Goal: Task Accomplishment & Management: Use online tool/utility

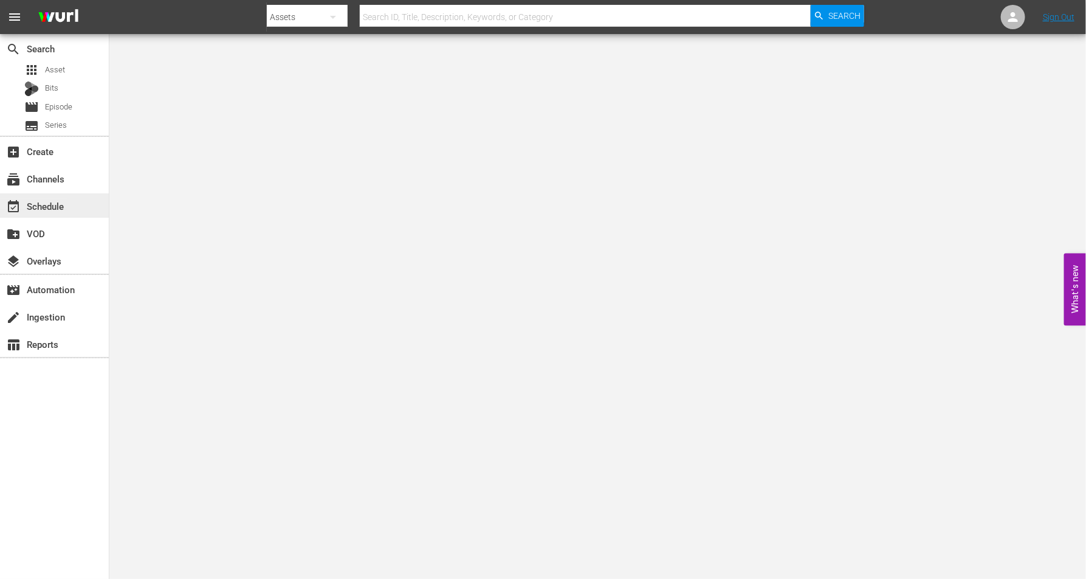
click at [43, 204] on div "event_available Schedule" at bounding box center [34, 204] width 68 height 11
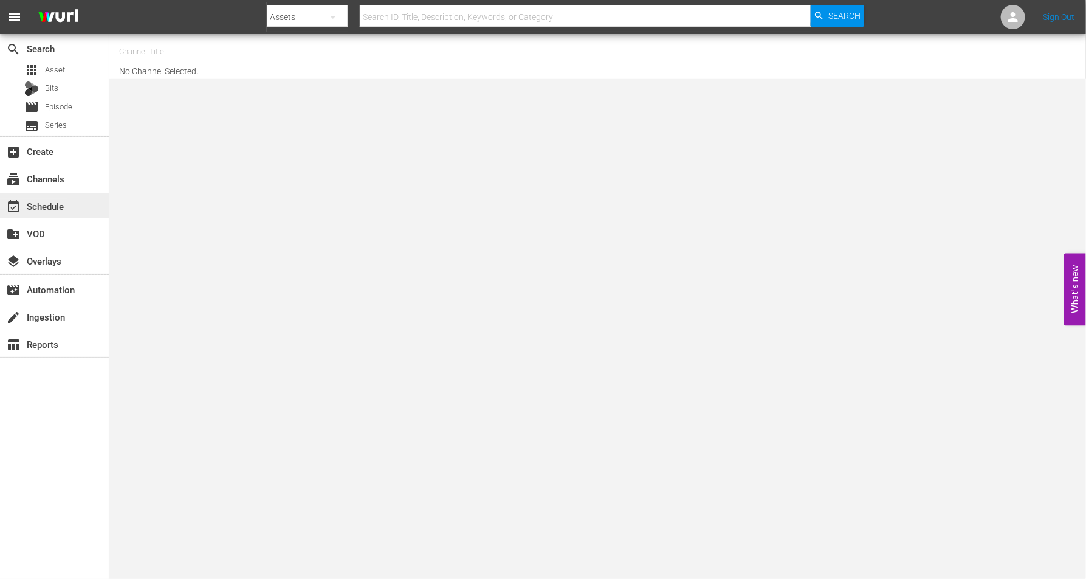
click at [50, 208] on div "event_available Schedule" at bounding box center [34, 204] width 68 height 11
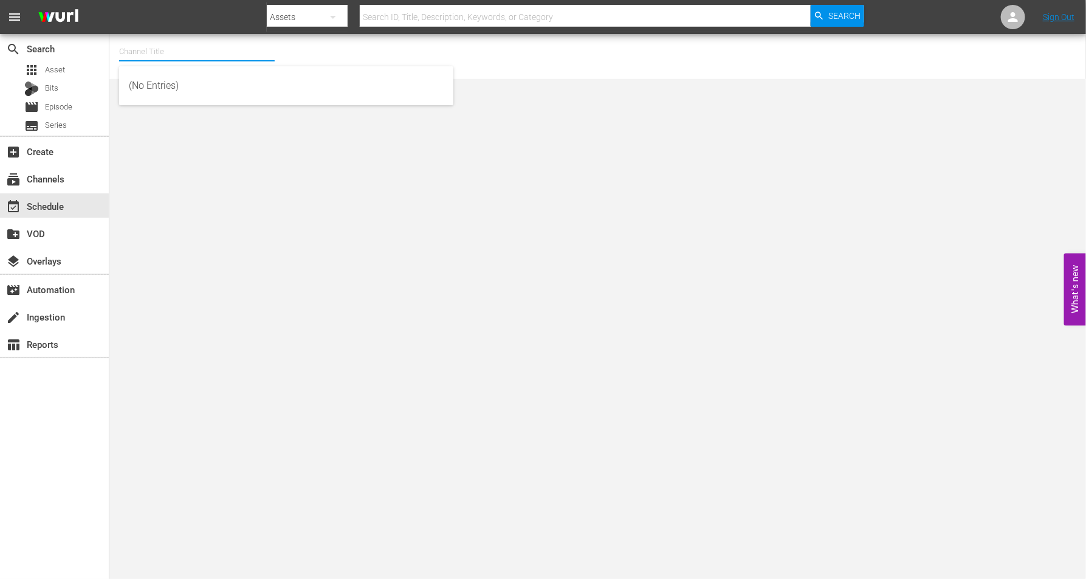
click at [139, 49] on input "text" at bounding box center [197, 51] width 156 height 29
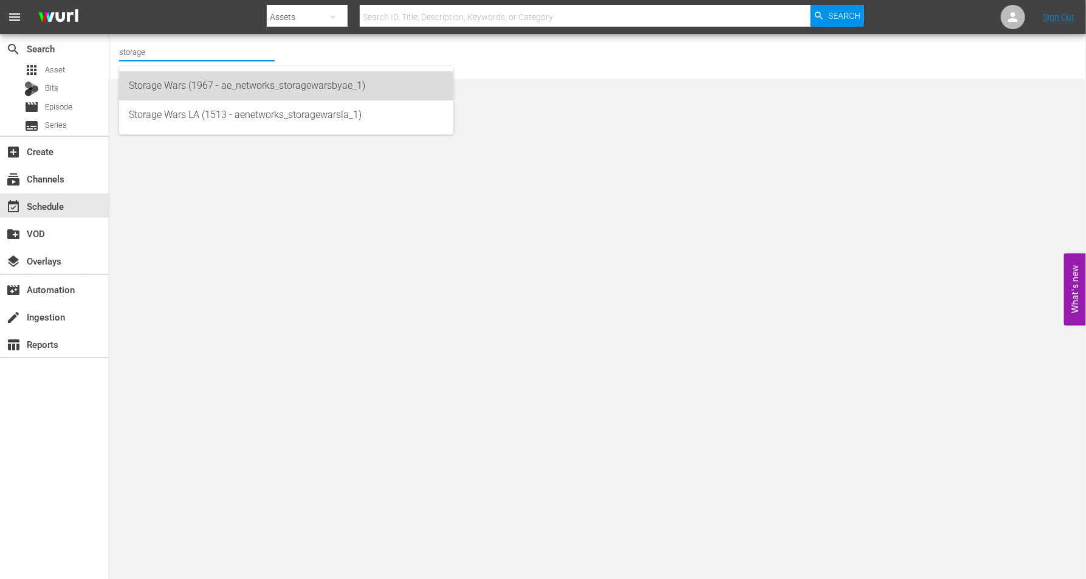
click at [167, 89] on div "Storage Wars (1967 - ae_networks_storagewarsbyae_1)" at bounding box center [286, 85] width 315 height 29
type input "Storage Wars (1967 - ae_networks_storagewarsbyae_1)"
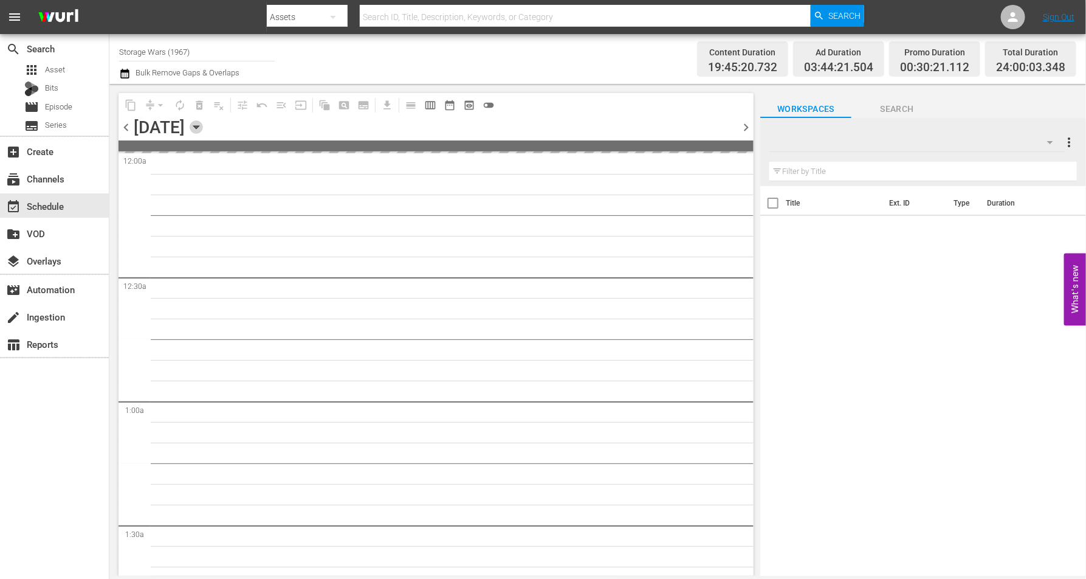
click at [203, 129] on icon "button" at bounding box center [196, 126] width 13 height 13
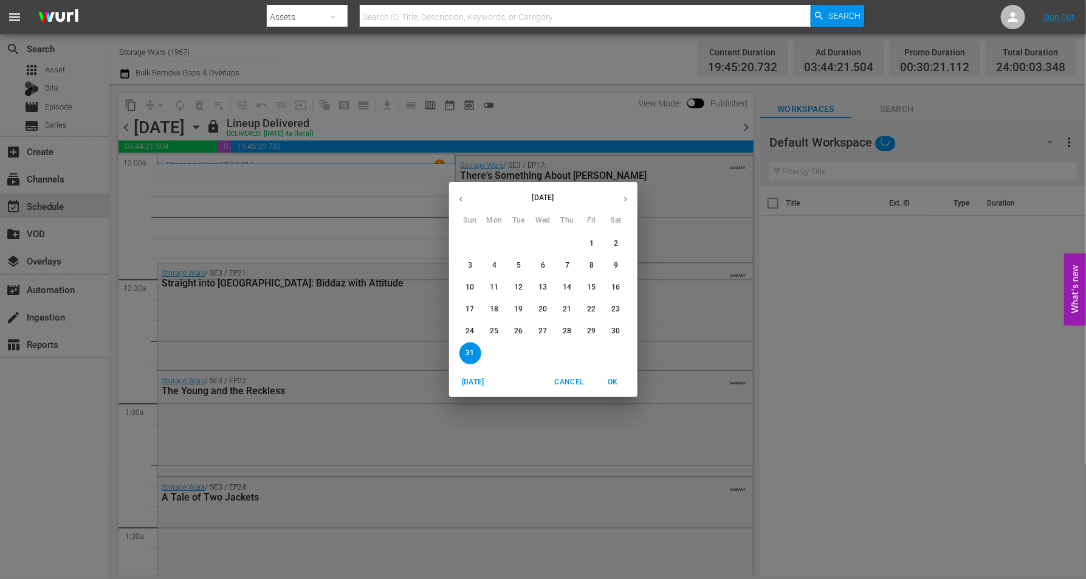
click at [627, 198] on icon "button" at bounding box center [625, 199] width 9 height 9
click at [460, 200] on icon "button" at bounding box center [460, 199] width 9 height 9
click at [522, 284] on p "16" at bounding box center [518, 287] width 9 height 10
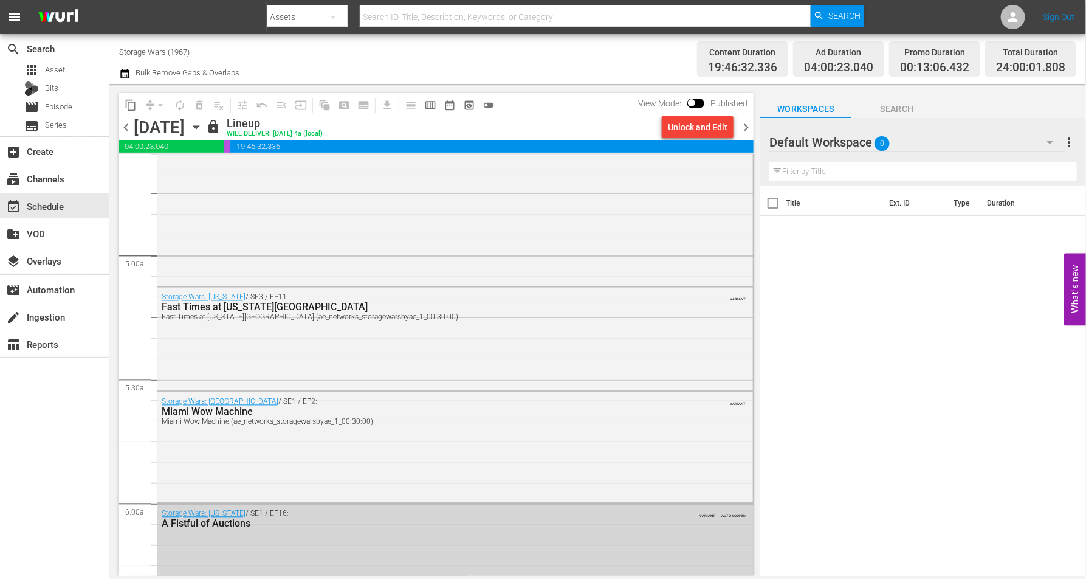
scroll to position [1520, 0]
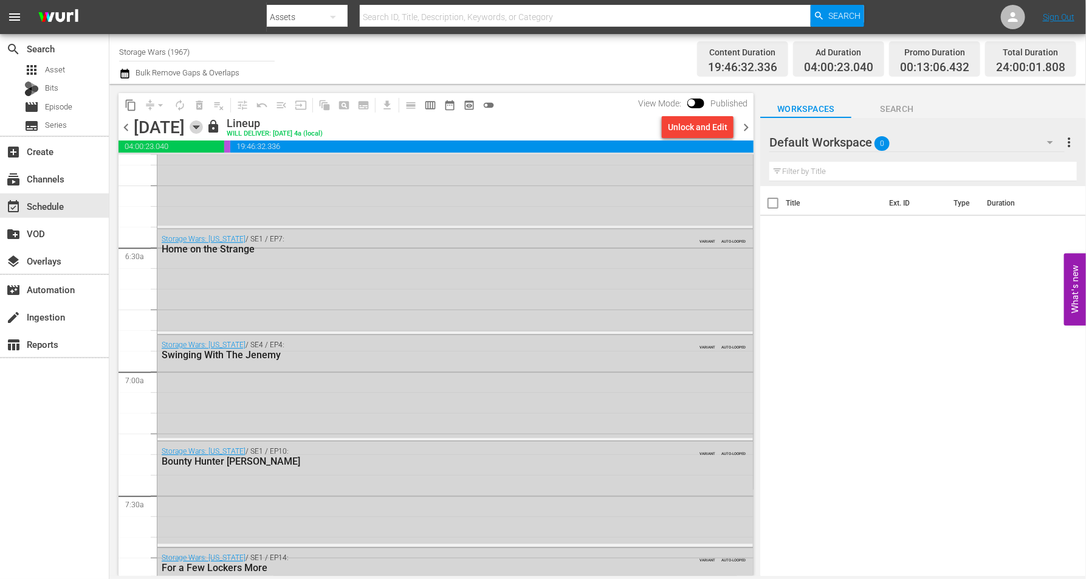
click at [199, 127] on icon "button" at bounding box center [195, 127] width 5 height 3
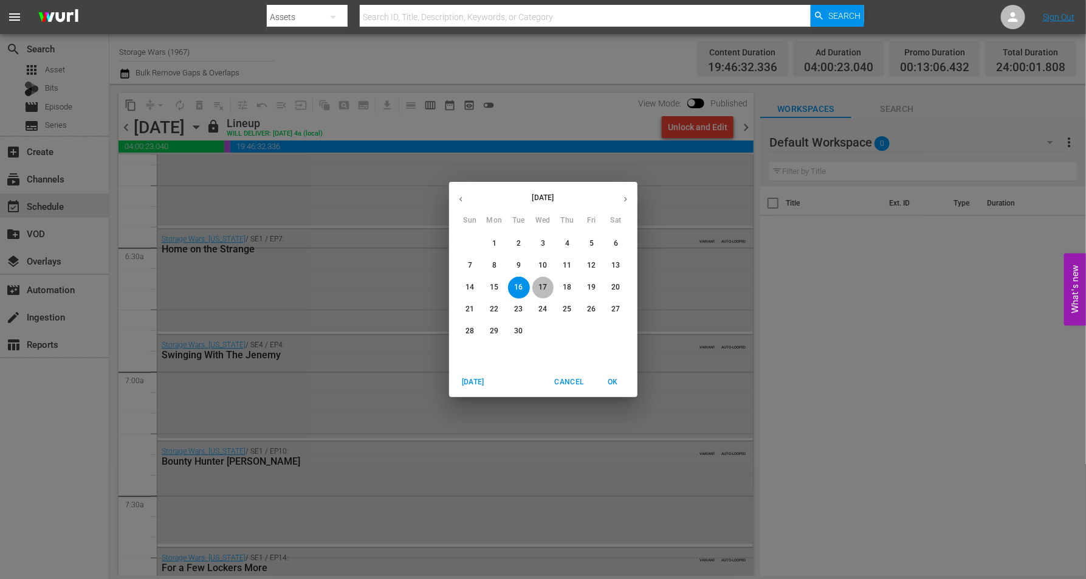
click at [541, 286] on p "17" at bounding box center [543, 287] width 9 height 10
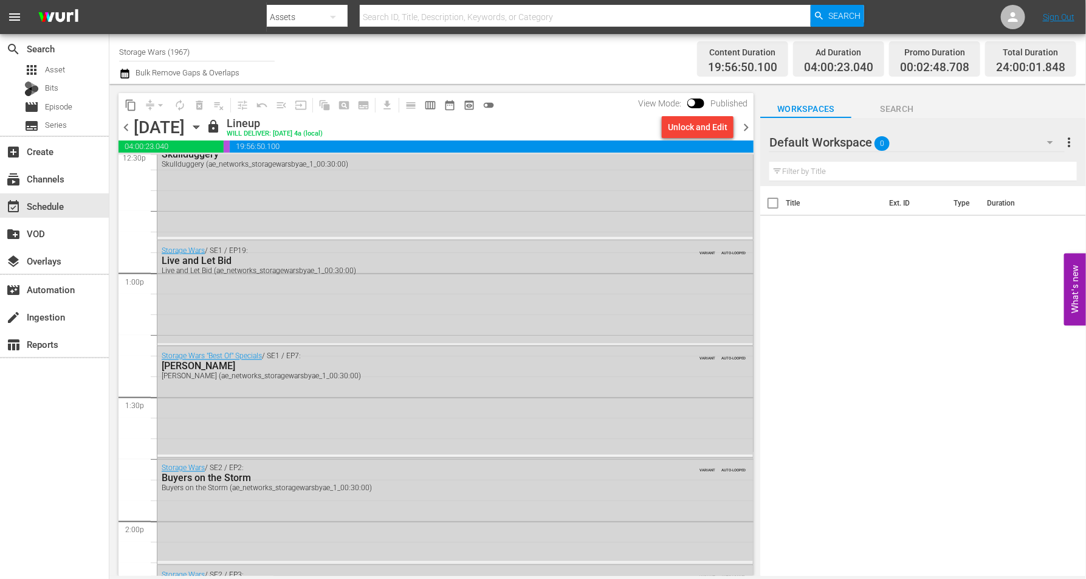
scroll to position [3260, 0]
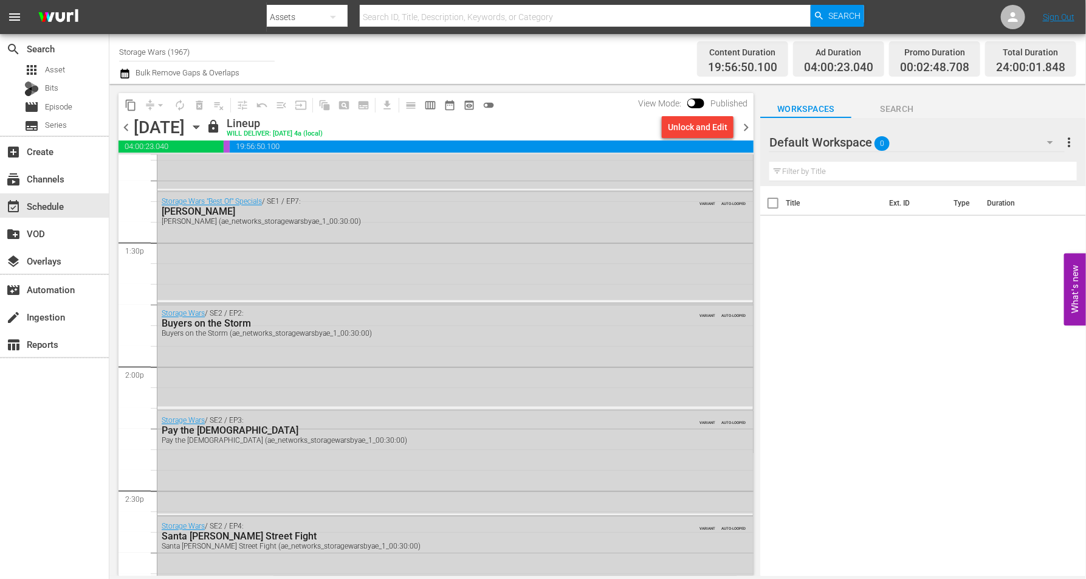
click at [203, 127] on icon "button" at bounding box center [196, 126] width 13 height 13
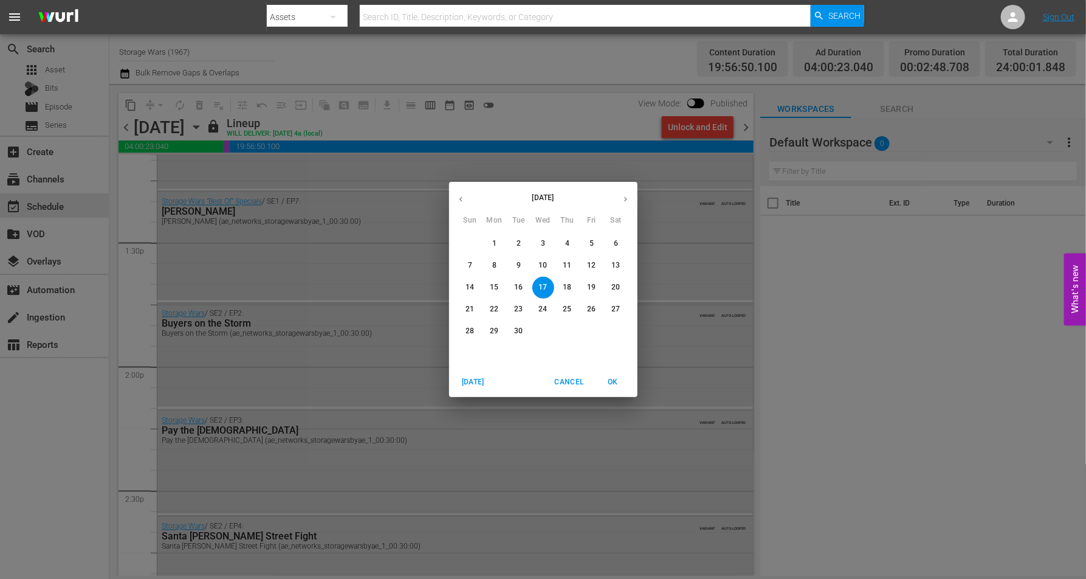
click at [621, 290] on span "20" at bounding box center [616, 287] width 22 height 10
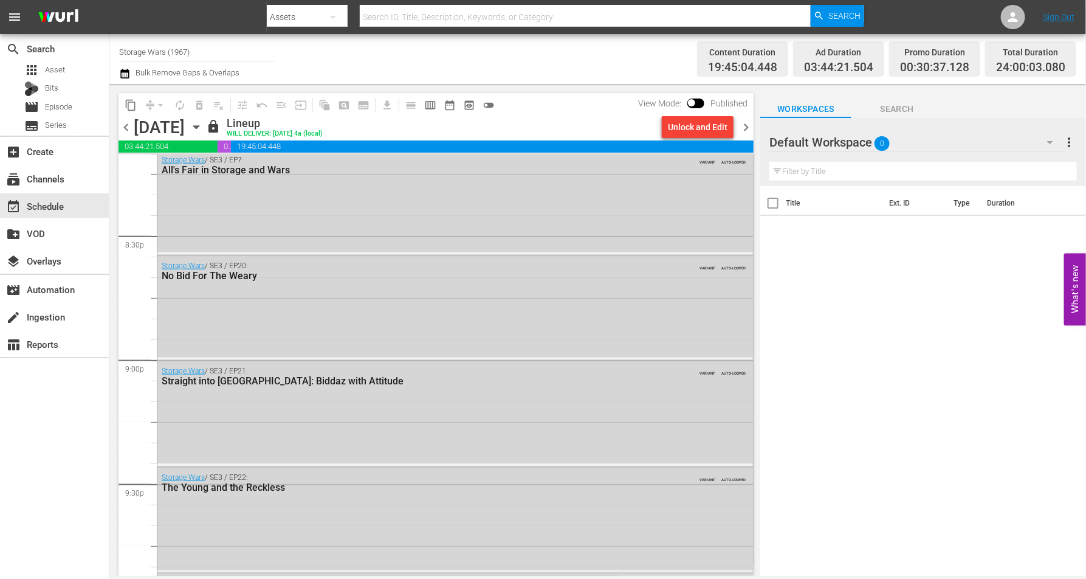
scroll to position [5111, 0]
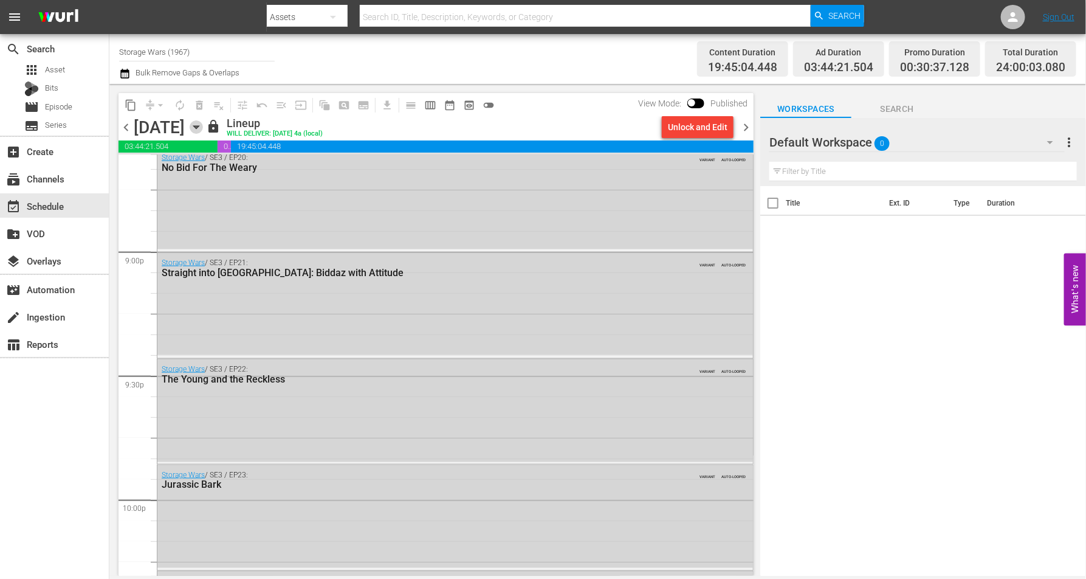
click at [203, 131] on icon "button" at bounding box center [196, 126] width 13 height 13
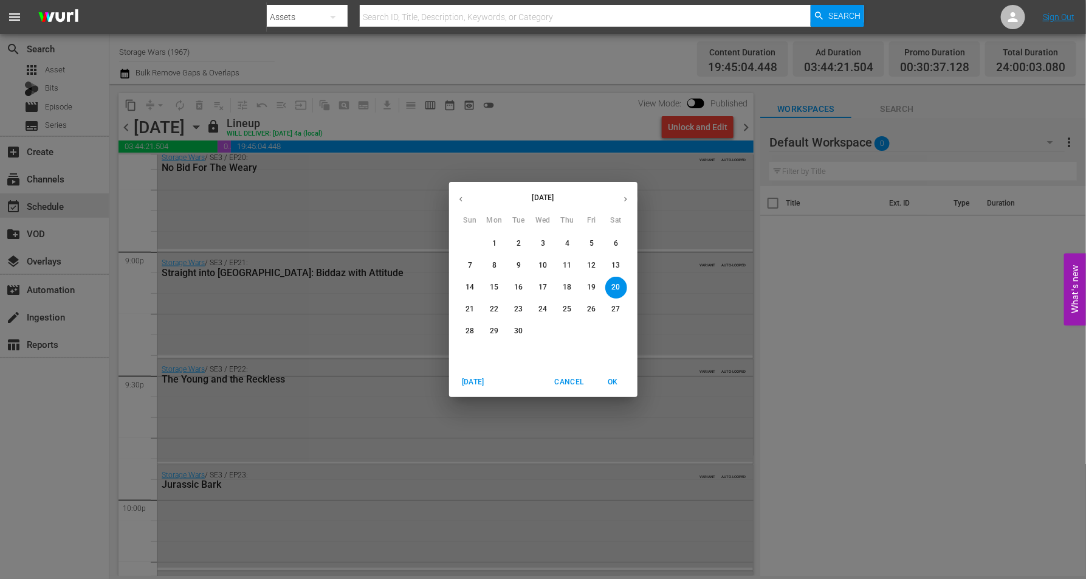
click at [490, 308] on p "22" at bounding box center [494, 309] width 9 height 10
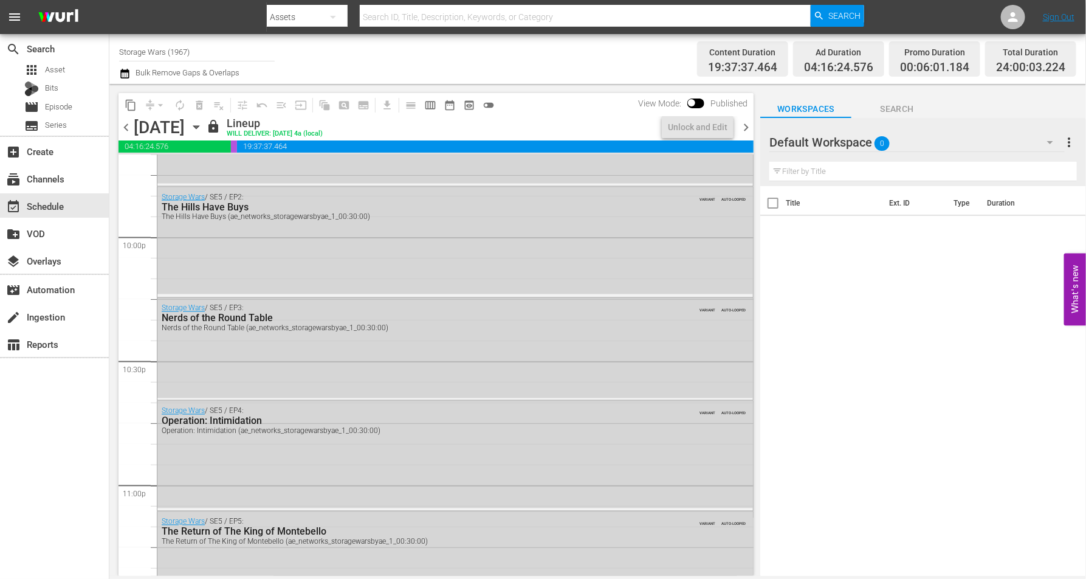
scroll to position [5530, 0]
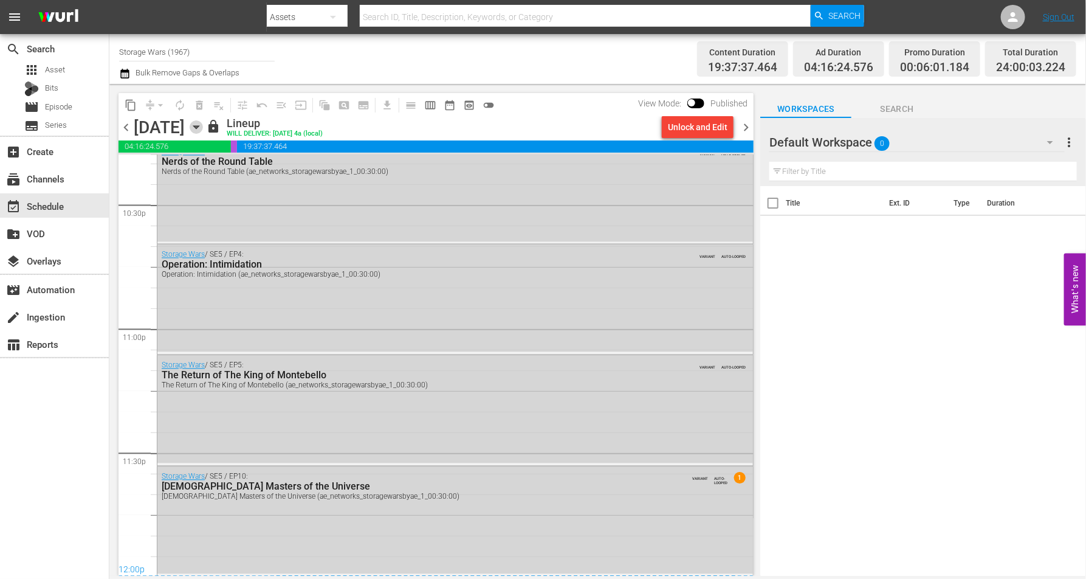
click at [203, 129] on icon "button" at bounding box center [196, 126] width 13 height 13
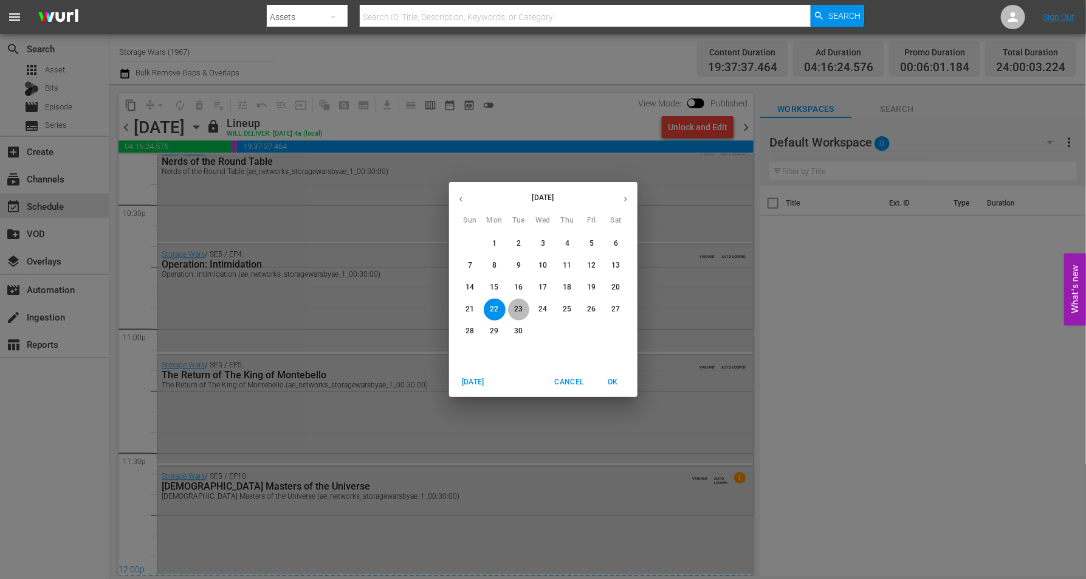
click at [514, 308] on p "23" at bounding box center [518, 309] width 9 height 10
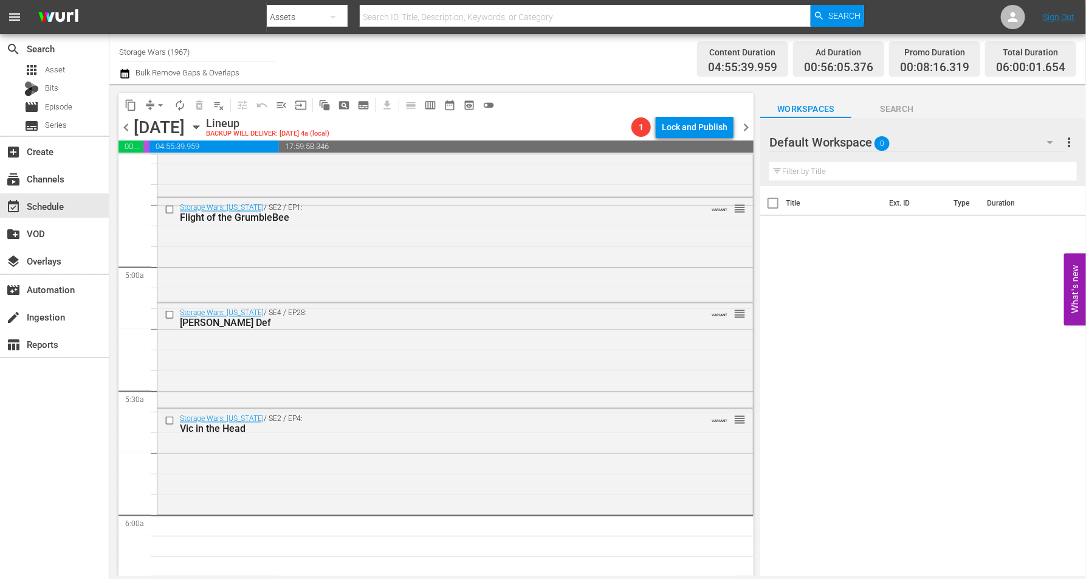
scroll to position [1213, 0]
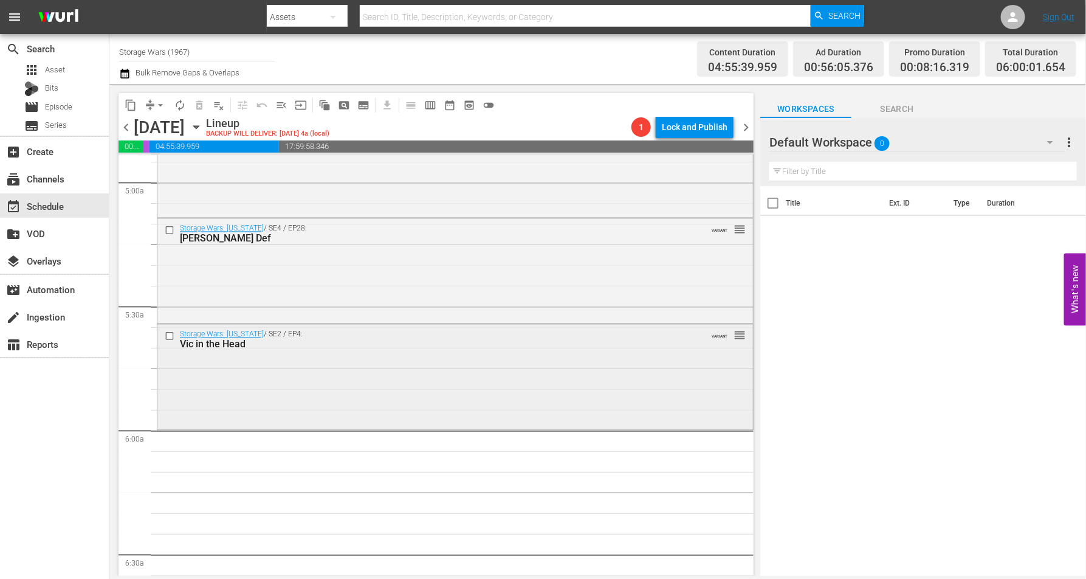
click at [347, 386] on div "Storage Wars: Texas / SE2 / EP4: Vic in the Head VARIANT reorder" at bounding box center [455, 376] width 596 height 102
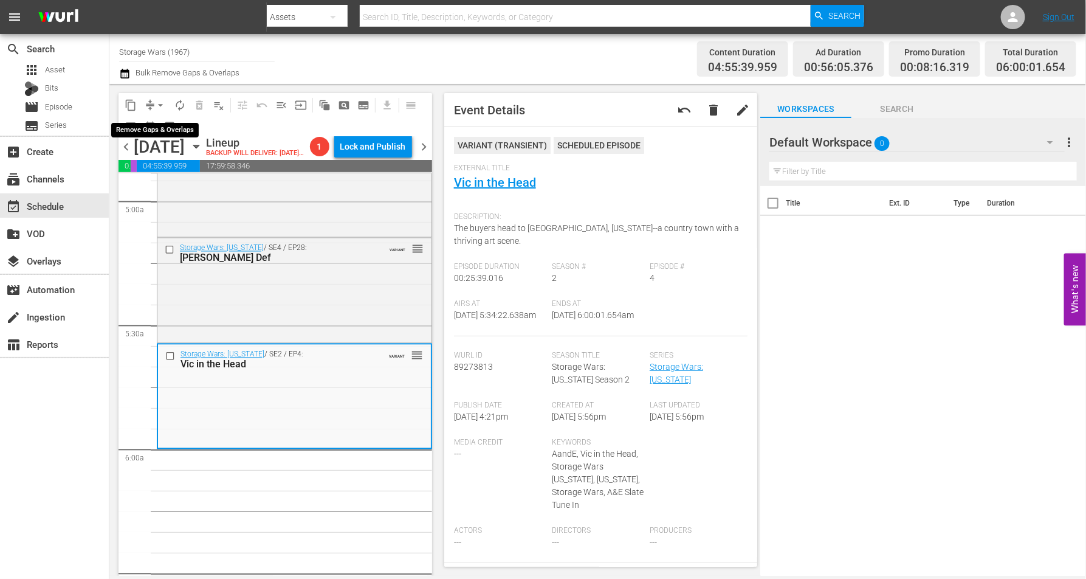
click at [160, 102] on span "arrow_drop_down" at bounding box center [160, 105] width 12 height 12
click at [146, 128] on li "Align to Midnight" at bounding box center [161, 129] width 128 height 20
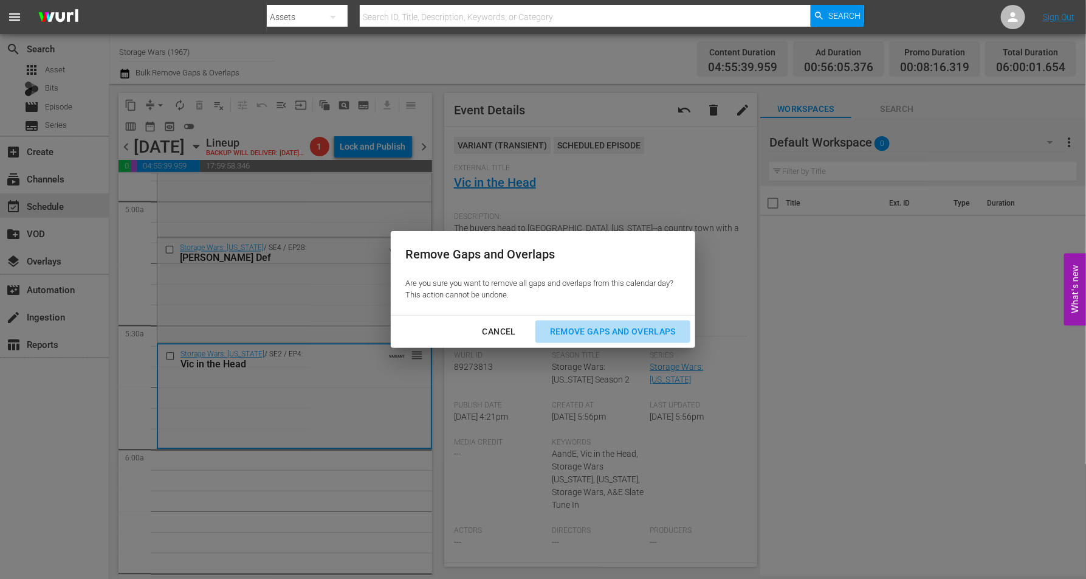
click at [577, 329] on div "Remove Gaps and Overlaps" at bounding box center [612, 331] width 145 height 15
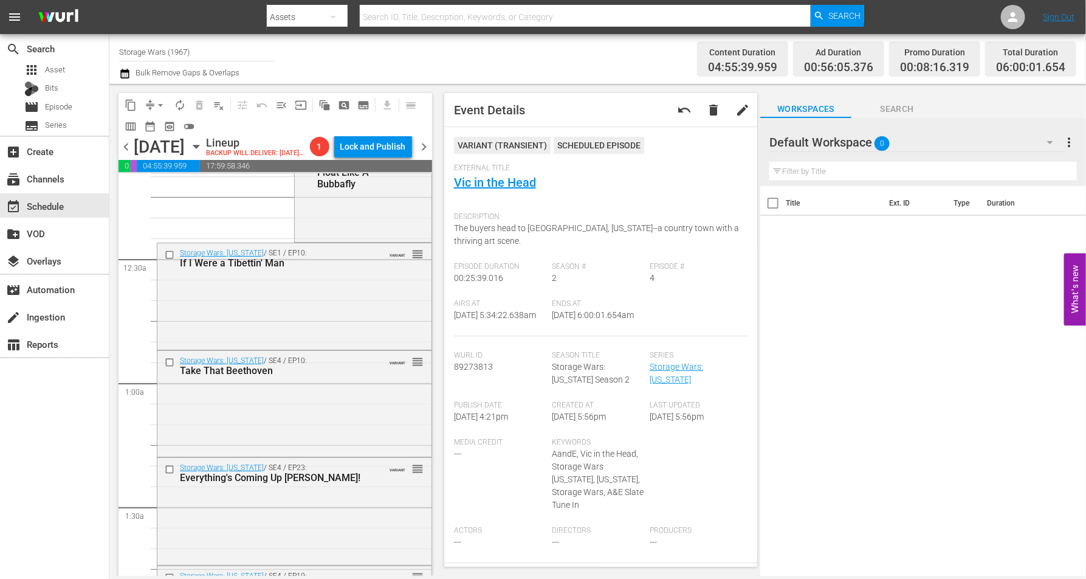
scroll to position [0, 0]
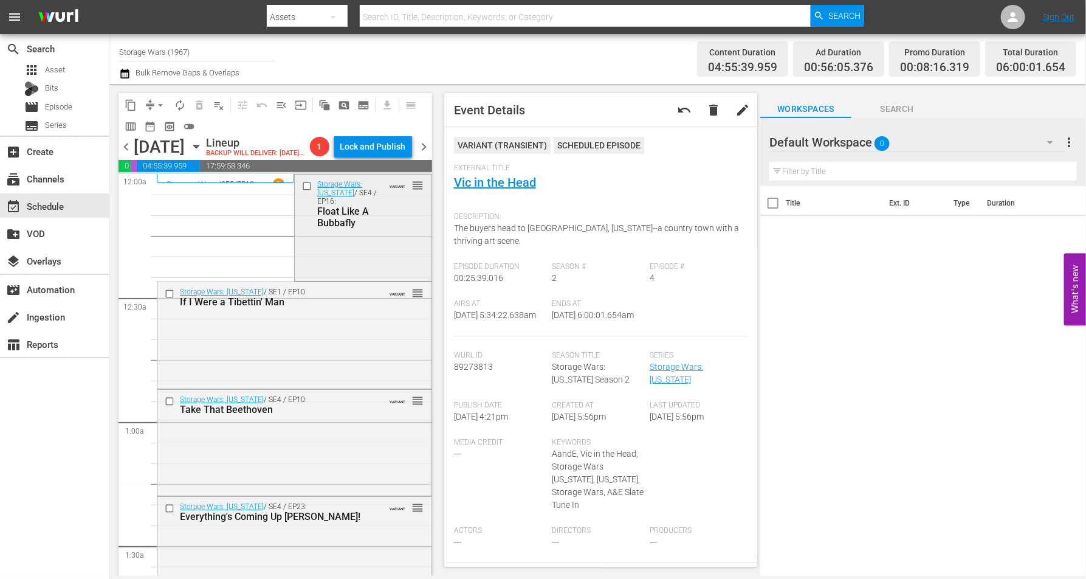
click at [345, 264] on div "Storage Wars: Texas / SE4 / EP16: Float Like A Bubbafly VARIANT reorder" at bounding box center [363, 225] width 136 height 103
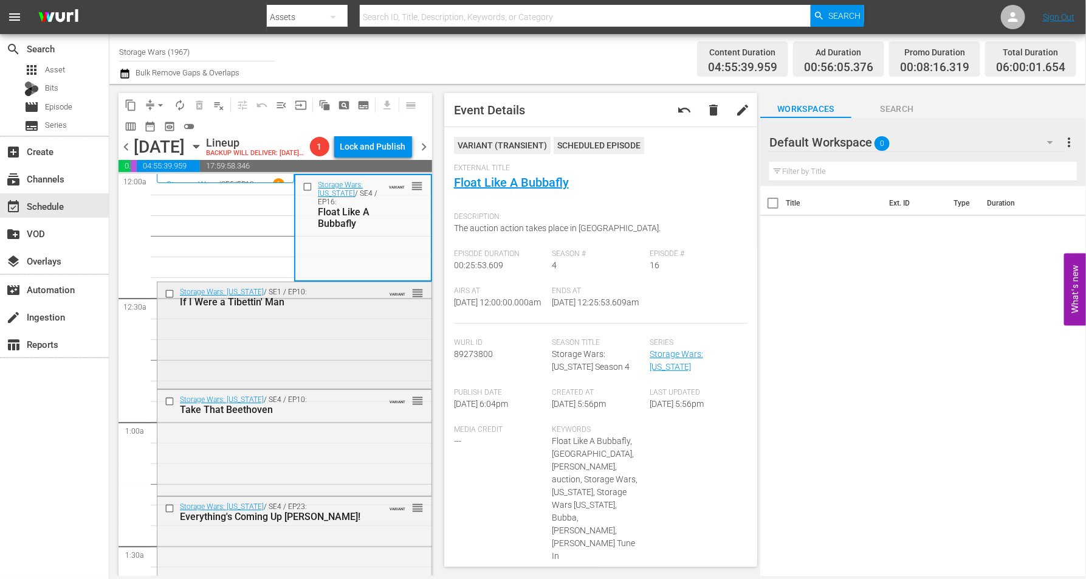
click at [320, 353] on div "Storage Wars: Texas / SE1 / EP10: If I Were a Tibettin' Man VARIANT reorder" at bounding box center [294, 334] width 274 height 105
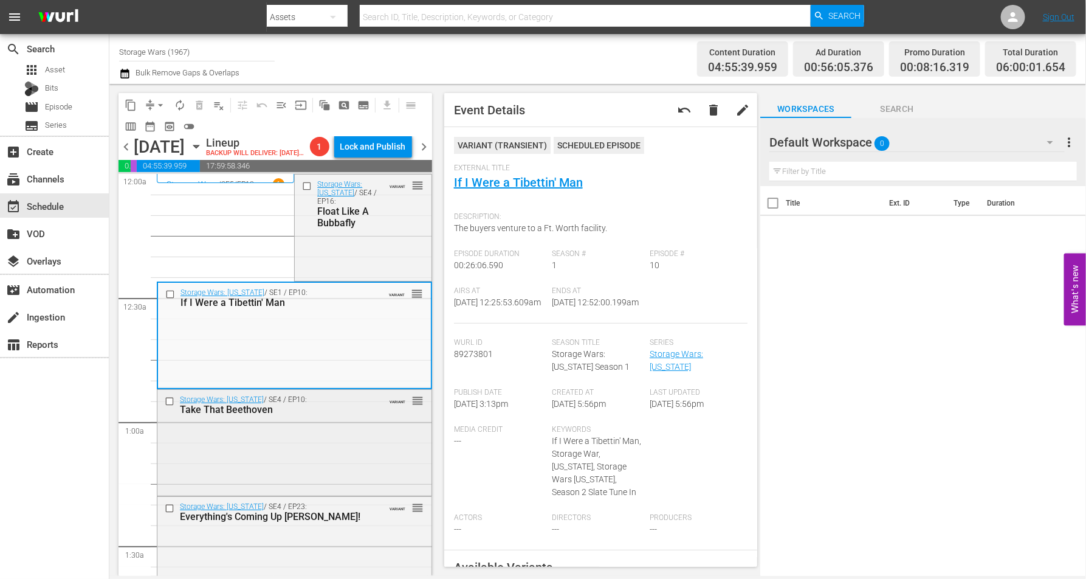
click at [315, 464] on div "Storage Wars: Texas / SE4 / EP10: Take That Beethoven VARIANT reorder" at bounding box center [294, 441] width 274 height 103
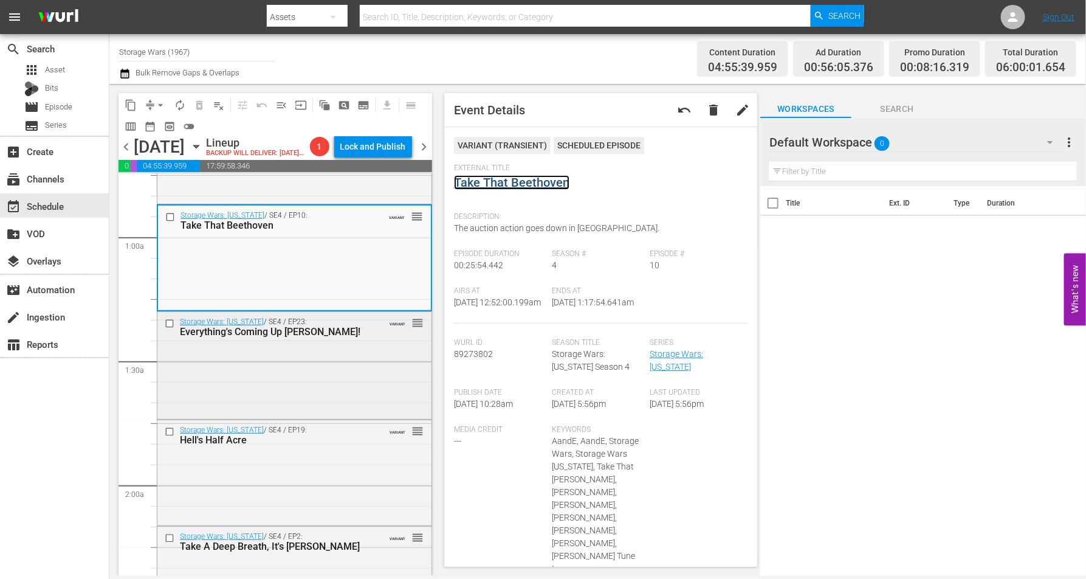
scroll to position [228, 0]
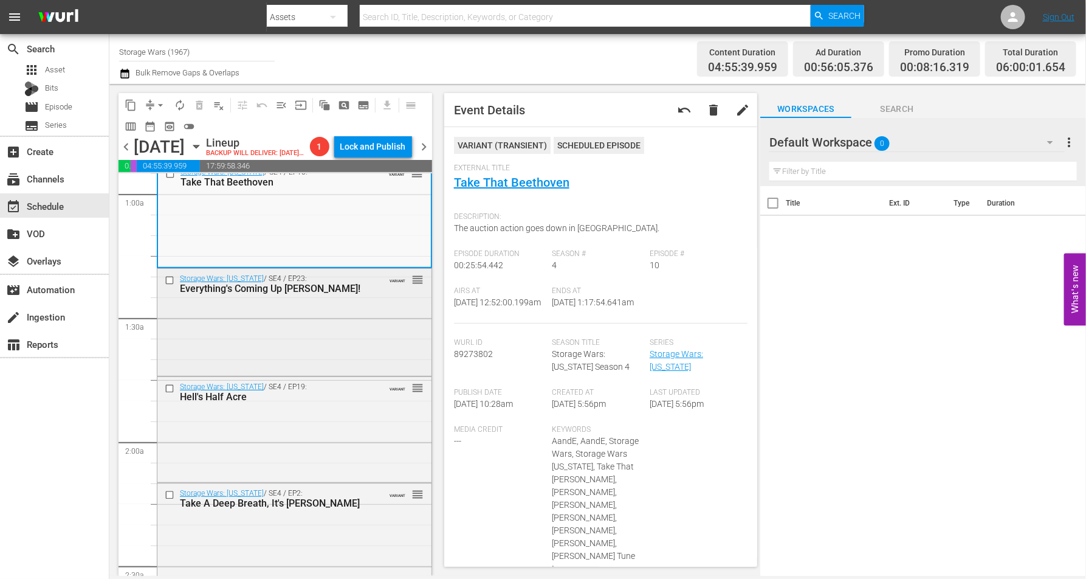
click at [333, 332] on div "Storage Wars: Texas / SE4 / EP23: Everything's Coming Up Sonny! VARIANT reorder" at bounding box center [294, 321] width 274 height 105
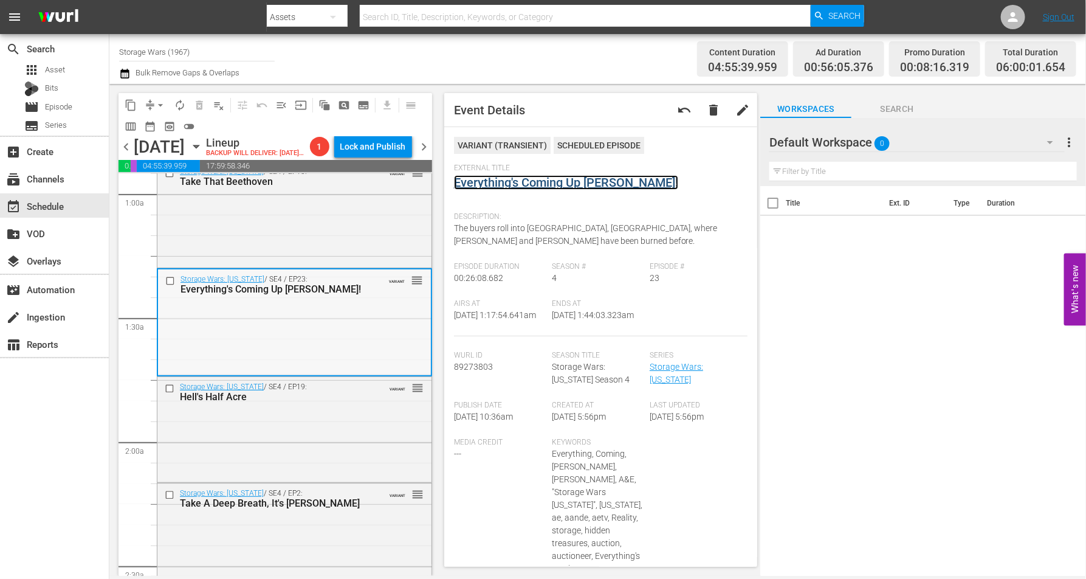
scroll to position [380, 0]
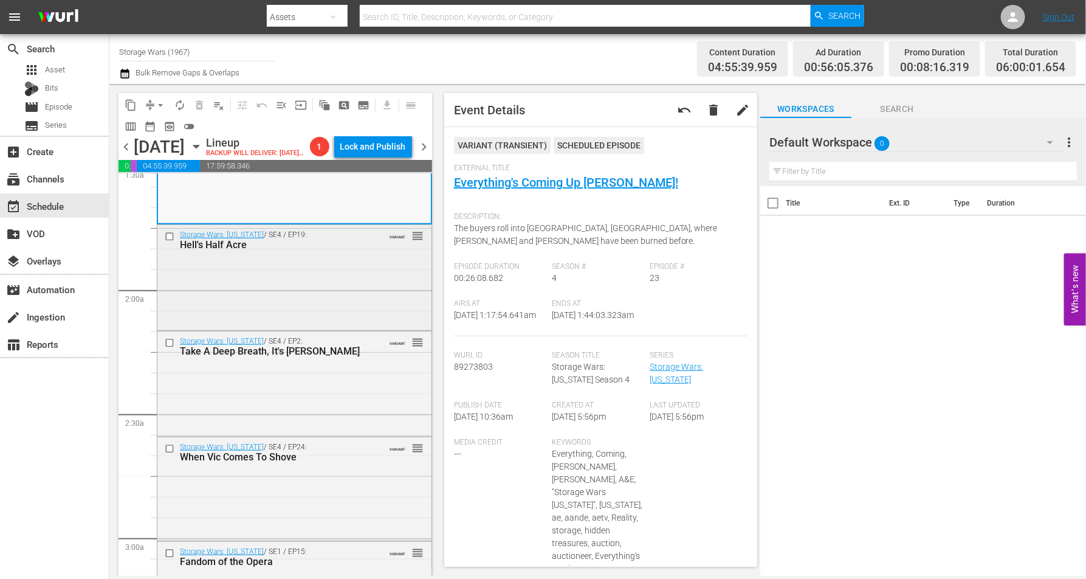
click at [298, 280] on div "Storage Wars: Texas / SE4 / EP19: Hell's Half Acre VARIANT reorder" at bounding box center [294, 276] width 274 height 102
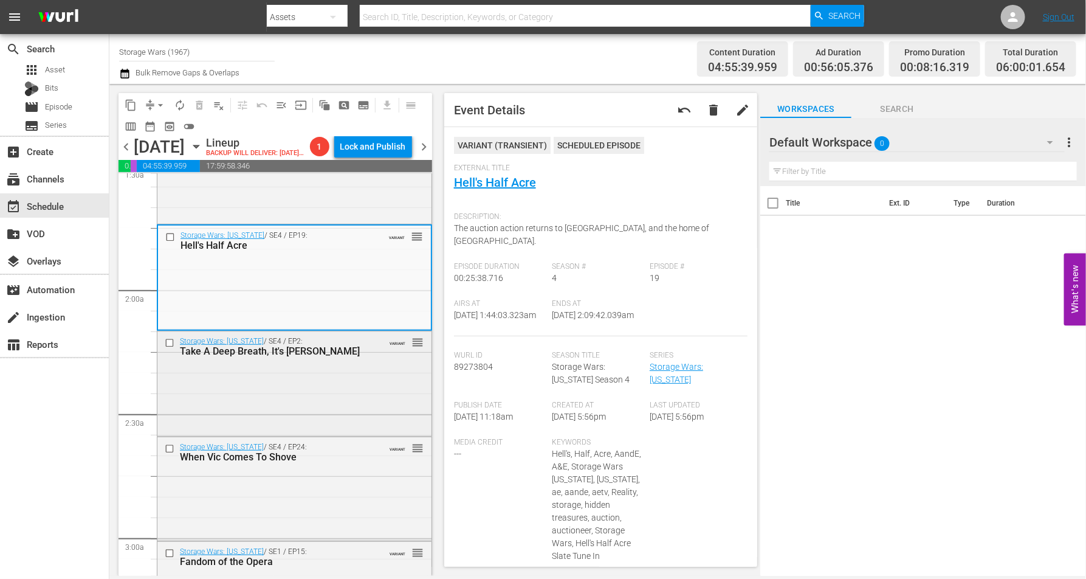
click at [323, 385] on div "Storage Wars: Texas / SE4 / EP2: Take A Deep Breath, It's Lesa VARIANT reorder" at bounding box center [294, 382] width 274 height 102
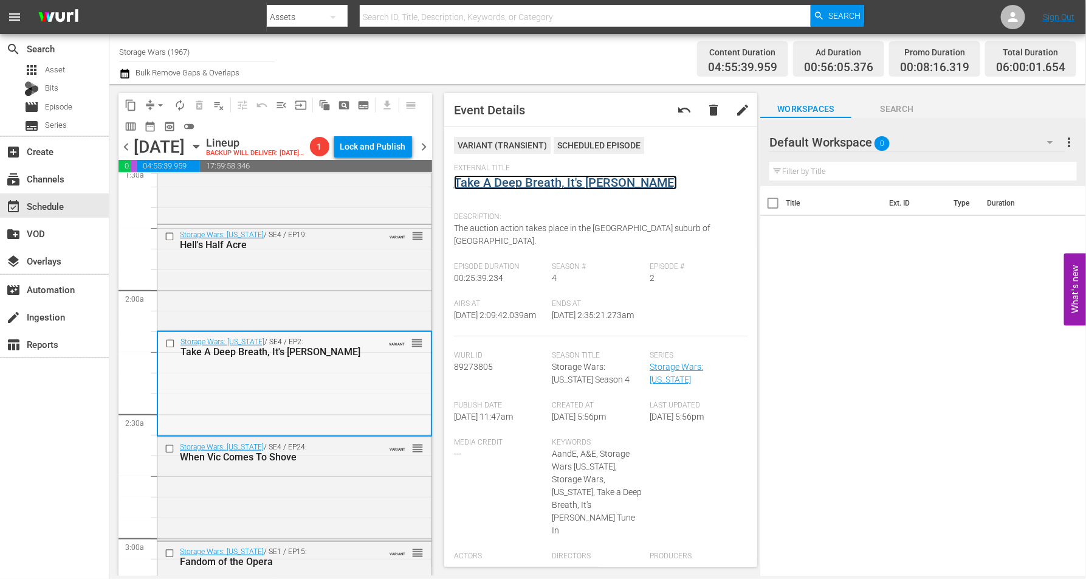
scroll to position [608, 0]
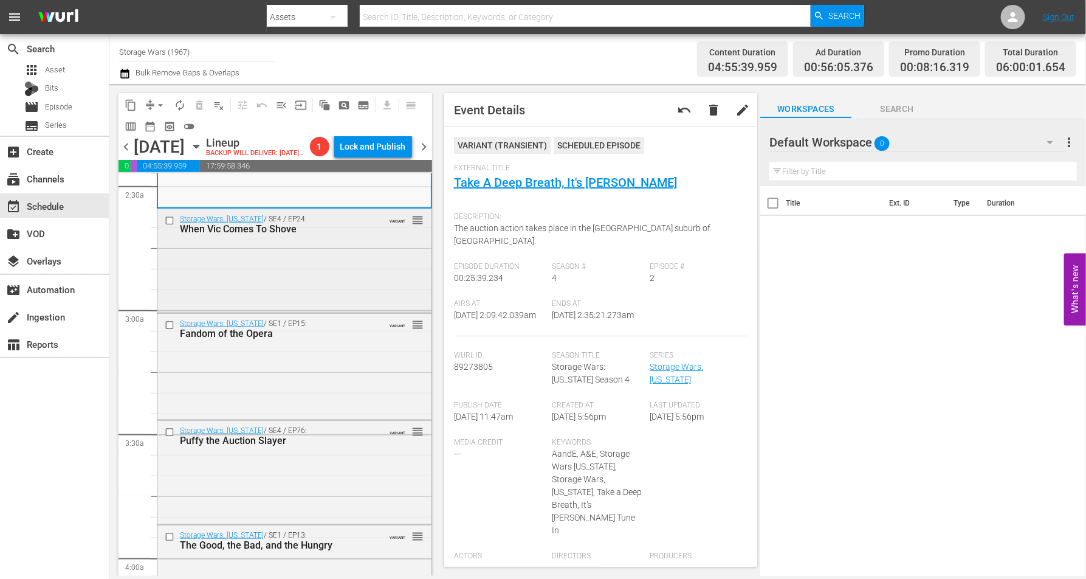
click at [348, 295] on div "Storage Wars: Texas / SE4 / EP24: When Vic Comes To Shove VARIANT reorder" at bounding box center [294, 260] width 274 height 102
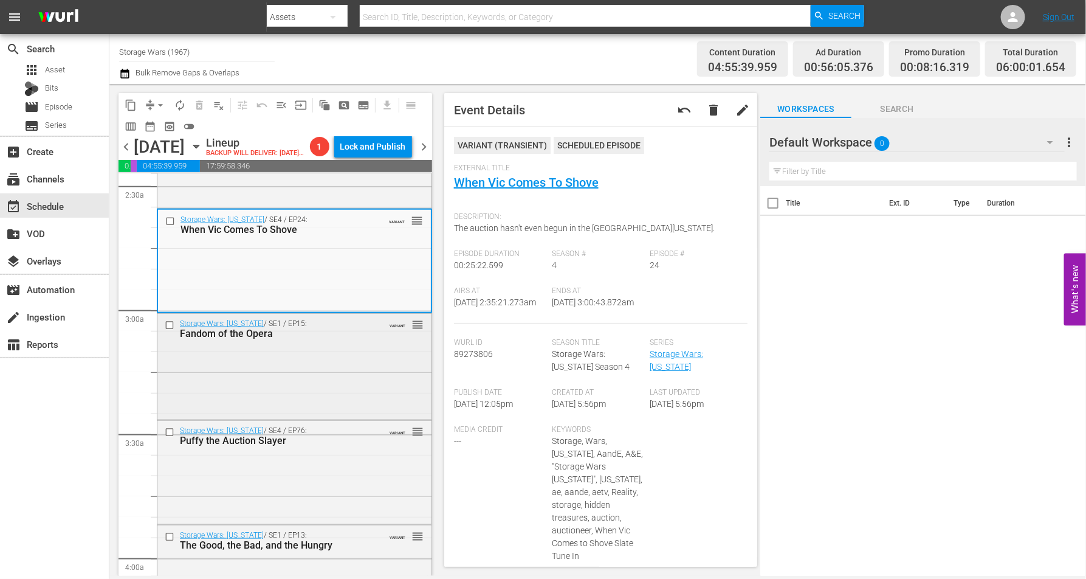
click at [255, 407] on div "Storage Wars: Texas / SE1 / EP15: Fandom of the Opera VARIANT reorder" at bounding box center [294, 365] width 274 height 103
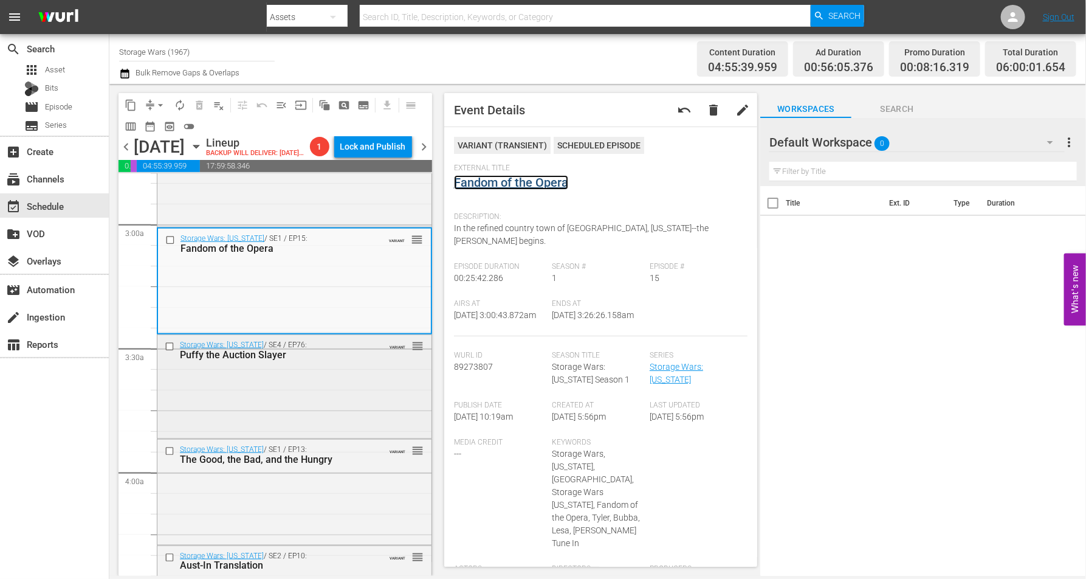
scroll to position [760, 0]
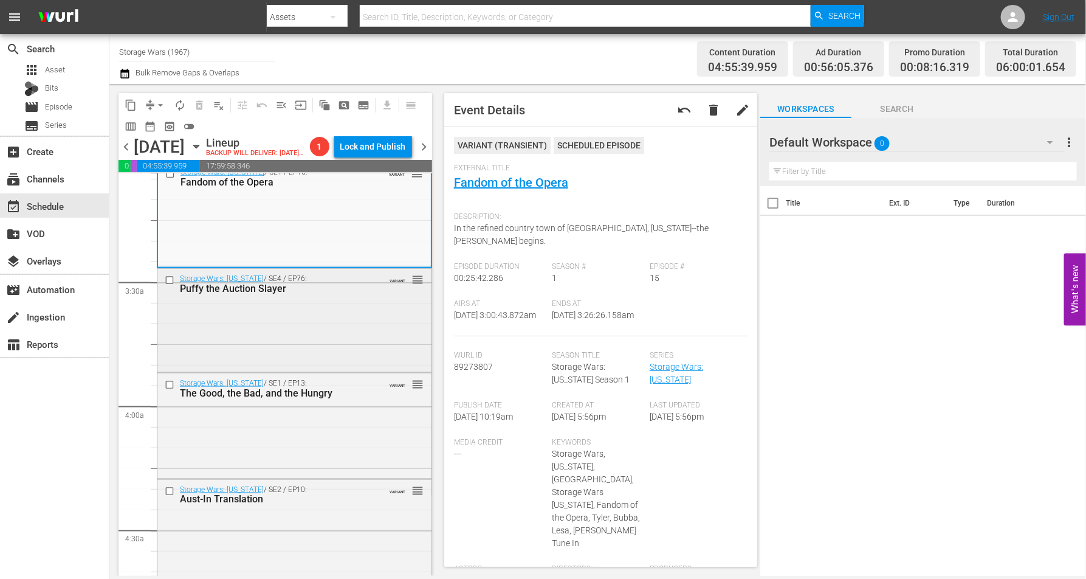
click at [314, 340] on div "Storage Wars: Texas / SE4 / EP76: Puffy the Auction Slayer VARIANT reorder" at bounding box center [294, 320] width 274 height 102
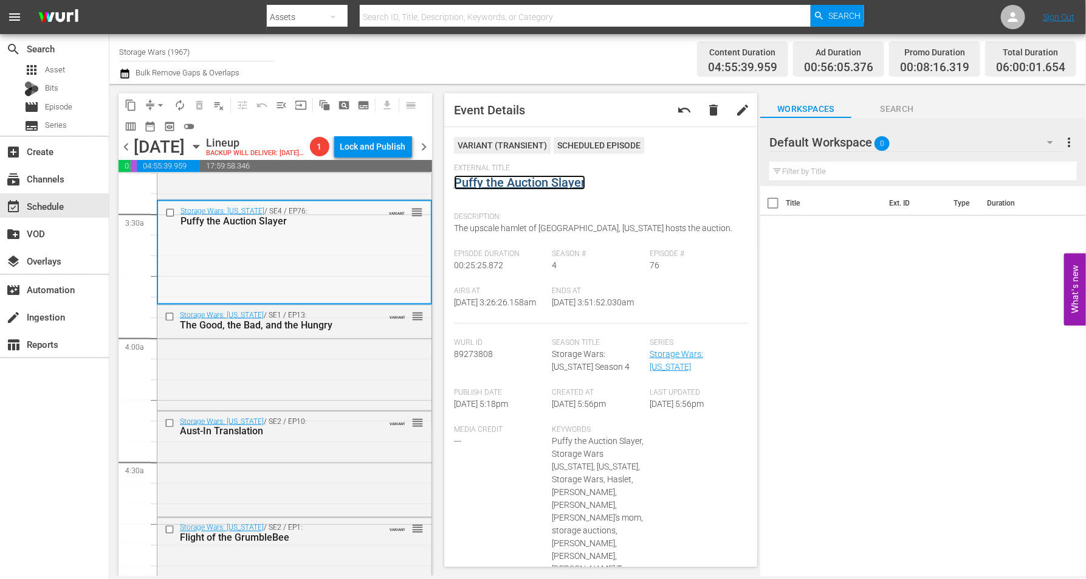
scroll to position [912, 0]
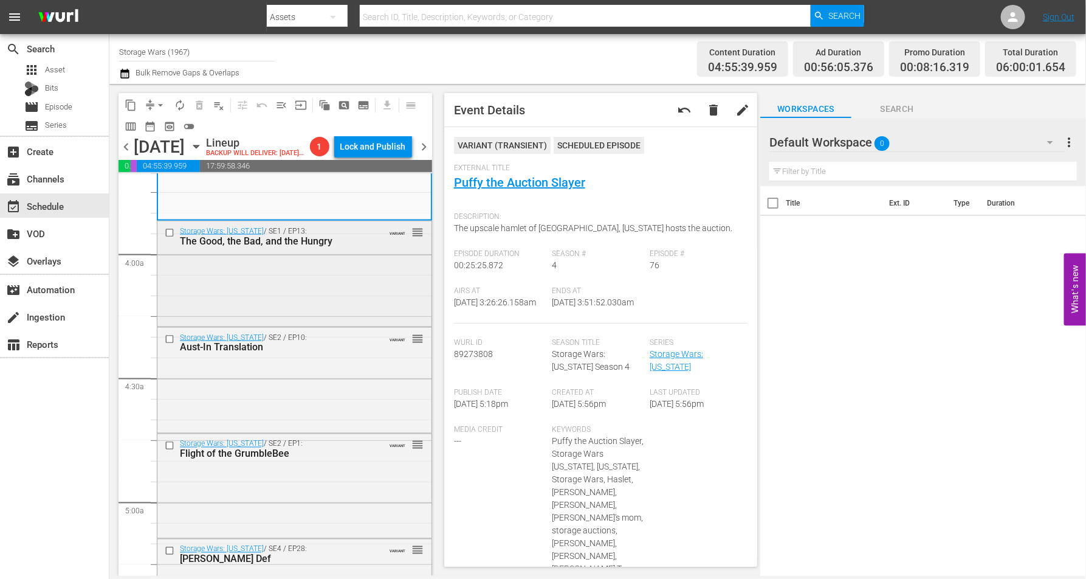
click at [352, 298] on div "Storage Wars: Texas / SE1 / EP13: The Good, the Bad, and the Hungry VARIANT reo…" at bounding box center [294, 272] width 274 height 103
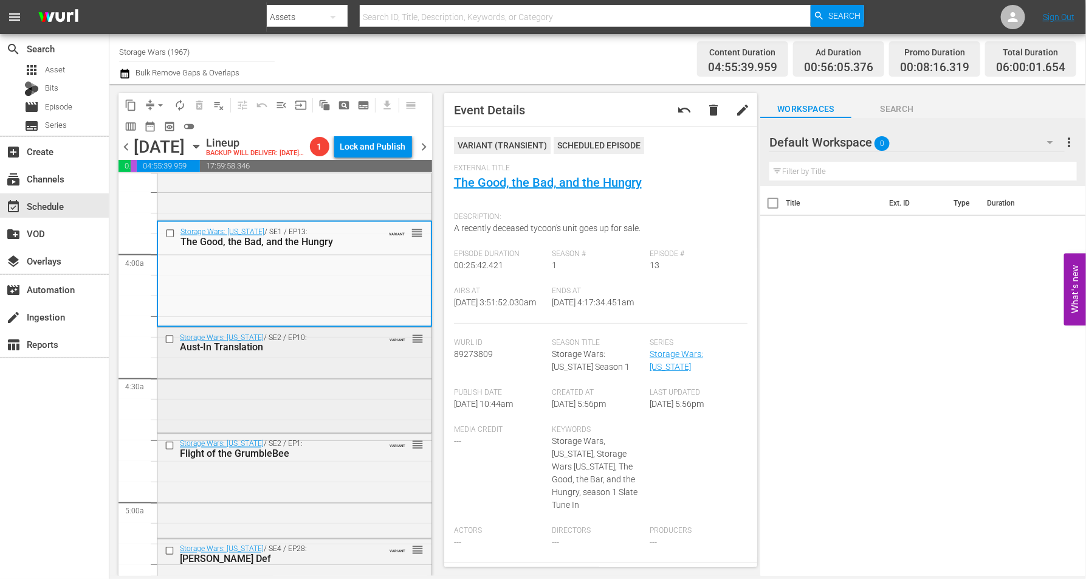
click at [316, 378] on div "Storage Wars: Texas / SE2 / EP10: Aust-In Translation VARIANT reorder" at bounding box center [294, 379] width 274 height 102
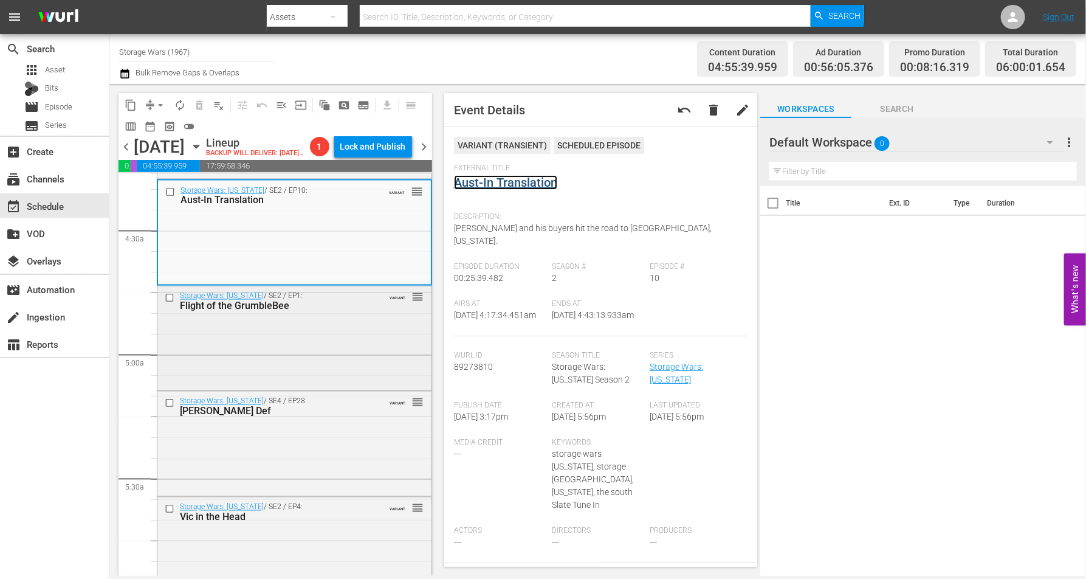
scroll to position [1064, 0]
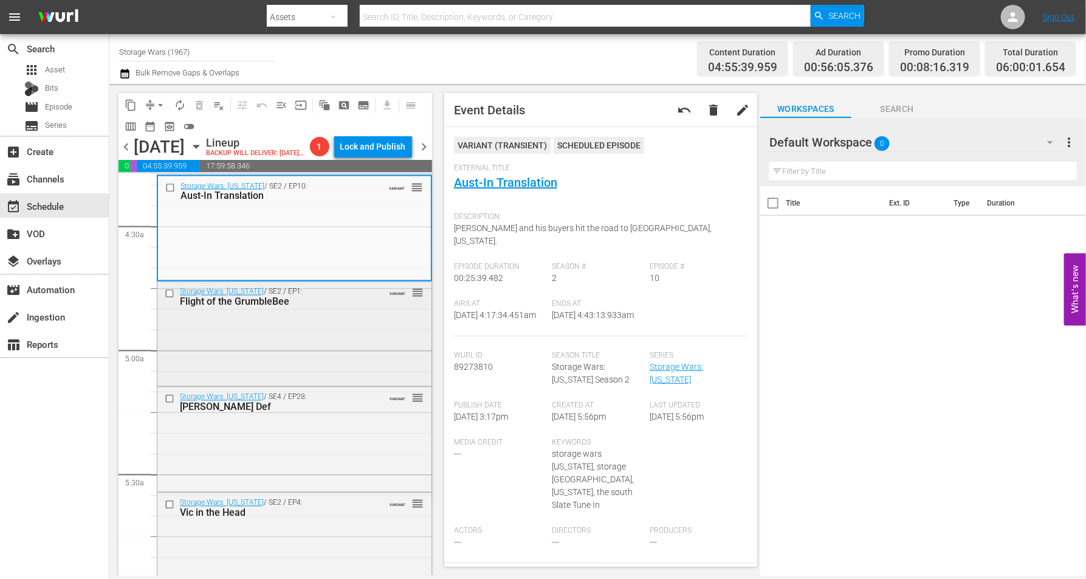
click at [324, 353] on div "Storage Wars: Texas / SE2 / EP1: Flight of the GrumbleBee VARIANT reorder" at bounding box center [294, 333] width 274 height 102
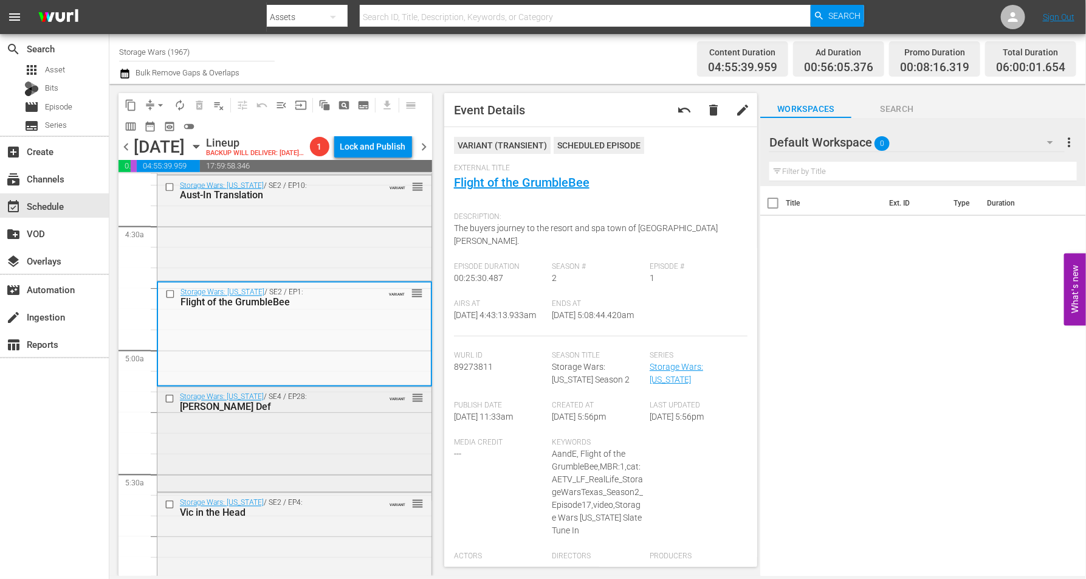
click at [342, 444] on div "Storage Wars: Texas / SE4 / EP28: Moe's Def VARIANT reorder" at bounding box center [294, 438] width 274 height 102
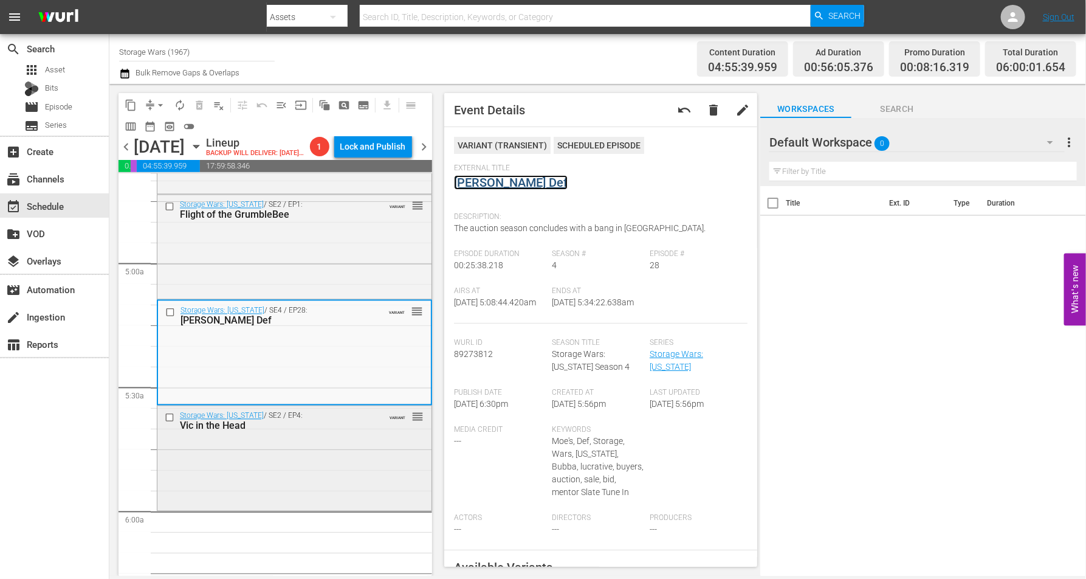
scroll to position [1292, 0]
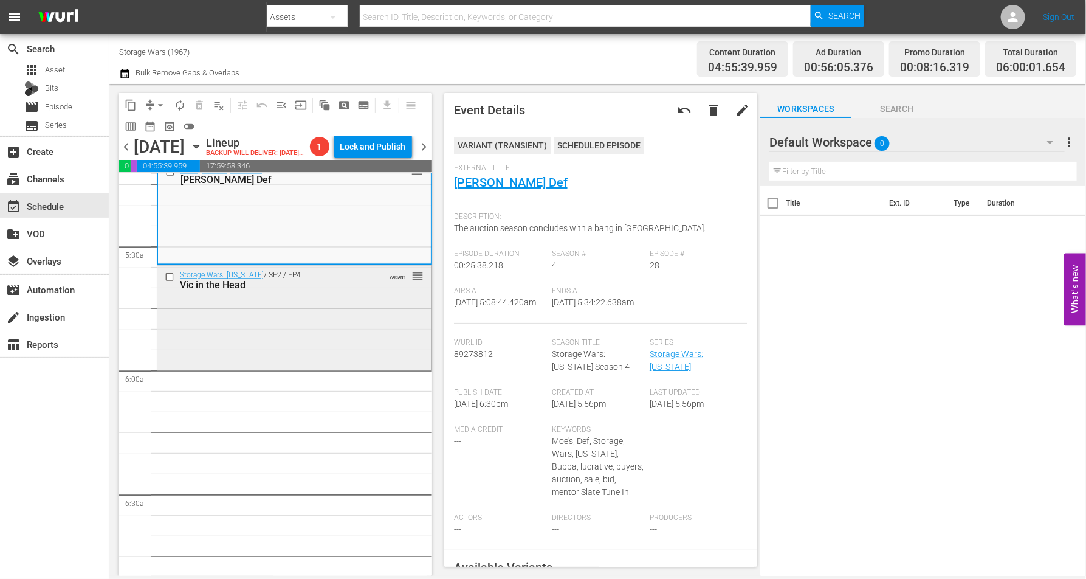
click at [359, 326] on div "Storage Wars: Texas / SE2 / EP4: Vic in the Head VARIANT reorder" at bounding box center [294, 316] width 274 height 102
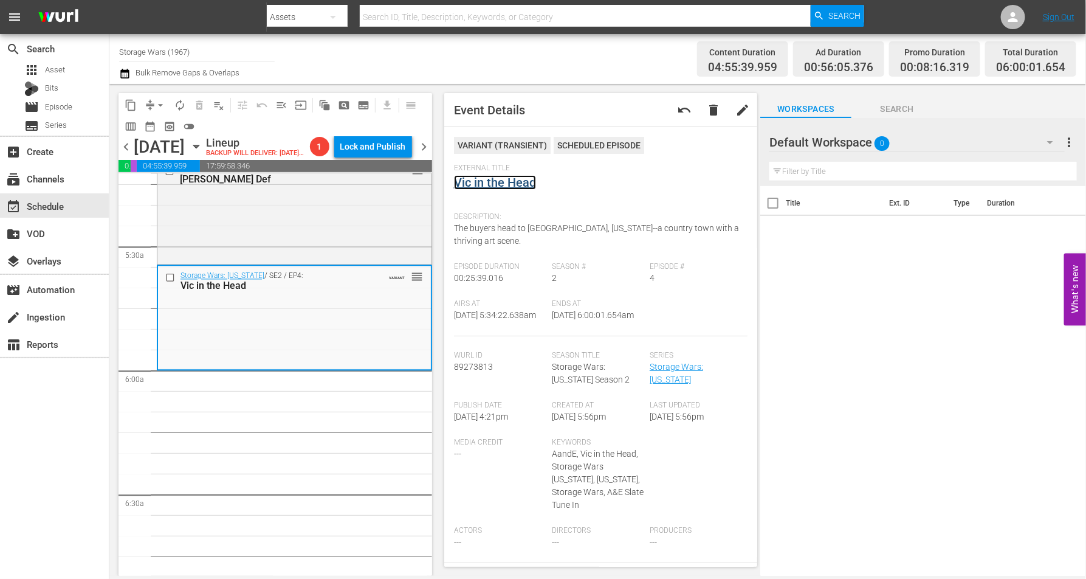
scroll to position [1140, 0]
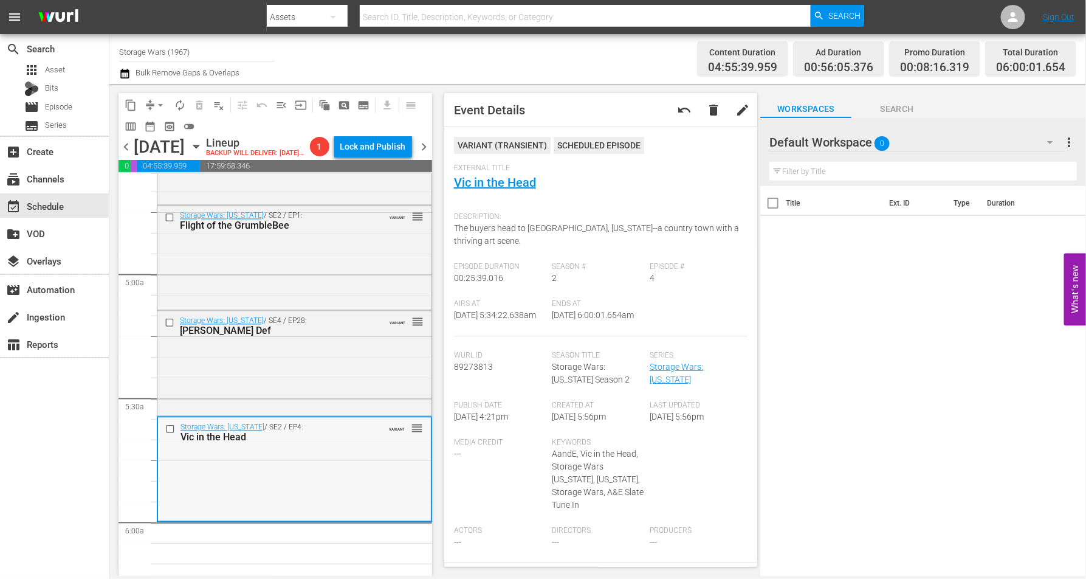
click at [311, 473] on div "Storage Wars: Texas / SE2 / EP4: Vic in the Head VARIANT reorder" at bounding box center [294, 469] width 273 height 102
click at [155, 104] on span "arrow_drop_down" at bounding box center [160, 105] width 12 height 12
click at [162, 126] on li "Align to Midnight" at bounding box center [161, 129] width 128 height 20
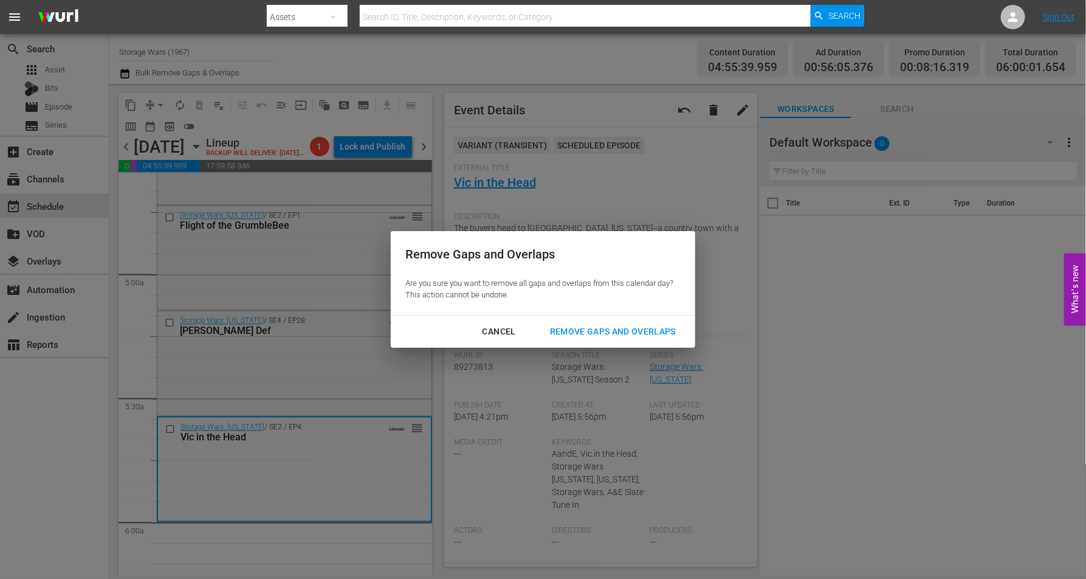
click at [582, 333] on div "Remove Gaps and Overlaps" at bounding box center [612, 331] width 145 height 15
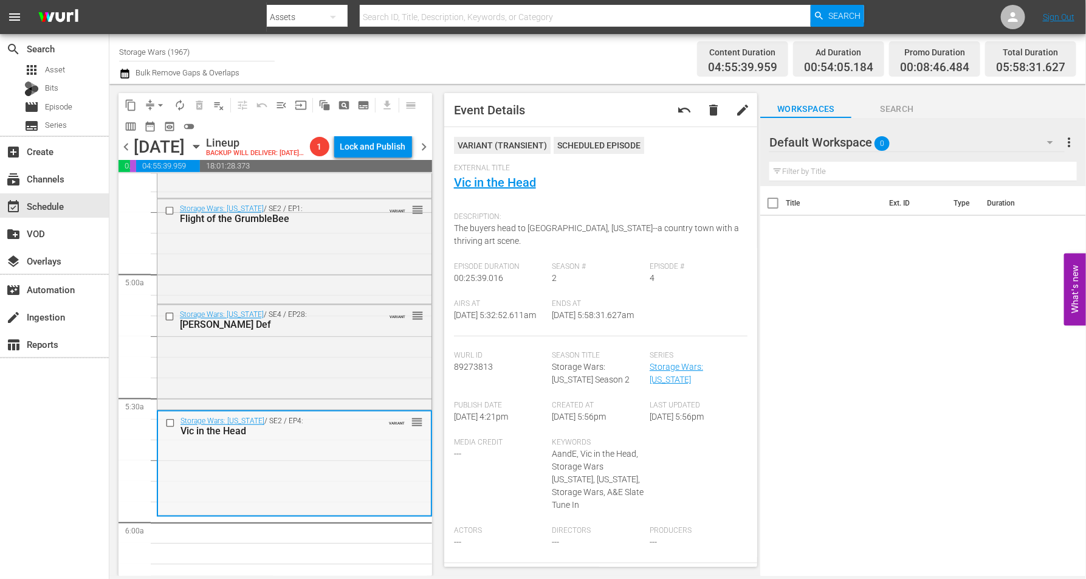
click at [254, 481] on div "Storage Wars: Texas / SE2 / EP4: Vic in the Head VARIANT reorder" at bounding box center [294, 462] width 273 height 102
click at [149, 103] on span "compress" at bounding box center [150, 105] width 12 height 12
click at [156, 103] on span "arrow_drop_down" at bounding box center [160, 105] width 12 height 12
click at [154, 128] on li "Align to Midnight" at bounding box center [161, 129] width 128 height 20
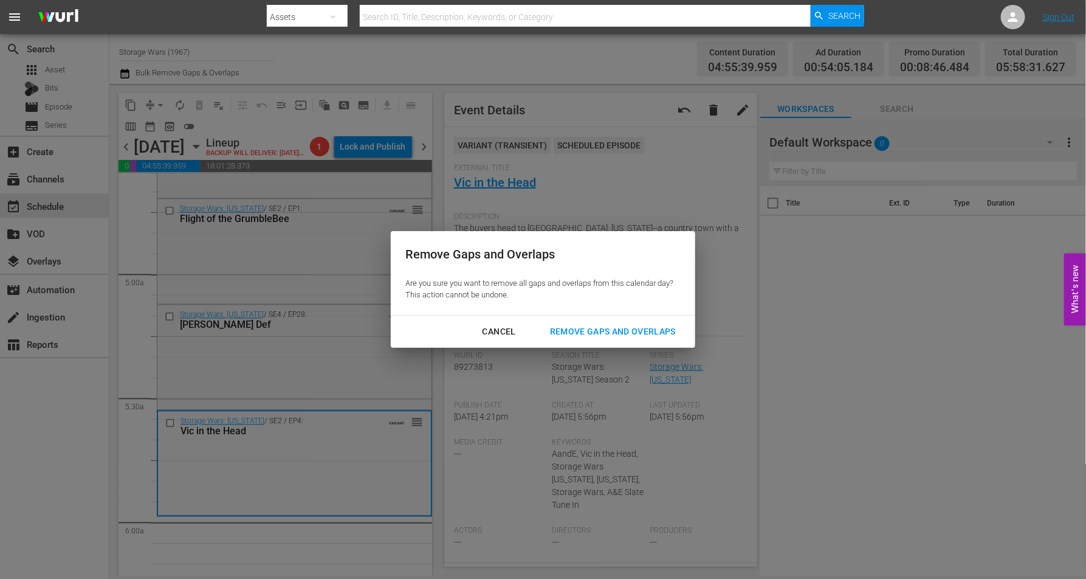
click at [601, 329] on div "Remove Gaps and Overlaps" at bounding box center [612, 331] width 145 height 15
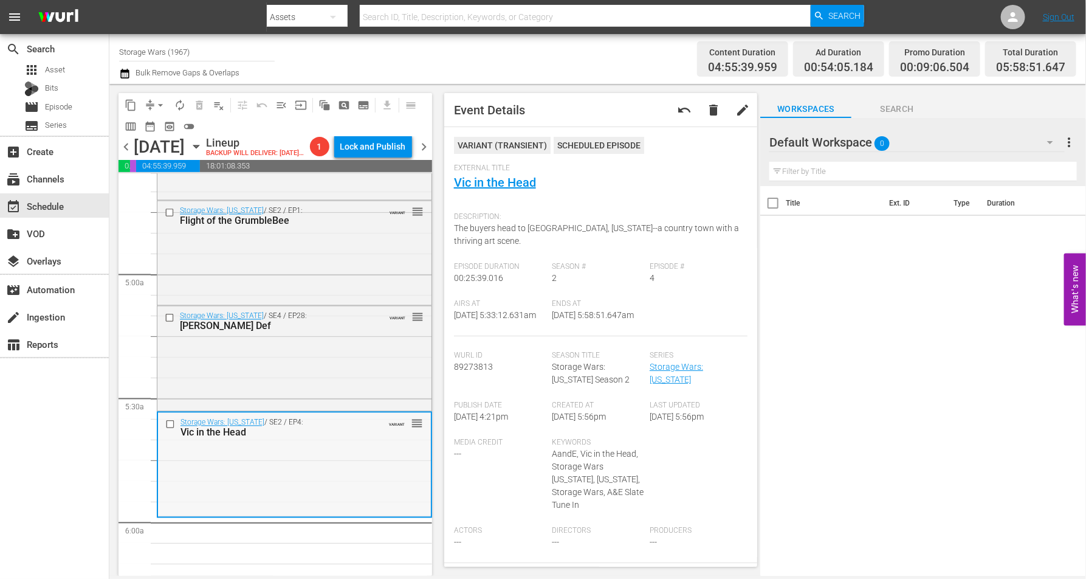
click at [277, 504] on div "Storage Wars: Texas / SE2 / EP4: Vic in the Head VARIANT reorder" at bounding box center [294, 464] width 273 height 102
click at [161, 101] on span "arrow_drop_down" at bounding box center [160, 105] width 12 height 12
click at [155, 127] on li "Align to Midnight" at bounding box center [161, 129] width 128 height 20
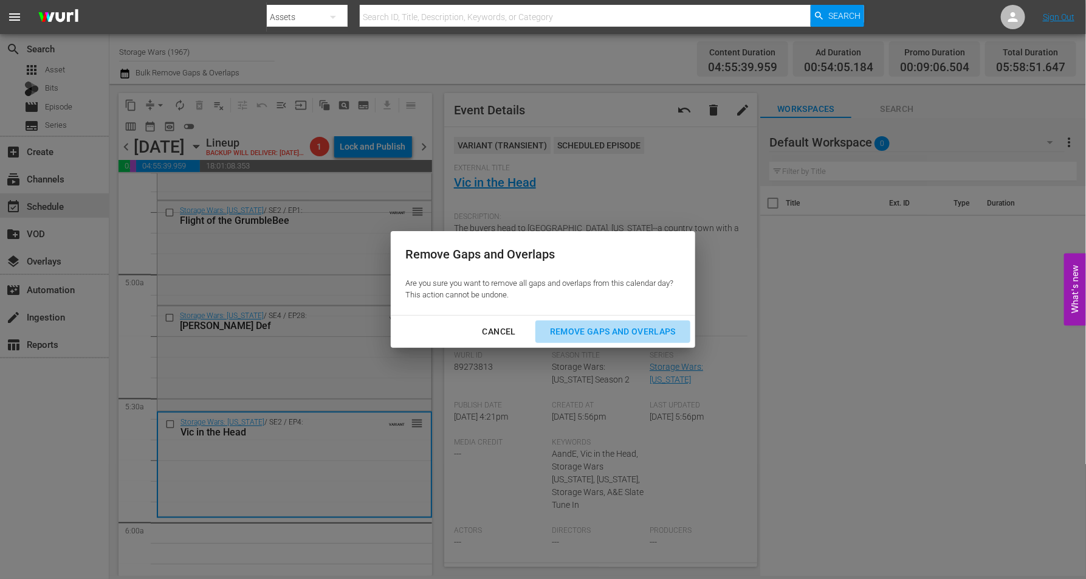
click at [616, 329] on div "Remove Gaps and Overlaps" at bounding box center [612, 331] width 145 height 15
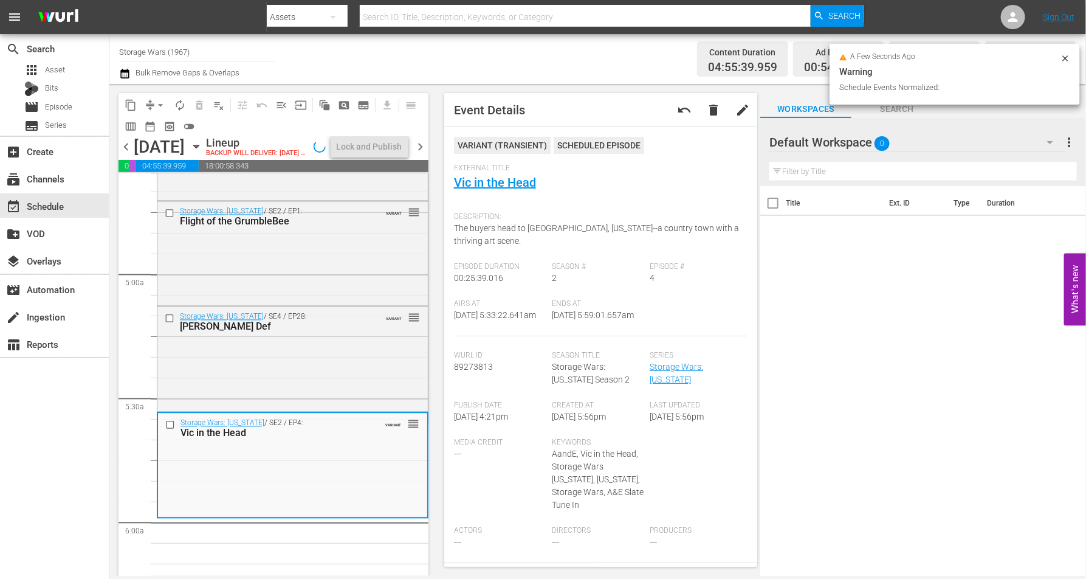
scroll to position [1139, 0]
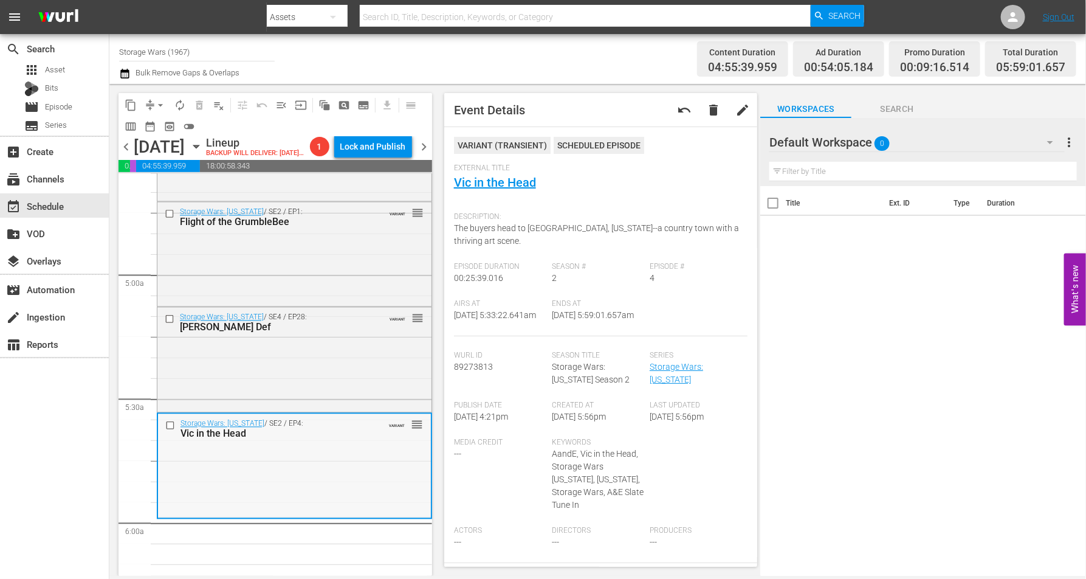
click at [295, 469] on div "Storage Wars: Texas / SE2 / EP4: Vic in the Head VARIANT reorder" at bounding box center [294, 465] width 273 height 102
click at [157, 103] on span "arrow_drop_down" at bounding box center [160, 105] width 12 height 12
click at [153, 129] on li "Align to Midnight" at bounding box center [161, 129] width 128 height 20
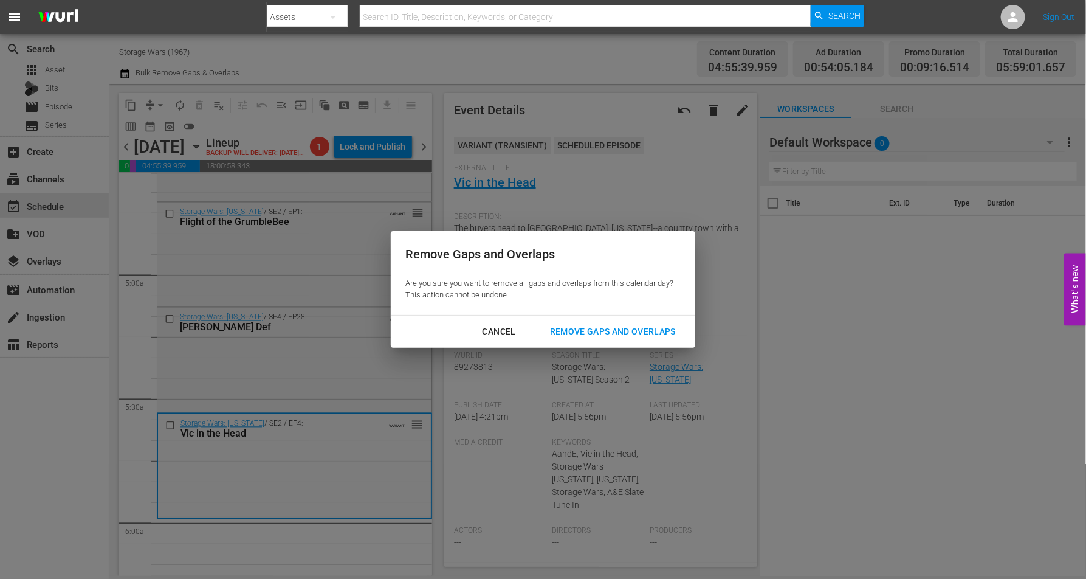
click at [604, 331] on div "Remove Gaps and Overlaps" at bounding box center [612, 331] width 145 height 15
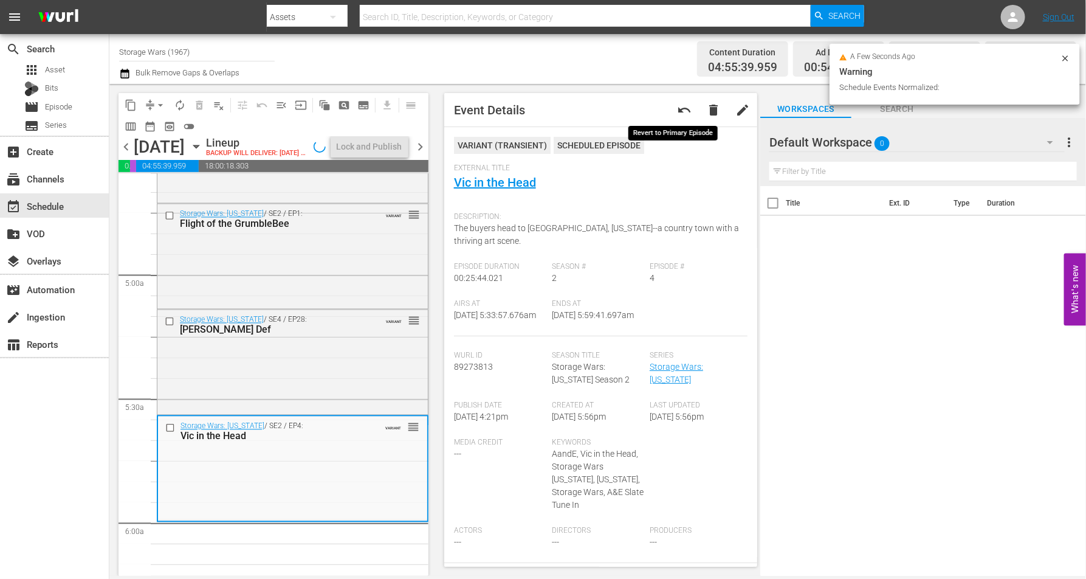
scroll to position [1118, 0]
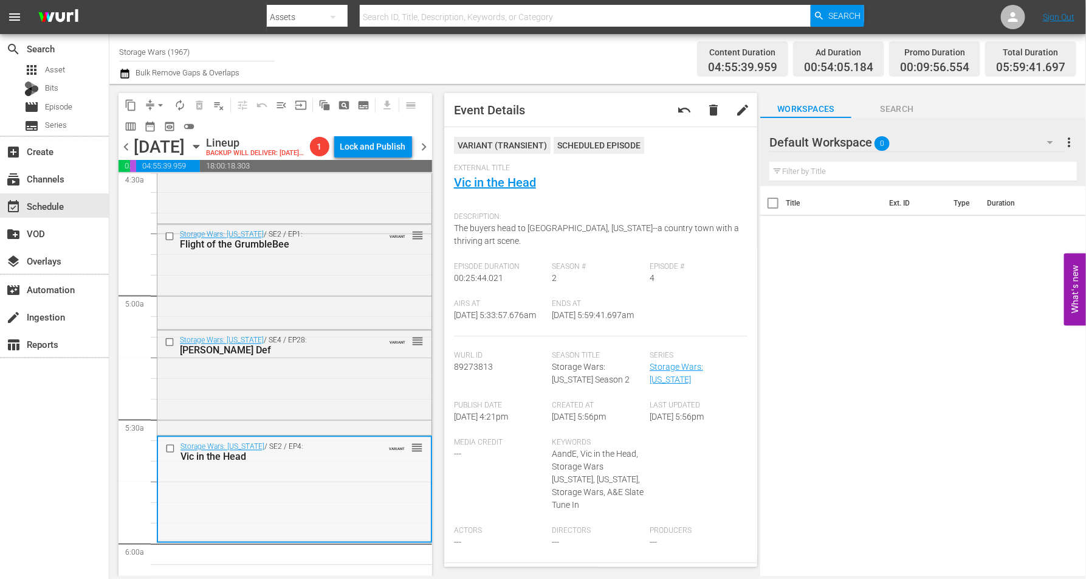
click at [349, 529] on div "Storage Wars: Texas / SE2 / EP4: Vic in the Head VARIANT reorder" at bounding box center [294, 488] width 273 height 103
click at [157, 103] on span "arrow_drop_down" at bounding box center [160, 105] width 12 height 12
click at [151, 127] on li "Align to Midnight" at bounding box center [161, 129] width 128 height 20
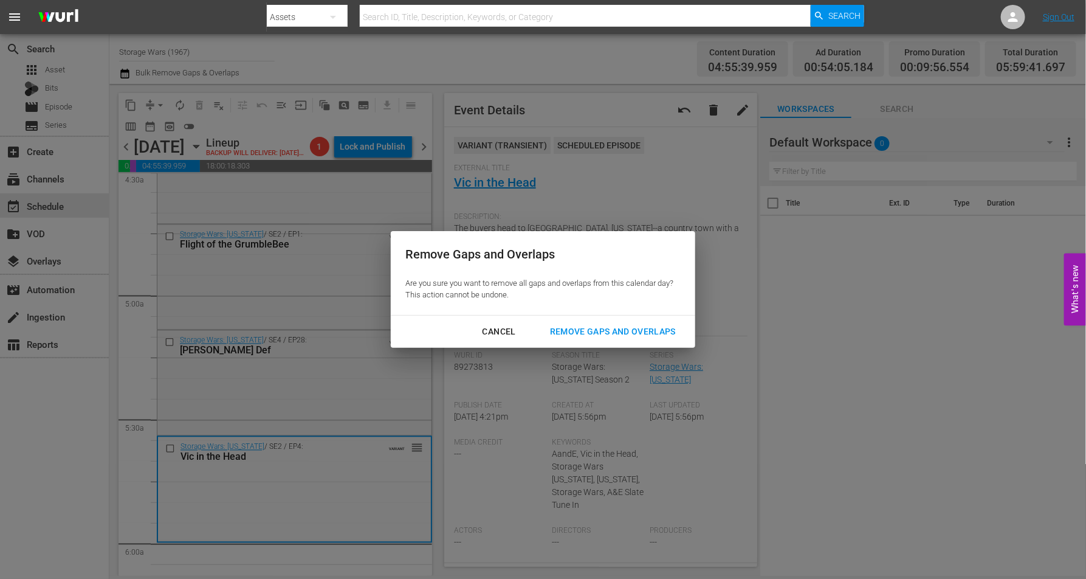
click at [605, 329] on div "Remove Gaps and Overlaps" at bounding box center [612, 331] width 145 height 15
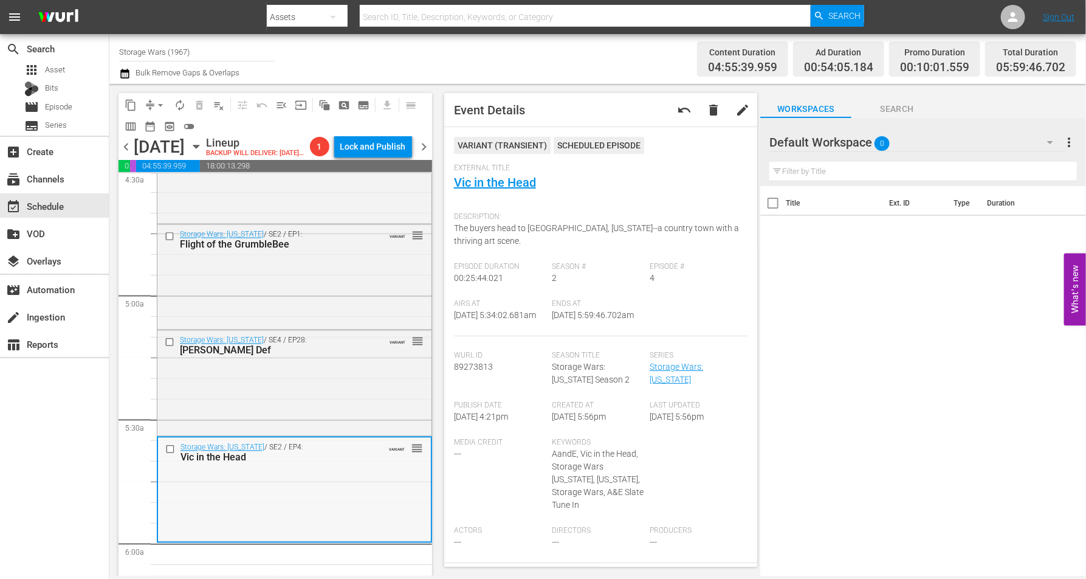
click at [270, 501] on div "Storage Wars: Texas / SE2 / EP4: Vic in the Head VARIANT reorder" at bounding box center [294, 489] width 273 height 103
click at [162, 105] on span "arrow_drop_down" at bounding box center [160, 105] width 12 height 12
click at [167, 125] on li "Align to Midnight" at bounding box center [161, 129] width 128 height 20
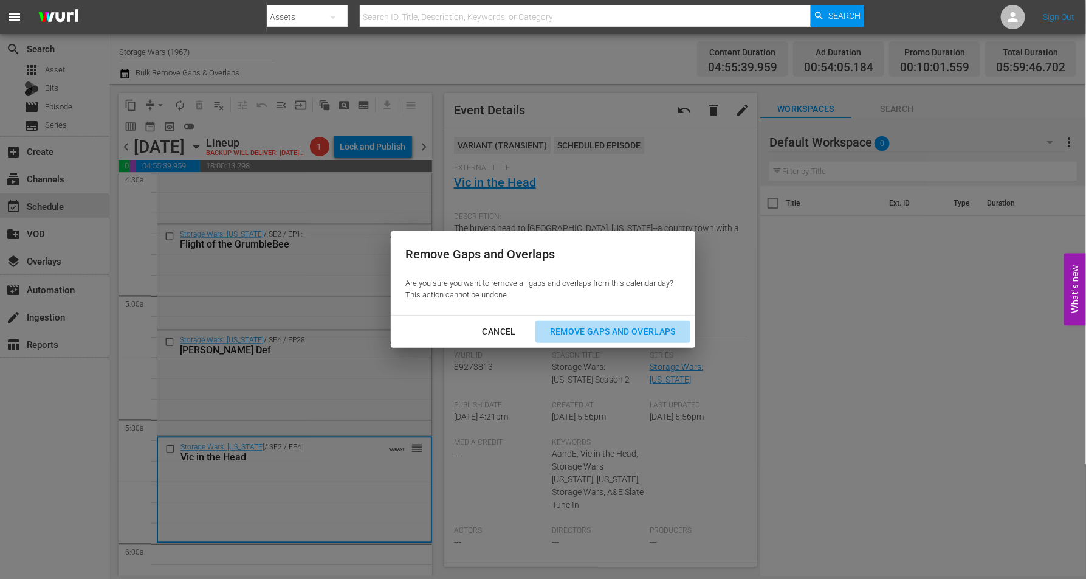
click at [604, 333] on div "Remove Gaps and Overlaps" at bounding box center [612, 331] width 145 height 15
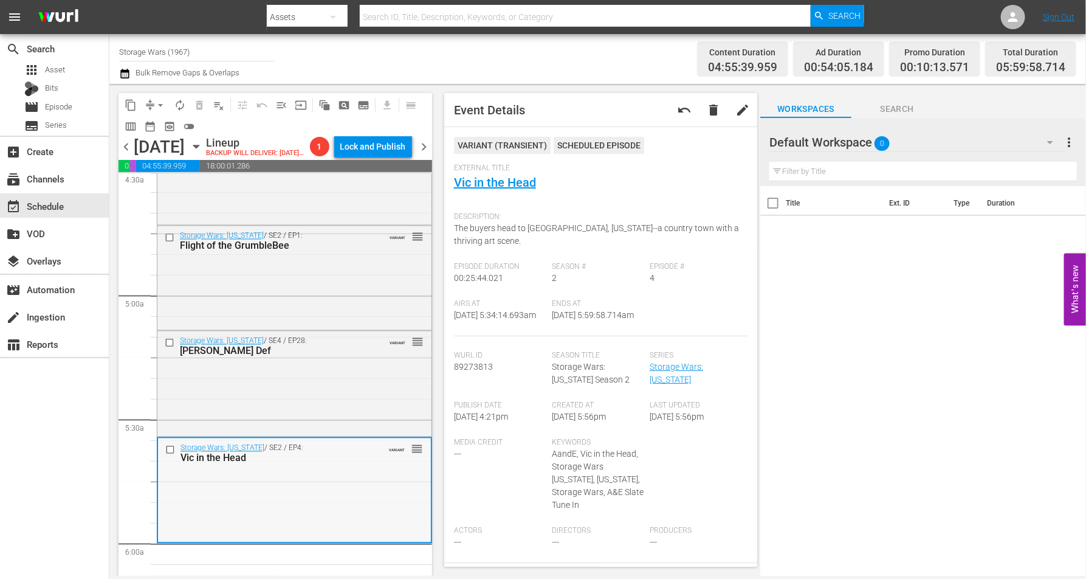
click at [356, 509] on div "Storage Wars: Texas / SE2 / EP4: Vic in the Head VARIANT reorder" at bounding box center [294, 489] width 273 height 103
click at [158, 103] on span "arrow_drop_down" at bounding box center [160, 105] width 12 height 12
click at [160, 126] on li "Align to Midnight" at bounding box center [161, 129] width 128 height 20
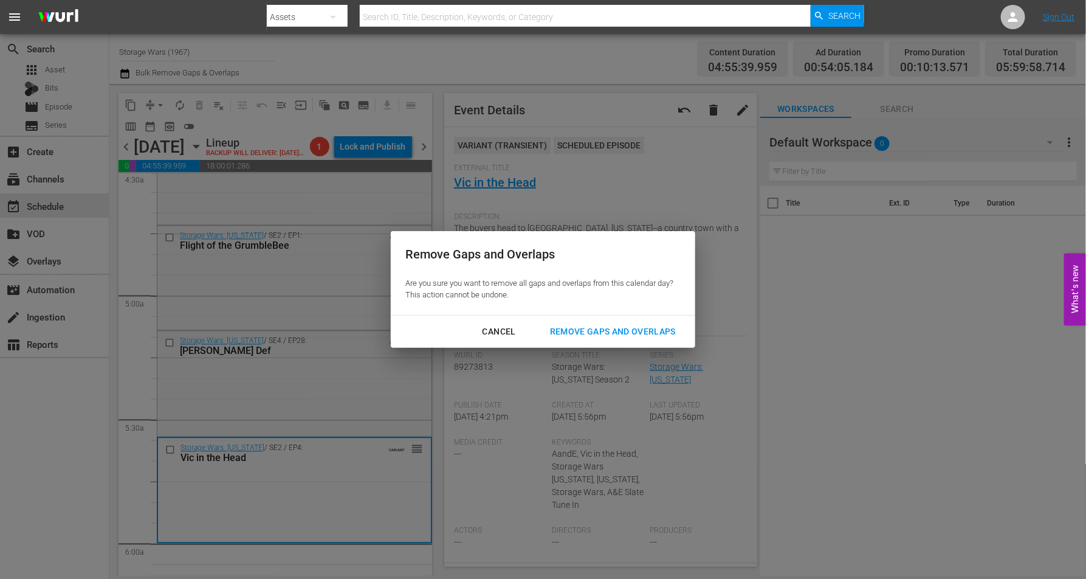
click at [613, 333] on div "Remove Gaps and Overlaps" at bounding box center [612, 331] width 145 height 15
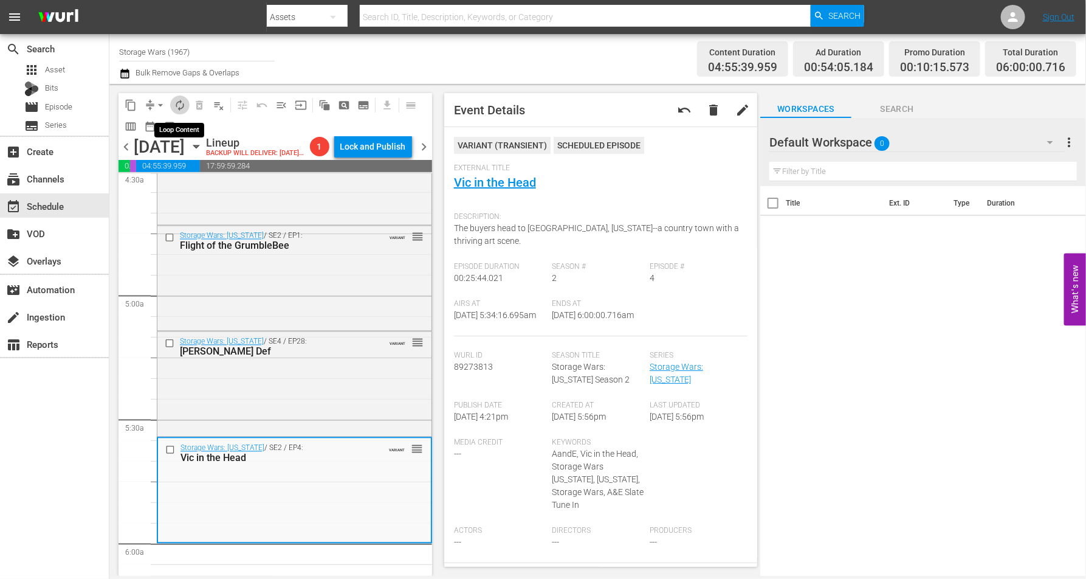
click at [178, 101] on span "autorenew_outlined" at bounding box center [180, 105] width 12 height 12
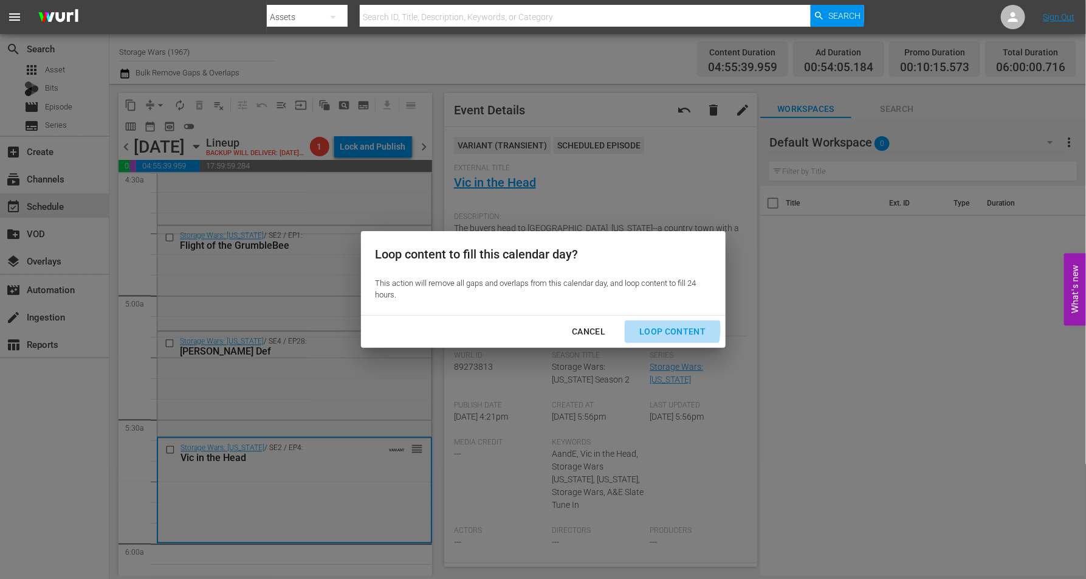
drag, startPoint x: 669, startPoint y: 329, endPoint x: 651, endPoint y: 329, distance: 18.2
click at [658, 329] on div "Loop Content" at bounding box center [673, 331] width 86 height 15
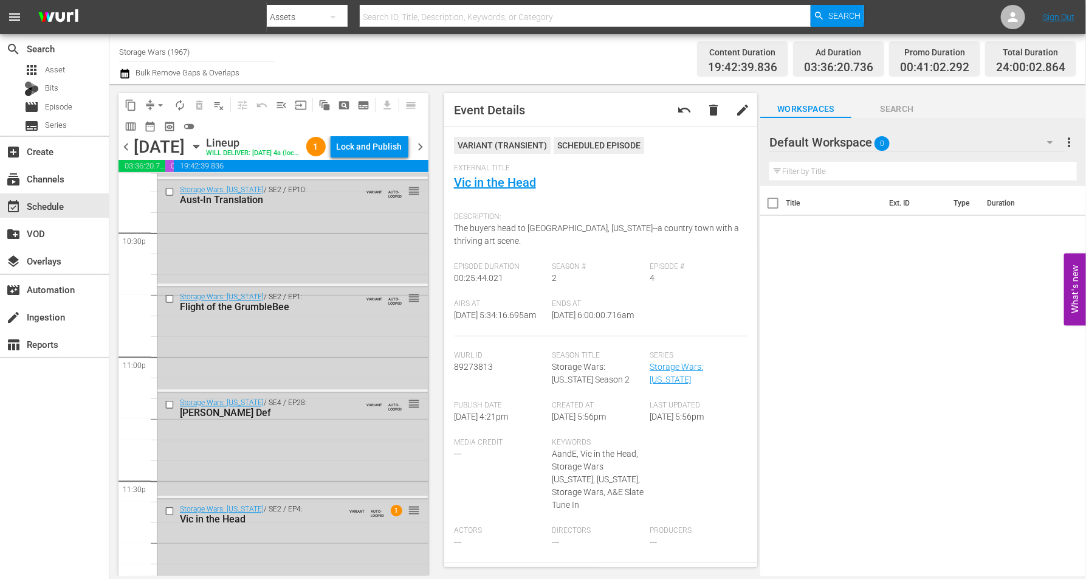
scroll to position [5569, 0]
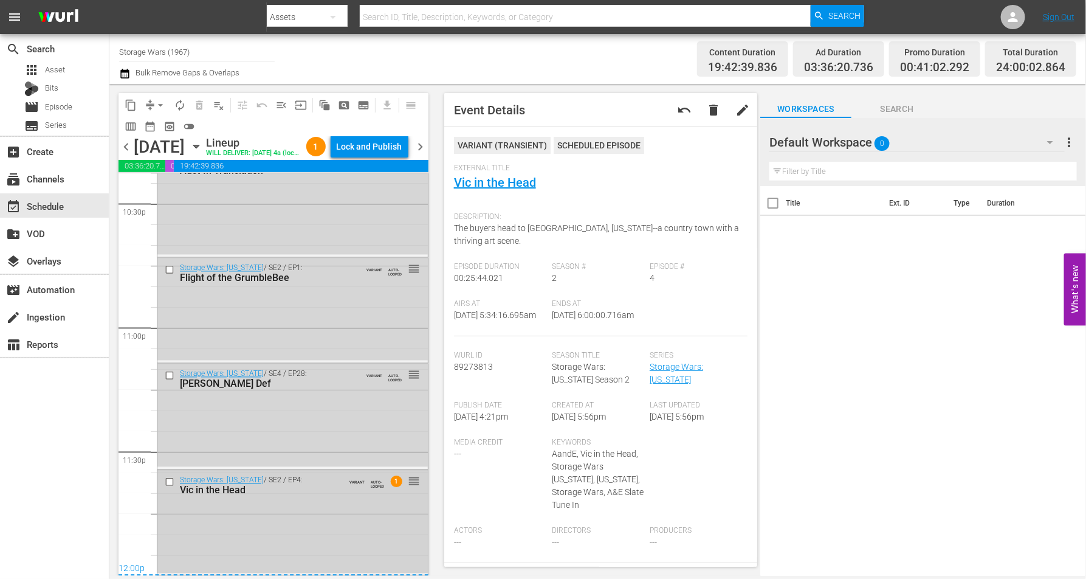
click at [309, 535] on div "Storage Wars: Texas / SE2 / EP4: Vic in the Head VARIANT AUTO-LOOPED 1 reorder" at bounding box center [292, 521] width 270 height 103
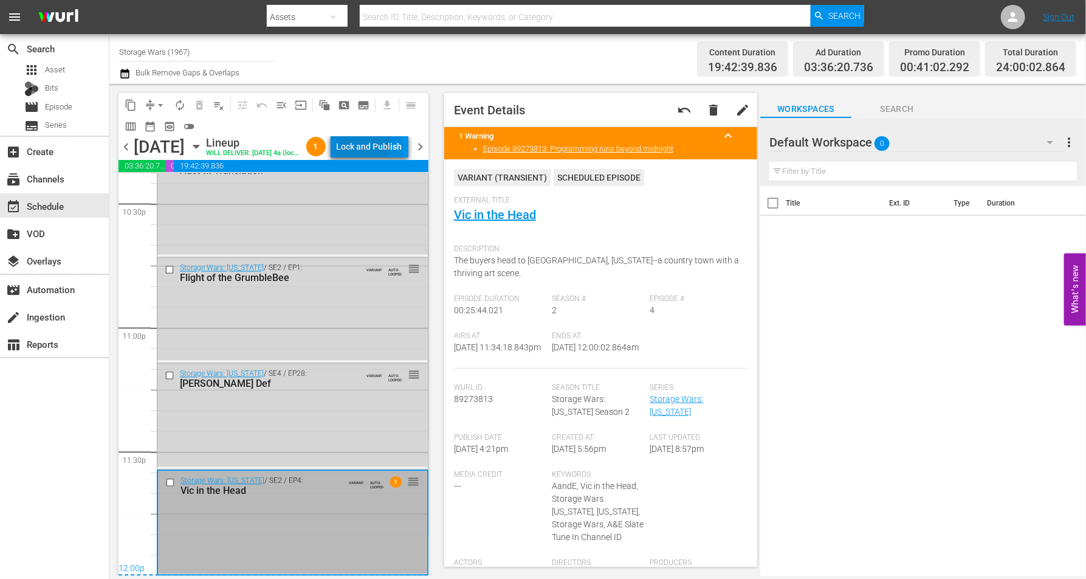
click at [384, 143] on div "Lock and Publish" at bounding box center [370, 147] width 66 height 22
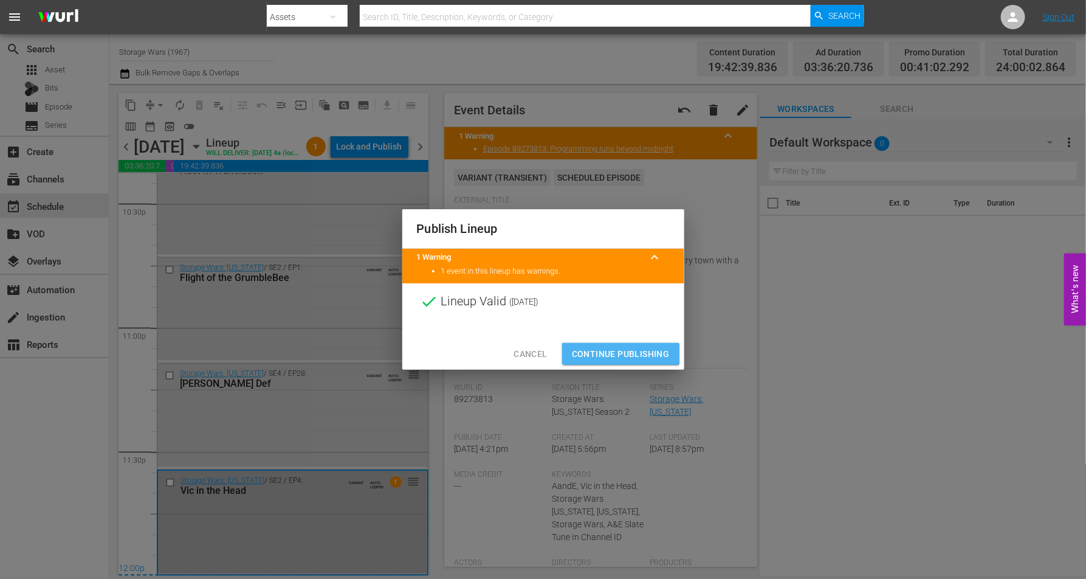
click at [597, 354] on span "Continue Publishing" at bounding box center [621, 353] width 98 height 15
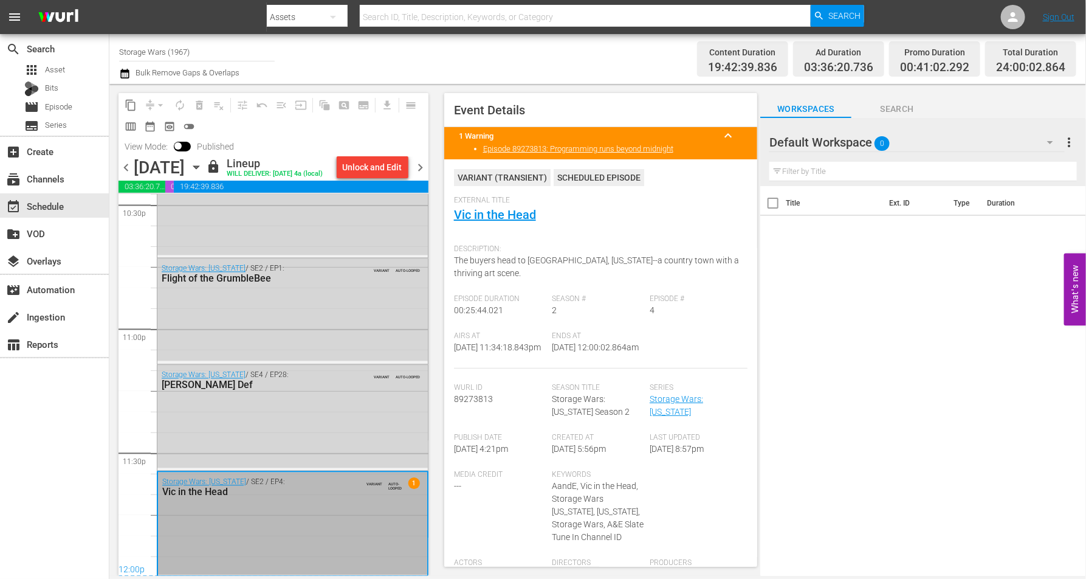
click at [203, 174] on icon "button" at bounding box center [196, 166] width 13 height 13
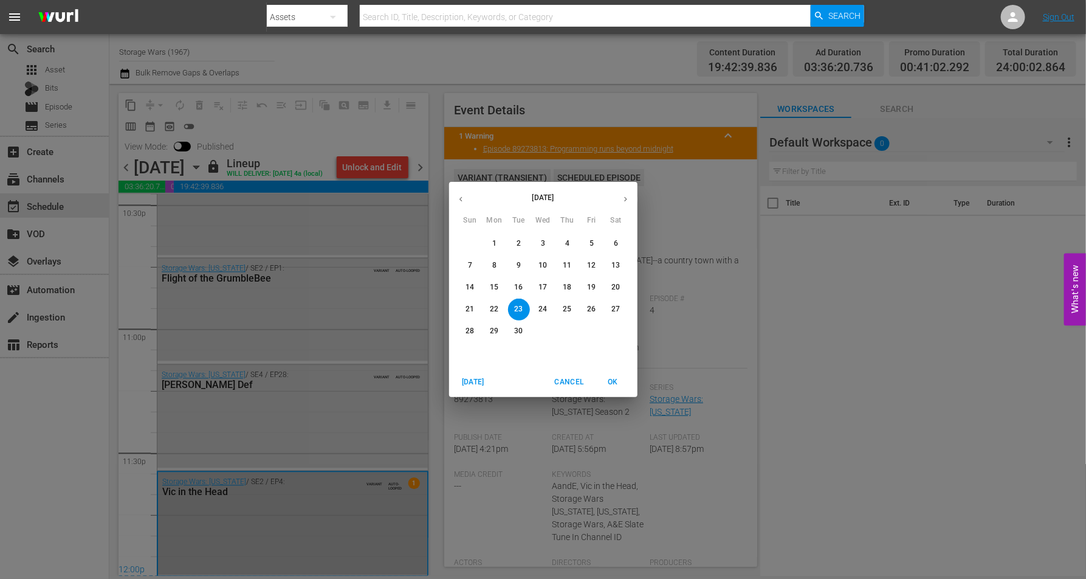
click at [539, 308] on p "24" at bounding box center [543, 309] width 9 height 10
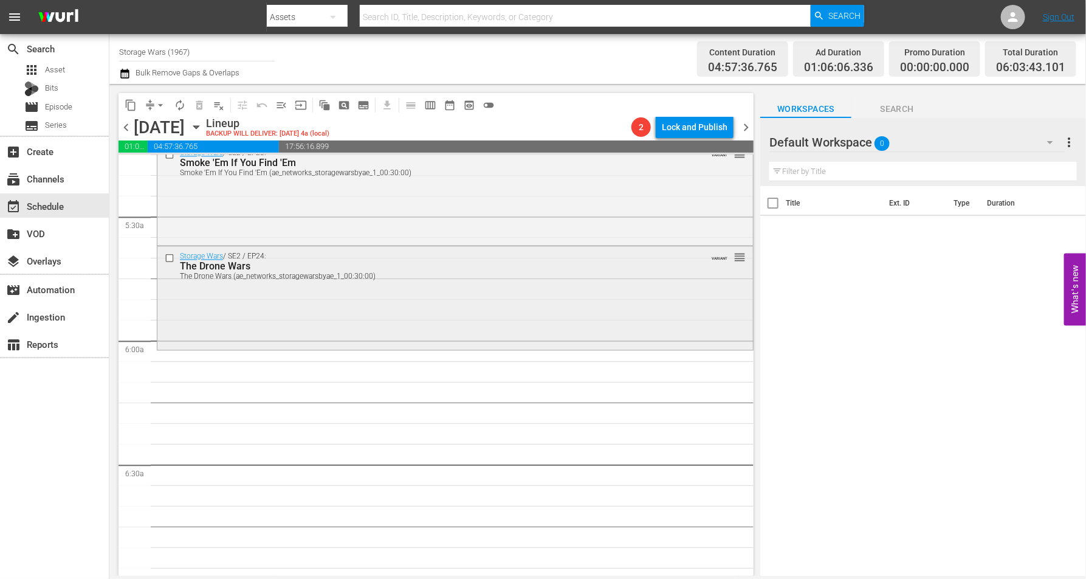
scroll to position [1216, 0]
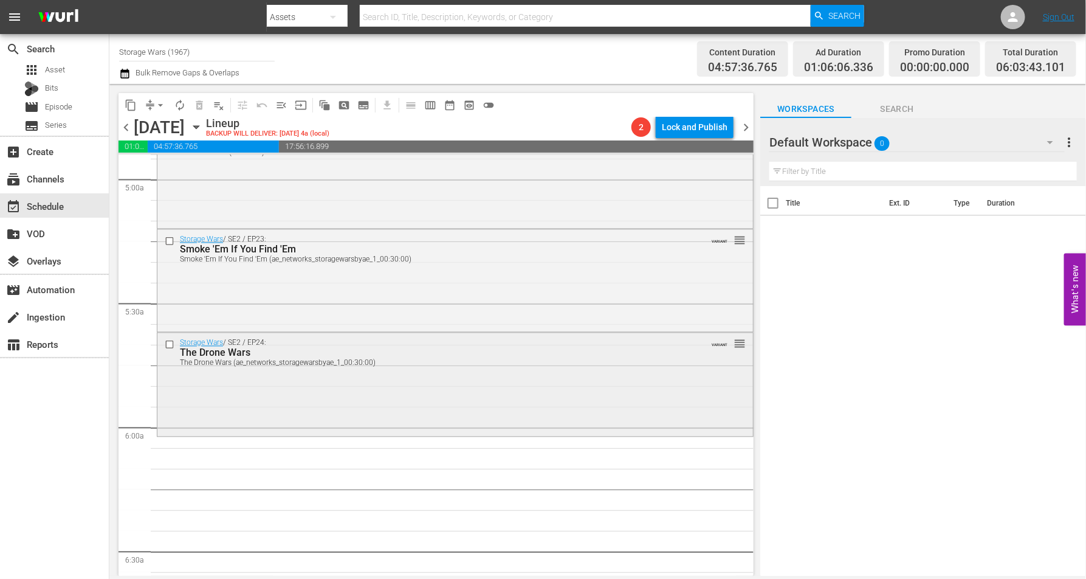
click at [294, 385] on div "Storage Wars / SE2 / EP24: The Drone Wars The Drone Wars (ae_networks_storagewa…" at bounding box center [455, 383] width 596 height 100
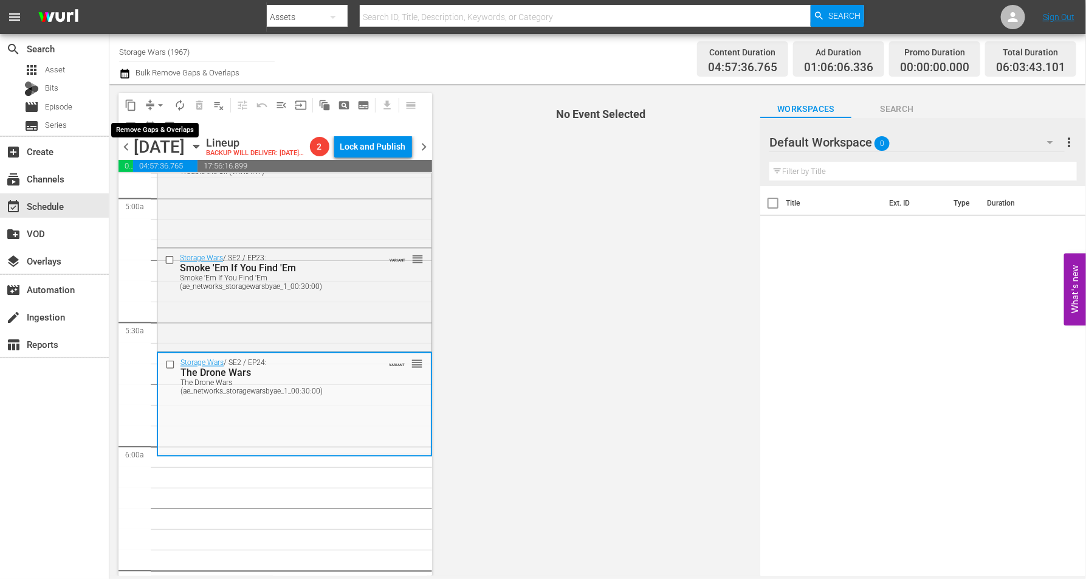
click at [159, 105] on span "arrow_drop_down" at bounding box center [160, 105] width 12 height 12
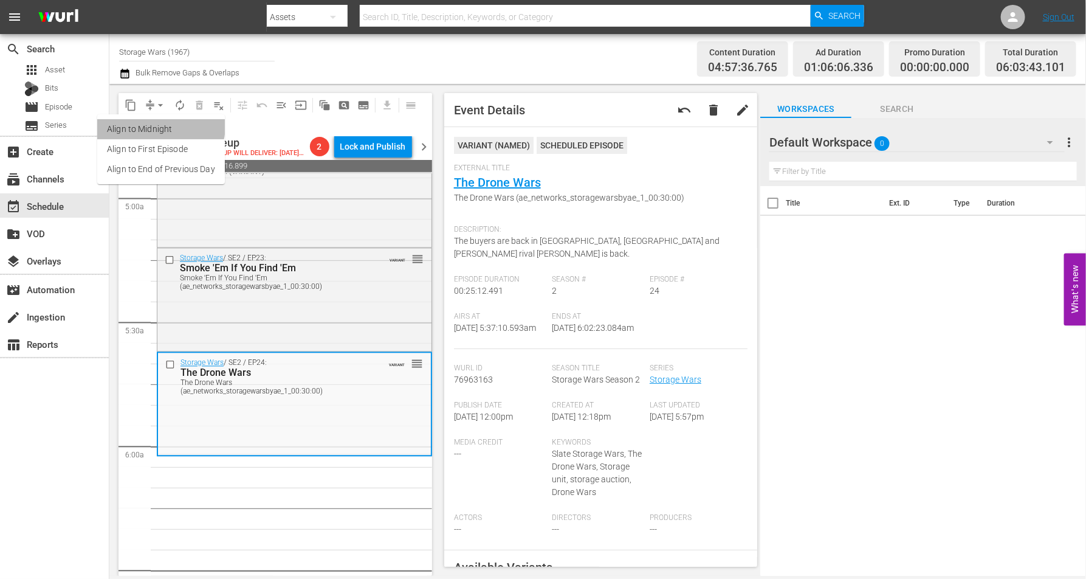
click at [160, 125] on li "Align to Midnight" at bounding box center [161, 129] width 128 height 20
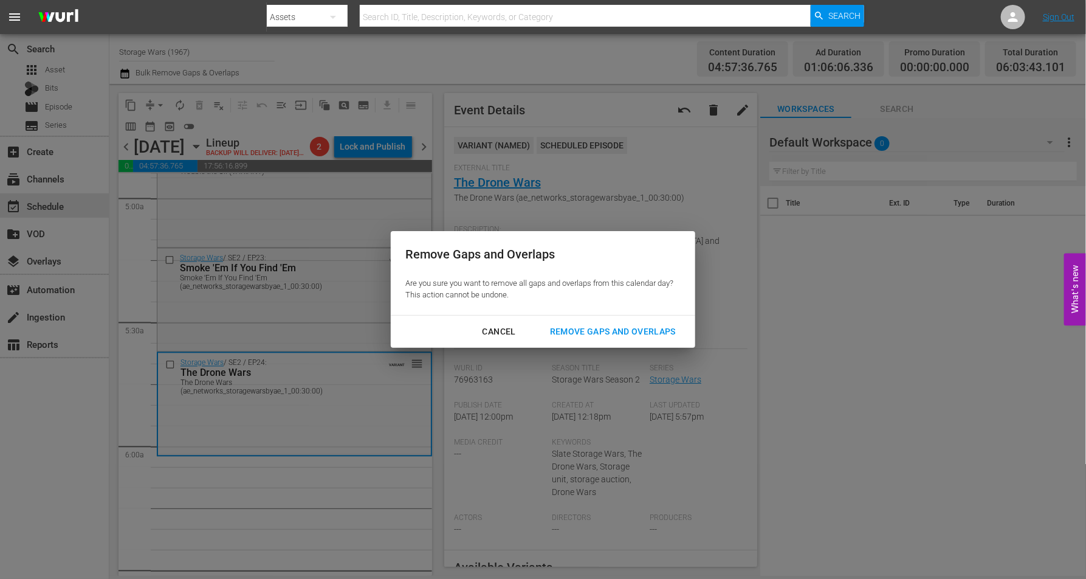
click at [599, 329] on div "Remove Gaps and Overlaps" at bounding box center [612, 331] width 145 height 15
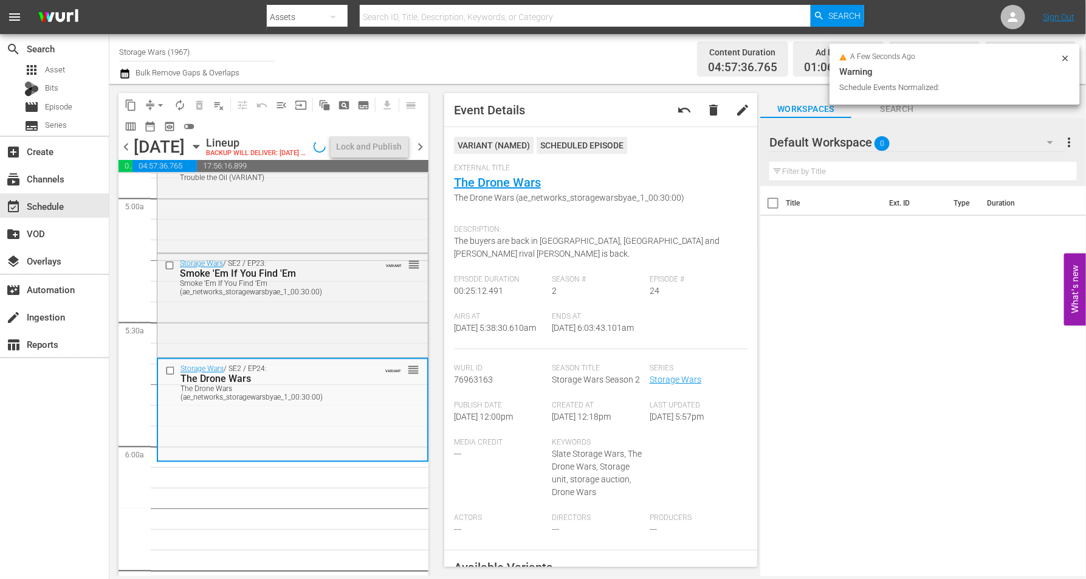
scroll to position [1174, 0]
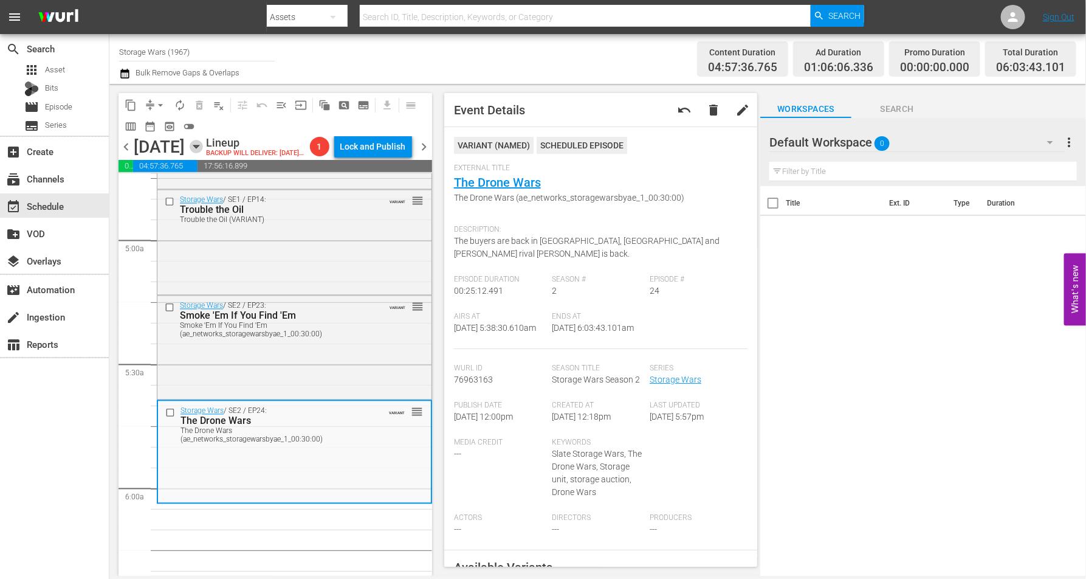
click at [199, 148] on icon "button" at bounding box center [195, 146] width 5 height 3
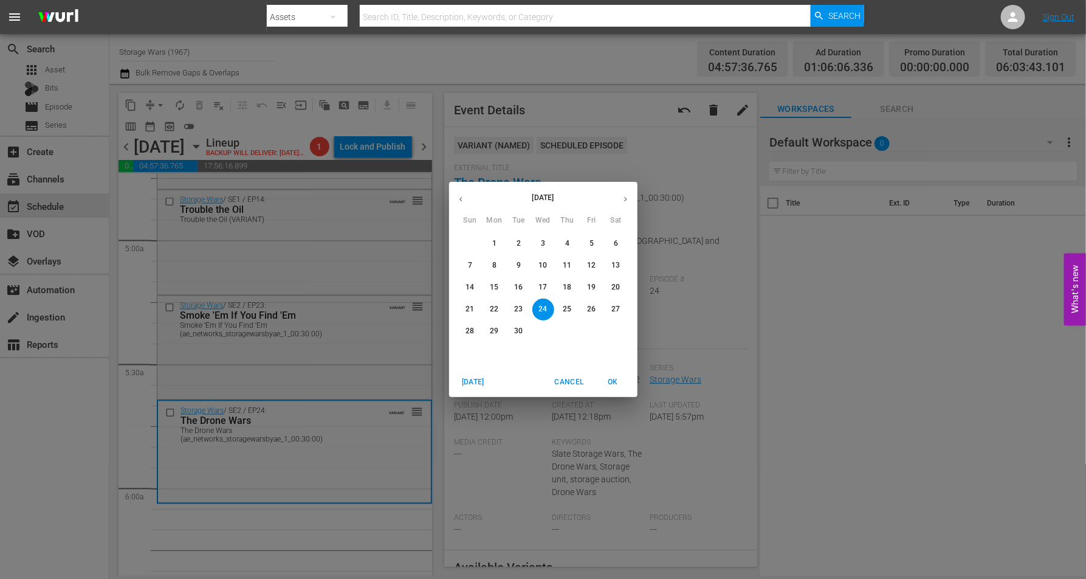
click at [564, 308] on p "25" at bounding box center [567, 309] width 9 height 10
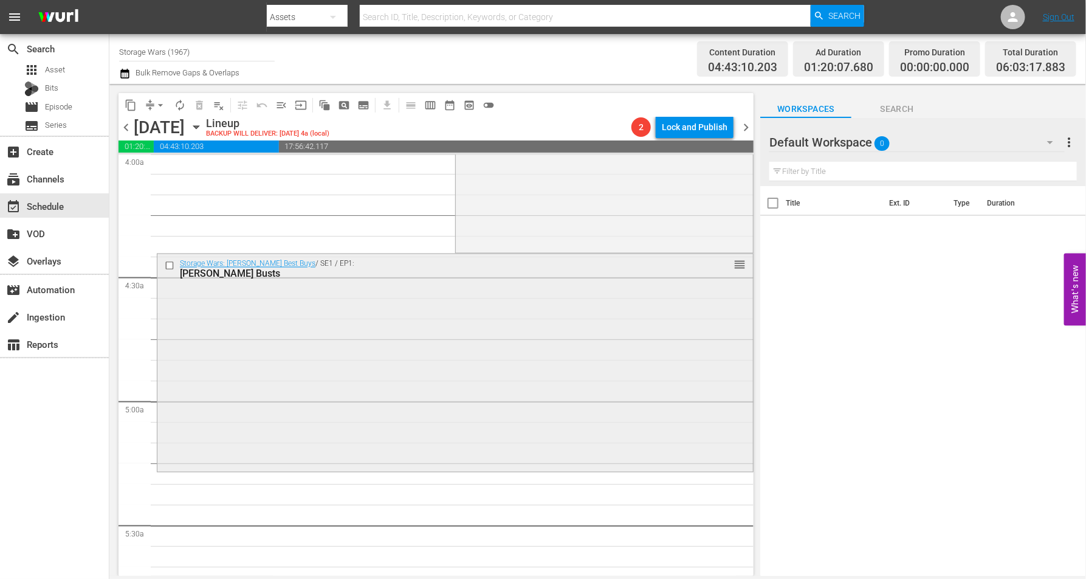
scroll to position [1070, 0]
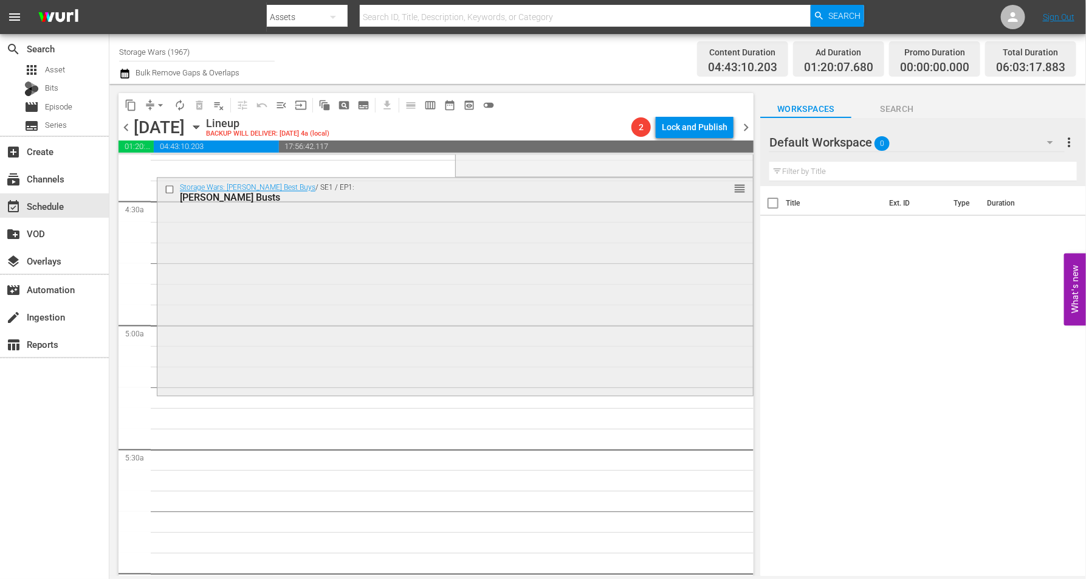
click at [207, 360] on div "Storage Wars: Barry's Best Buys / SE1 / EP1: Barry's Busts reorder" at bounding box center [455, 285] width 596 height 215
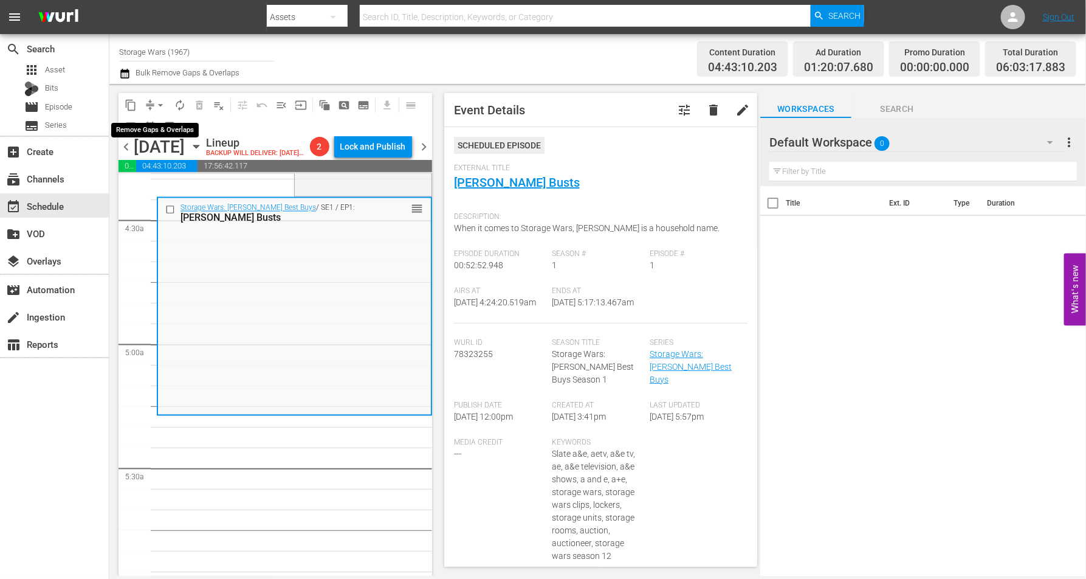
click at [162, 102] on span "arrow_drop_down" at bounding box center [160, 105] width 12 height 12
click at [148, 129] on li "Align to Midnight" at bounding box center [161, 129] width 100 height 20
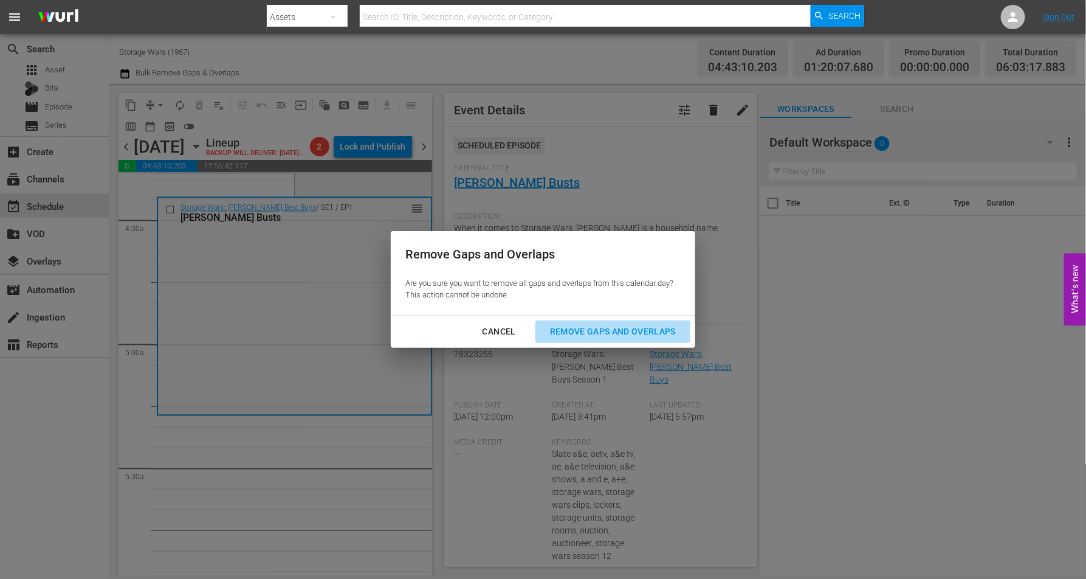
click at [595, 329] on div "Remove Gaps and Overlaps" at bounding box center [612, 331] width 145 height 15
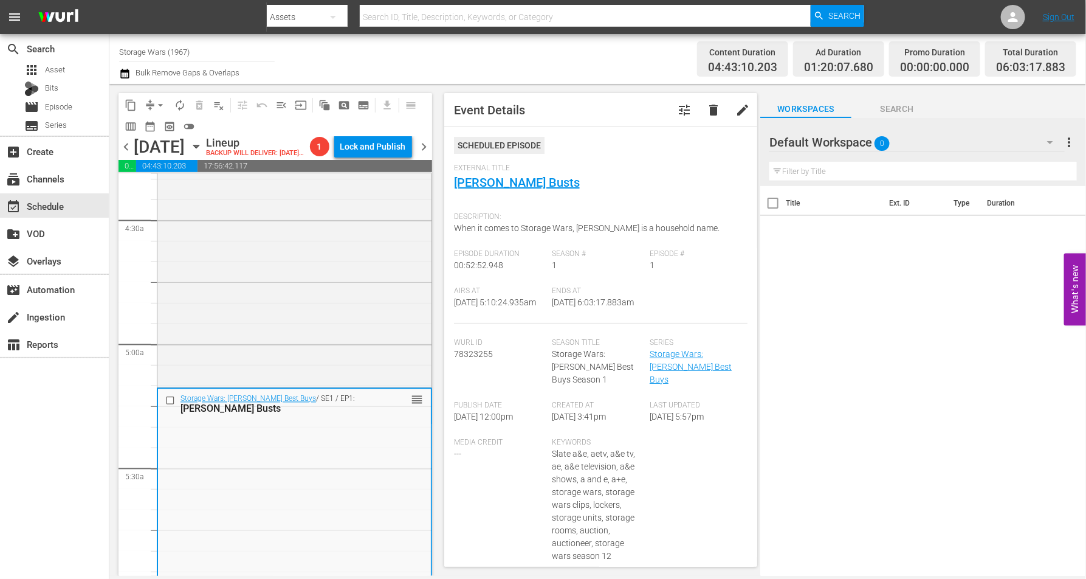
click at [203, 153] on icon "button" at bounding box center [196, 146] width 13 height 13
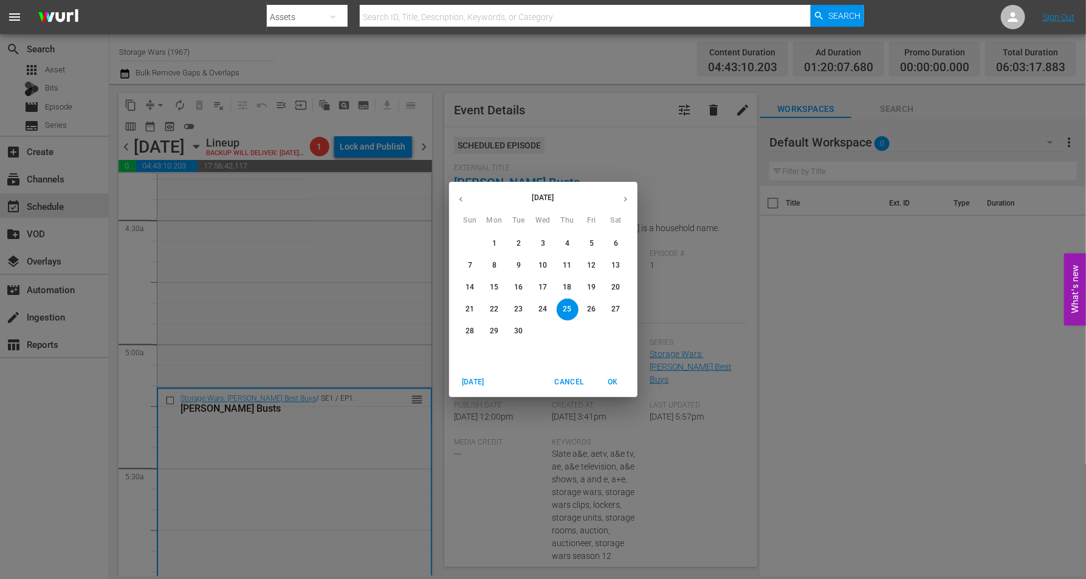
click at [537, 307] on span "24" at bounding box center [543, 309] width 22 height 10
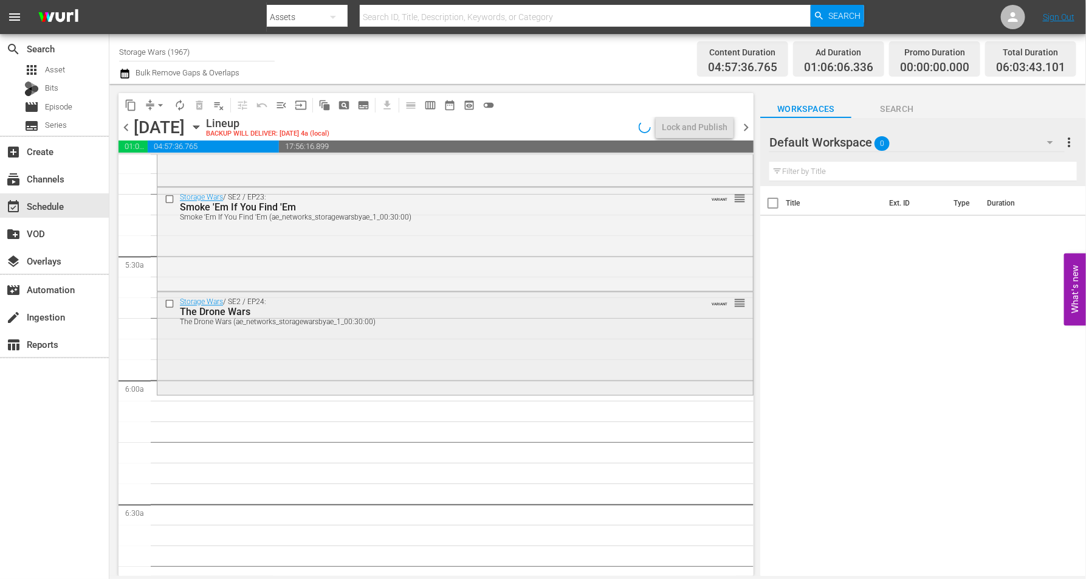
scroll to position [1318, 0]
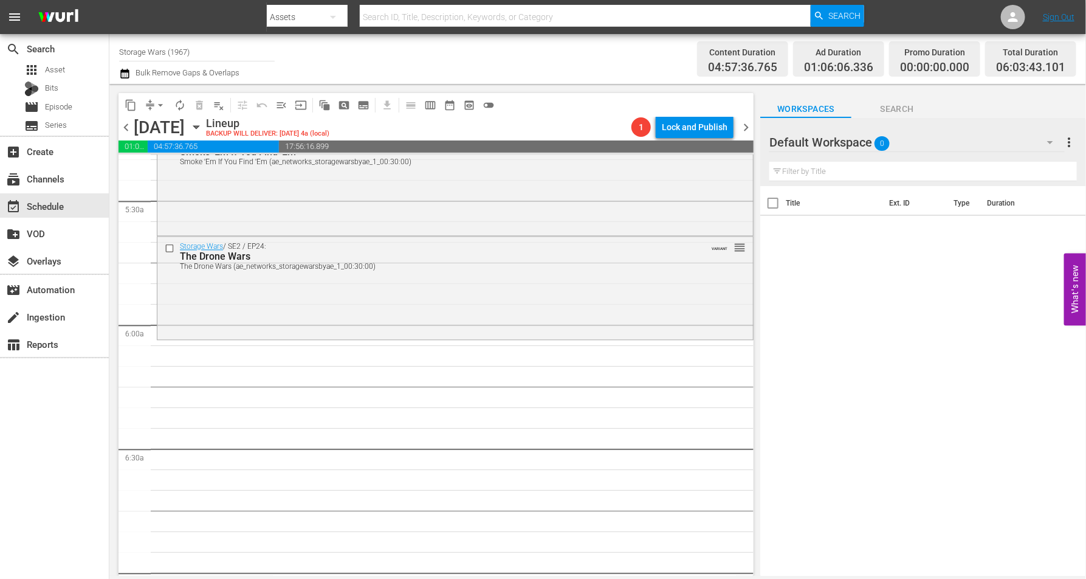
click at [315, 306] on div "Storage Wars / SE2 / EP24: The Drone Wars The Drone Wars (ae_networks_storagewa…" at bounding box center [455, 286] width 596 height 100
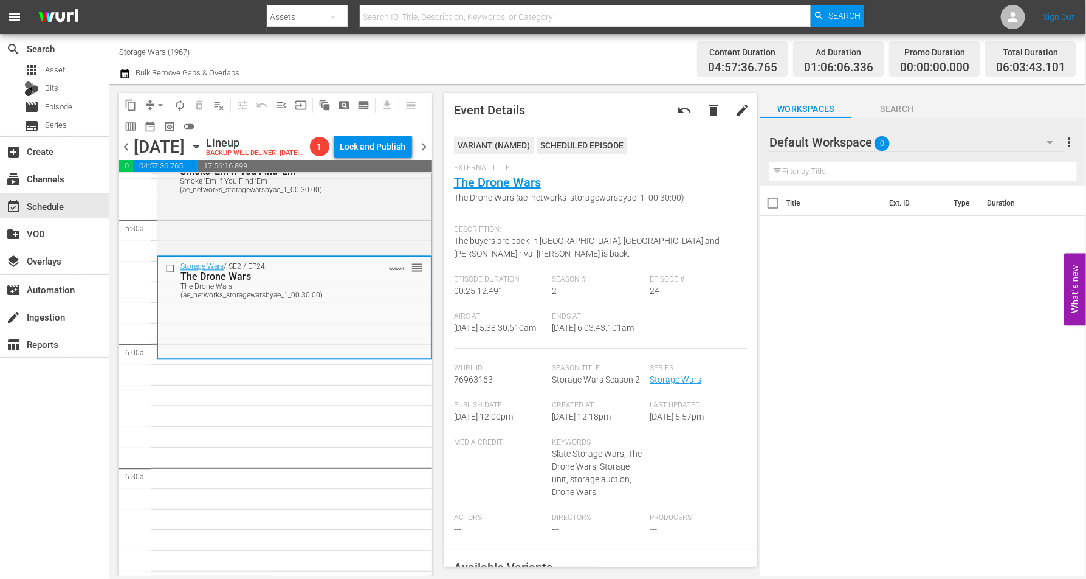
click at [203, 153] on icon "button" at bounding box center [196, 146] width 13 height 13
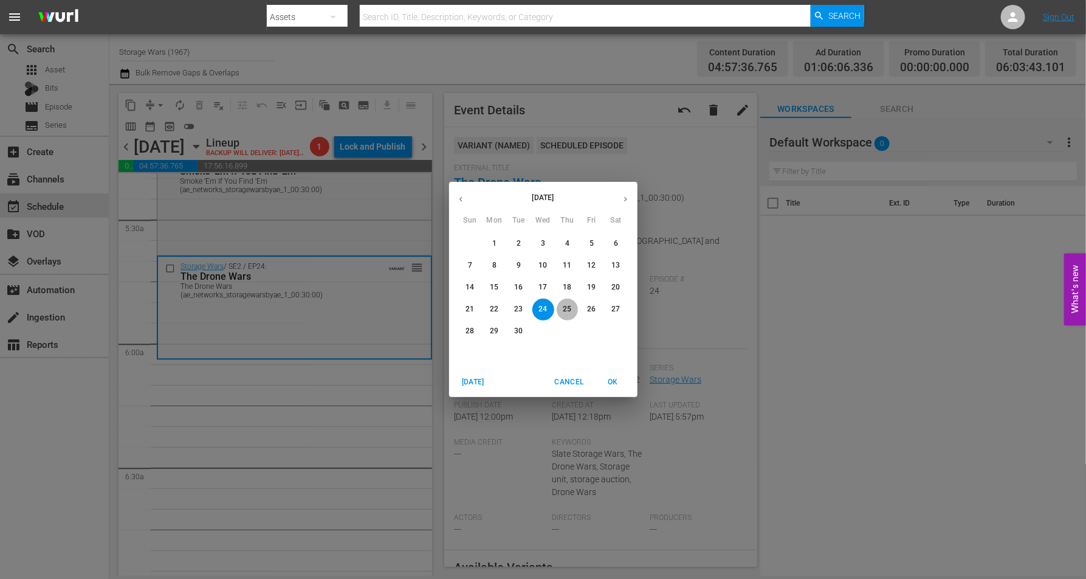
click at [565, 308] on p "25" at bounding box center [567, 309] width 9 height 10
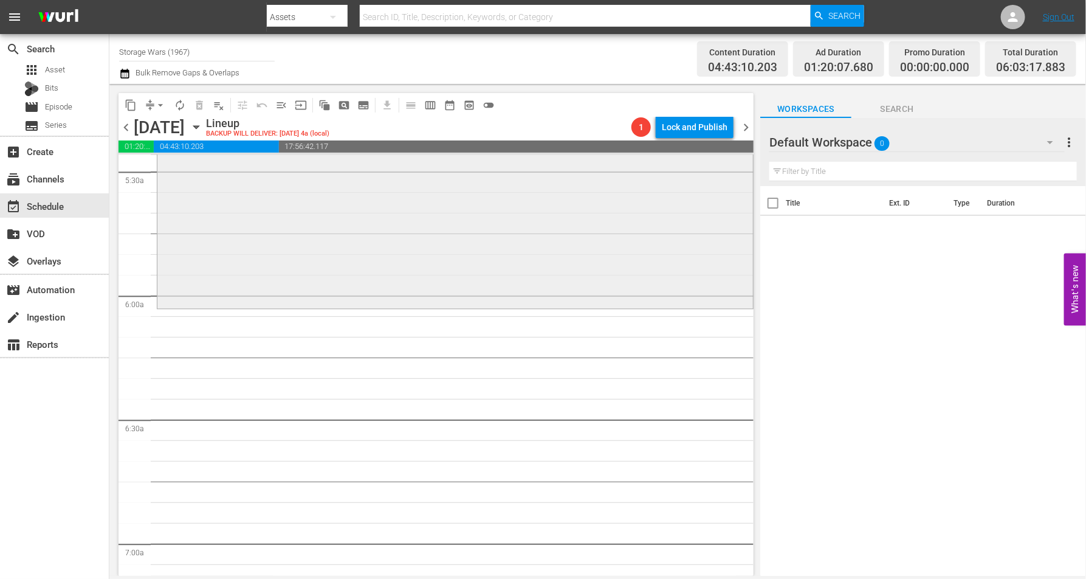
scroll to position [1332, 0]
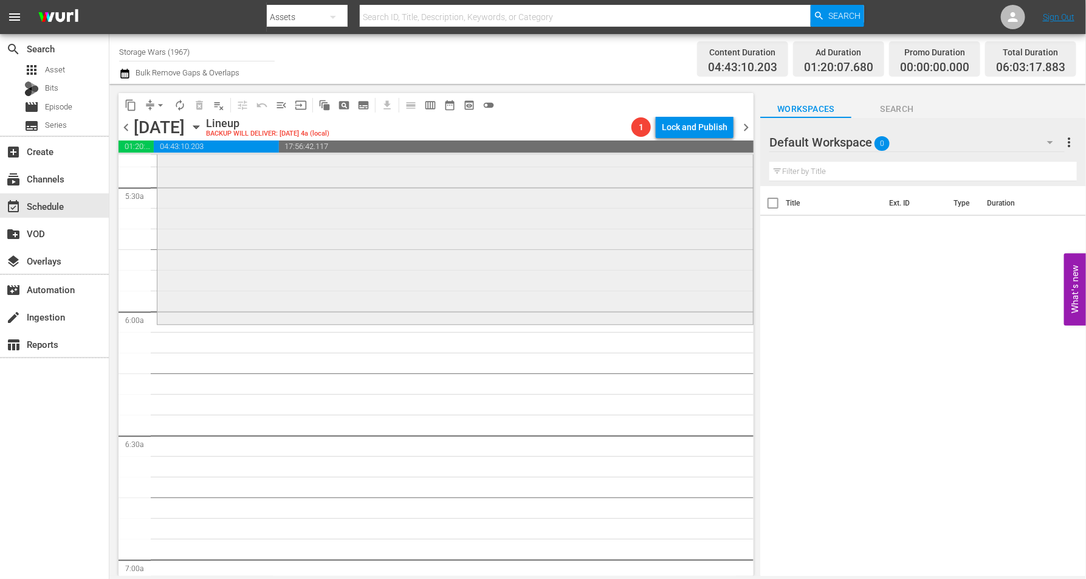
click at [284, 271] on div "Storage Wars: Barry's Best Buys / SE1 / EP1: Barry's Busts reorder" at bounding box center [455, 214] width 596 height 215
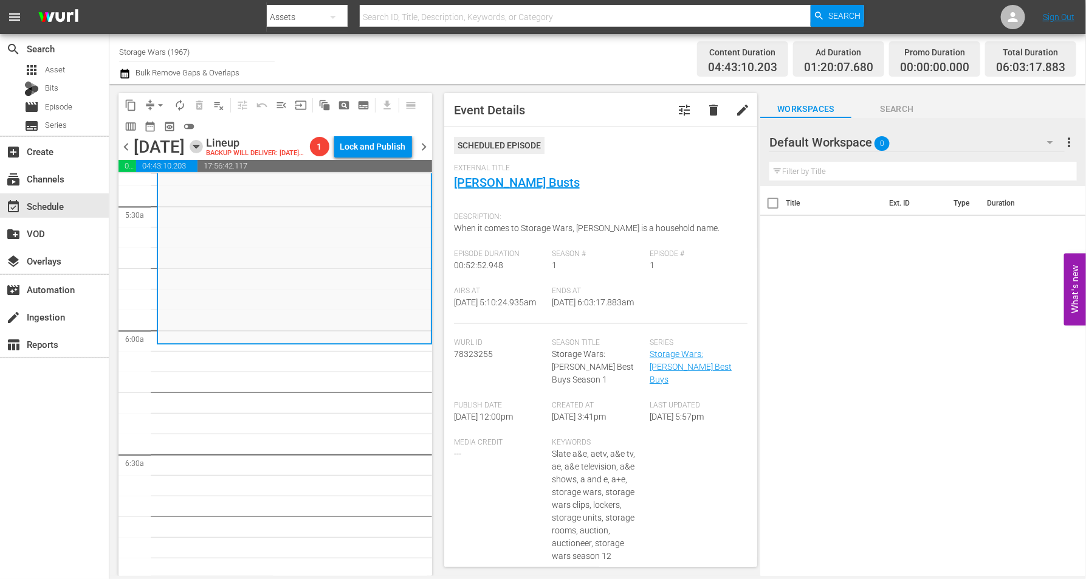
click at [203, 153] on icon "button" at bounding box center [196, 146] width 13 height 13
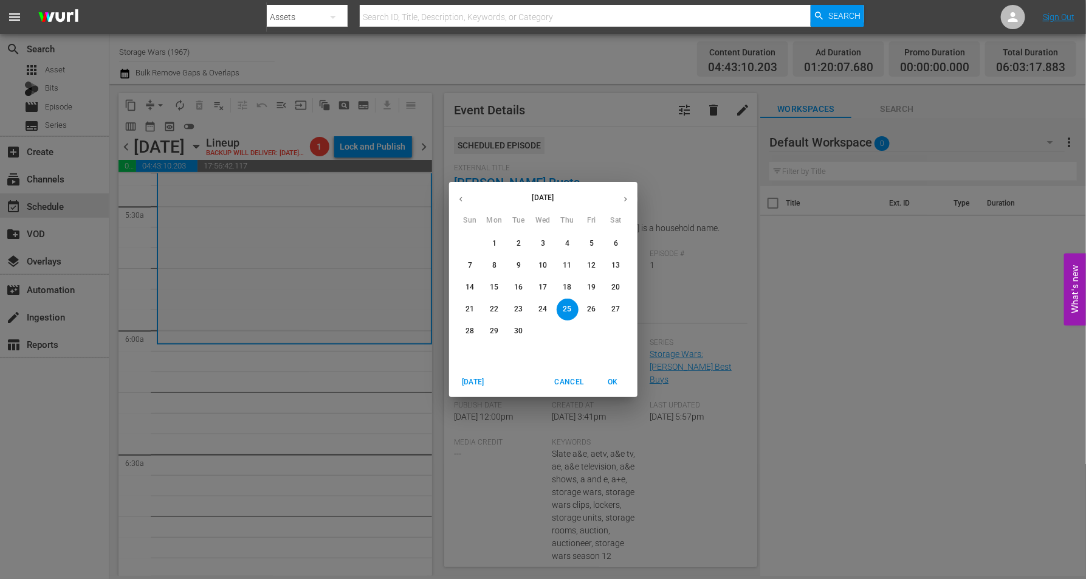
click at [587, 304] on button "26" at bounding box center [592, 309] width 22 height 22
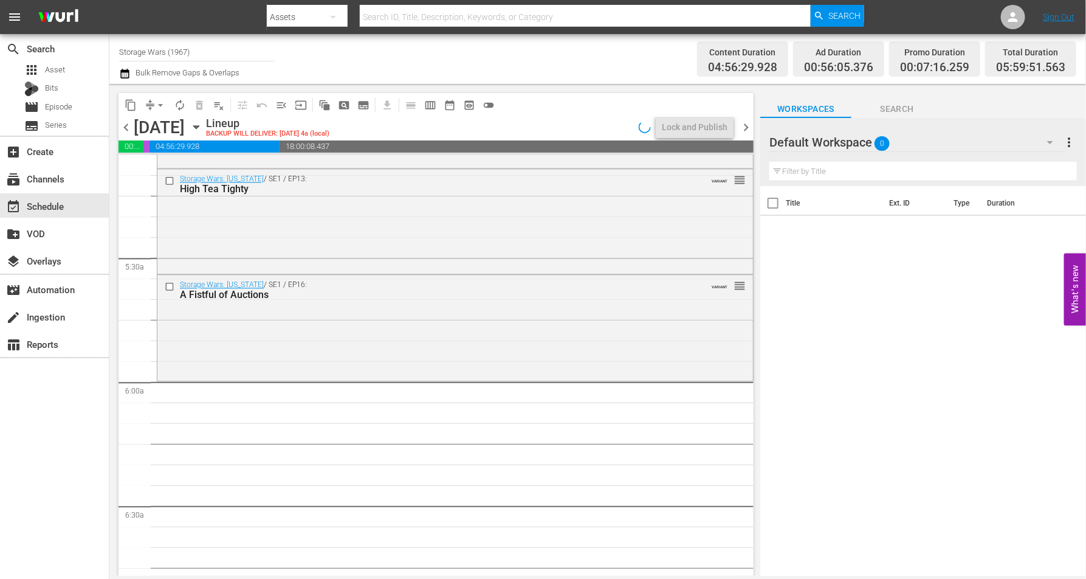
scroll to position [1263, 0]
click at [261, 332] on div "Storage Wars: Texas / SE1 / EP16: A Fistful of Auctions VARIANT reorder" at bounding box center [455, 324] width 596 height 103
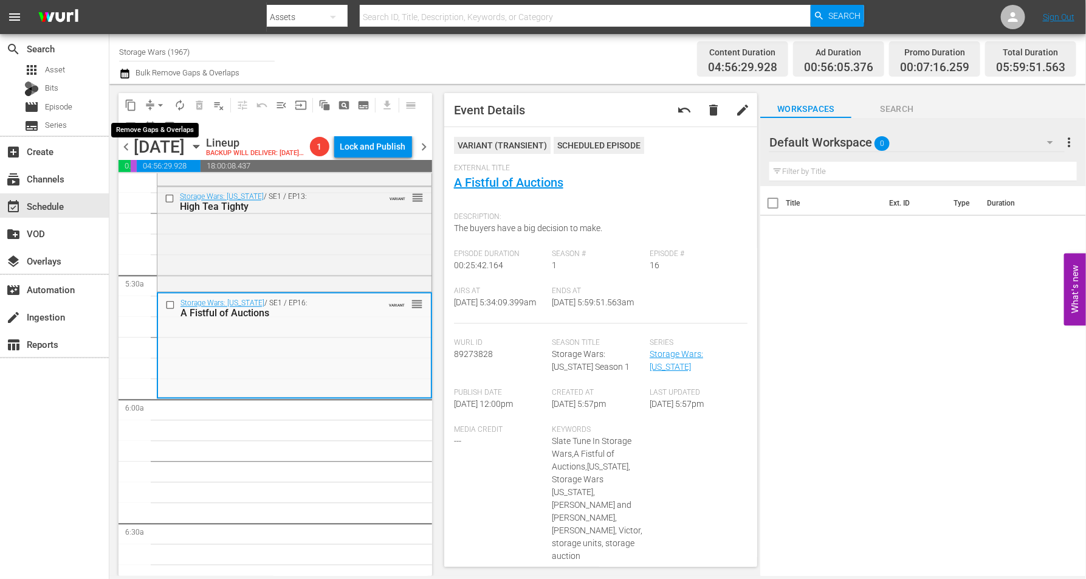
click at [158, 104] on span "arrow_drop_down" at bounding box center [160, 105] width 12 height 12
click at [160, 128] on li "Align to Midnight" at bounding box center [161, 129] width 100 height 20
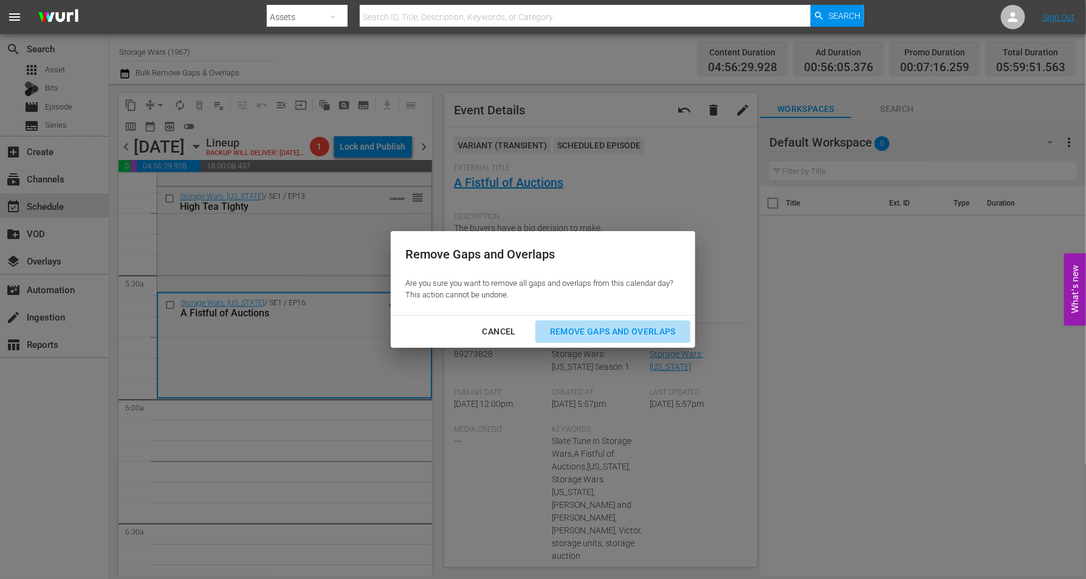
click at [599, 331] on div "Remove Gaps and Overlaps" at bounding box center [612, 331] width 145 height 15
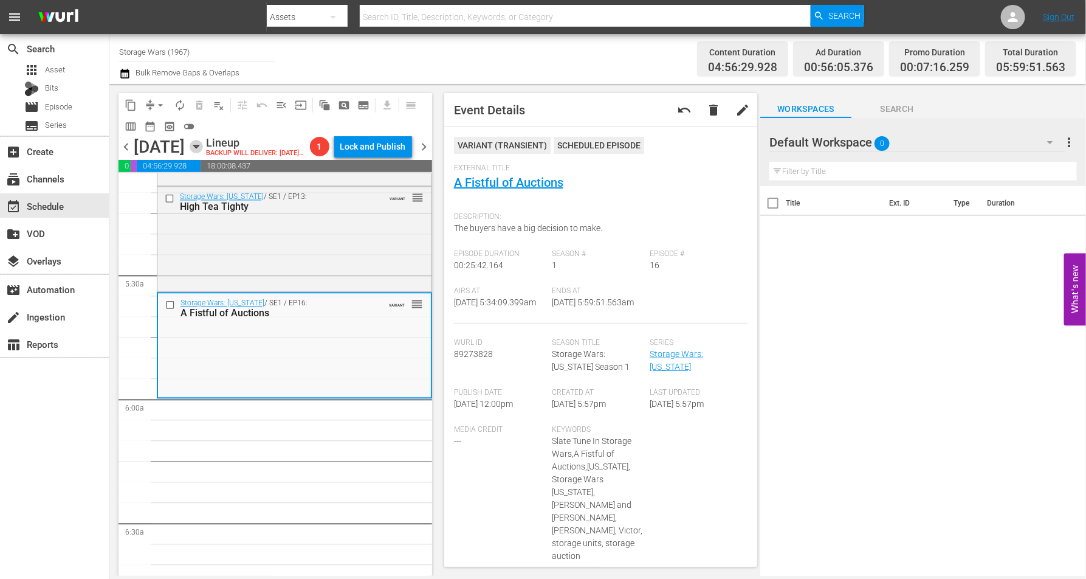
click at [203, 153] on icon "button" at bounding box center [196, 146] width 13 height 13
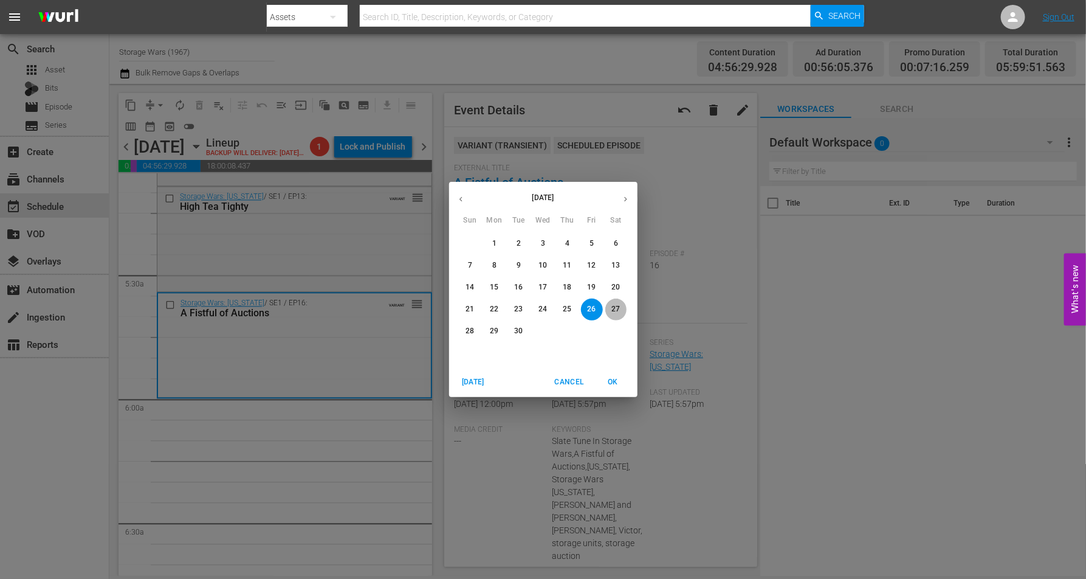
click at [611, 308] on p "27" at bounding box center [615, 309] width 9 height 10
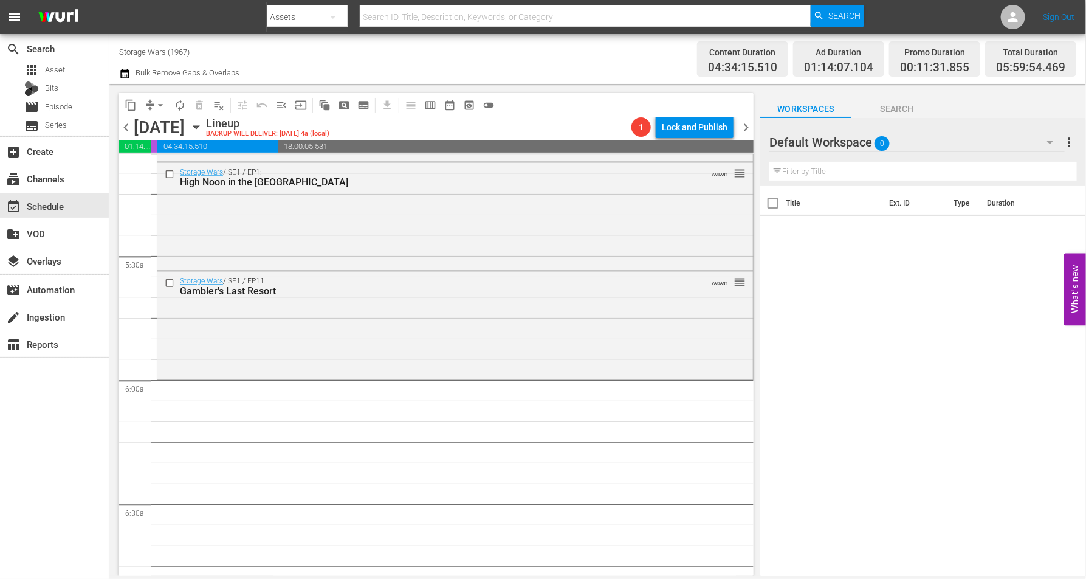
click at [300, 314] on div "Storage Wars / SE1 / EP11: Gambler's Last Resort VARIANT reorder" at bounding box center [455, 323] width 596 height 105
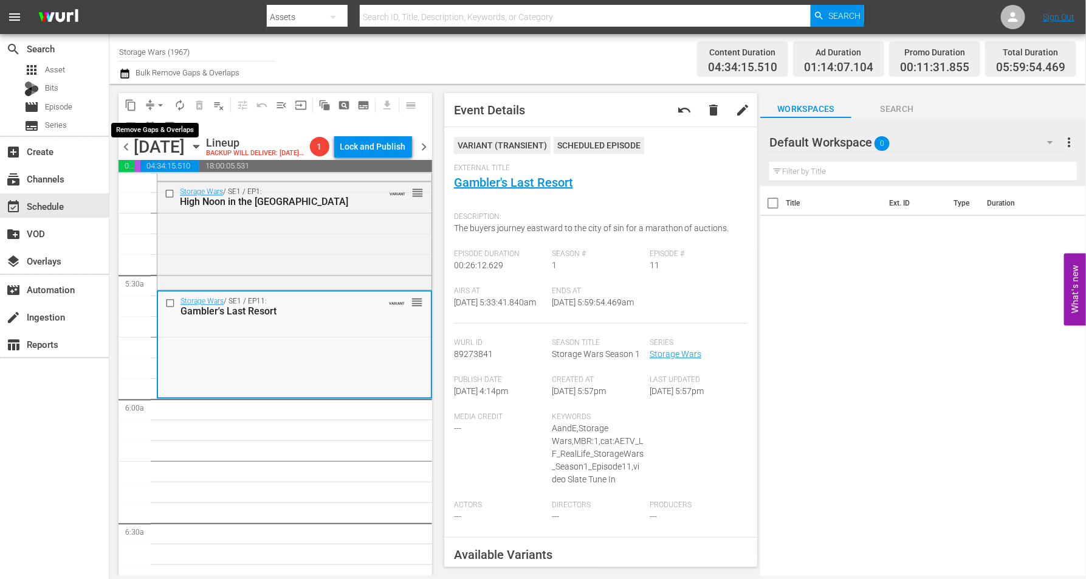
click at [159, 102] on span "arrow_drop_down" at bounding box center [160, 105] width 12 height 12
click at [164, 126] on li "Align to Midnight" at bounding box center [161, 129] width 100 height 20
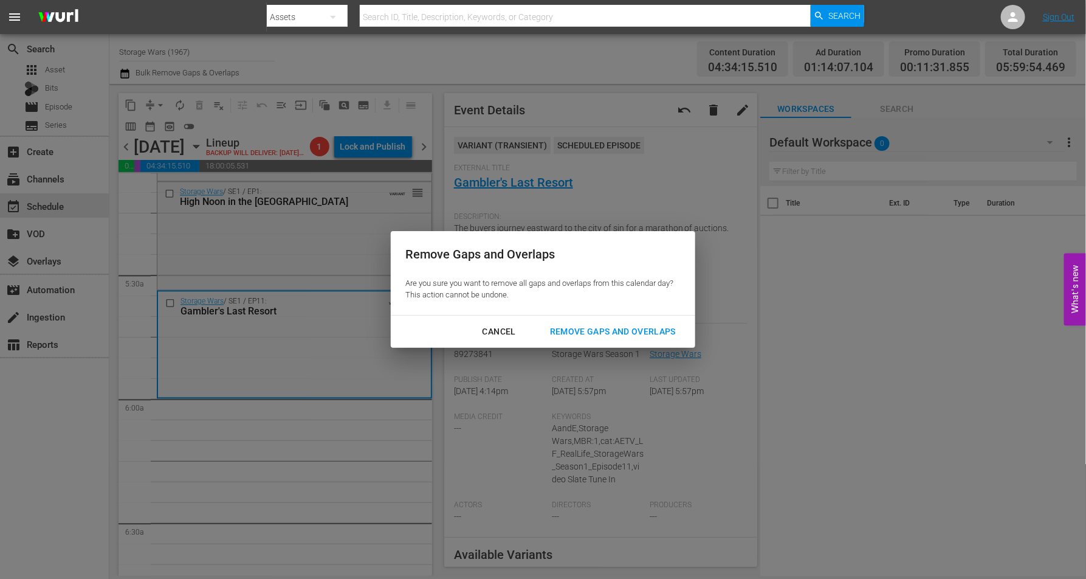
click at [645, 334] on div "Remove Gaps and Overlaps" at bounding box center [612, 331] width 145 height 15
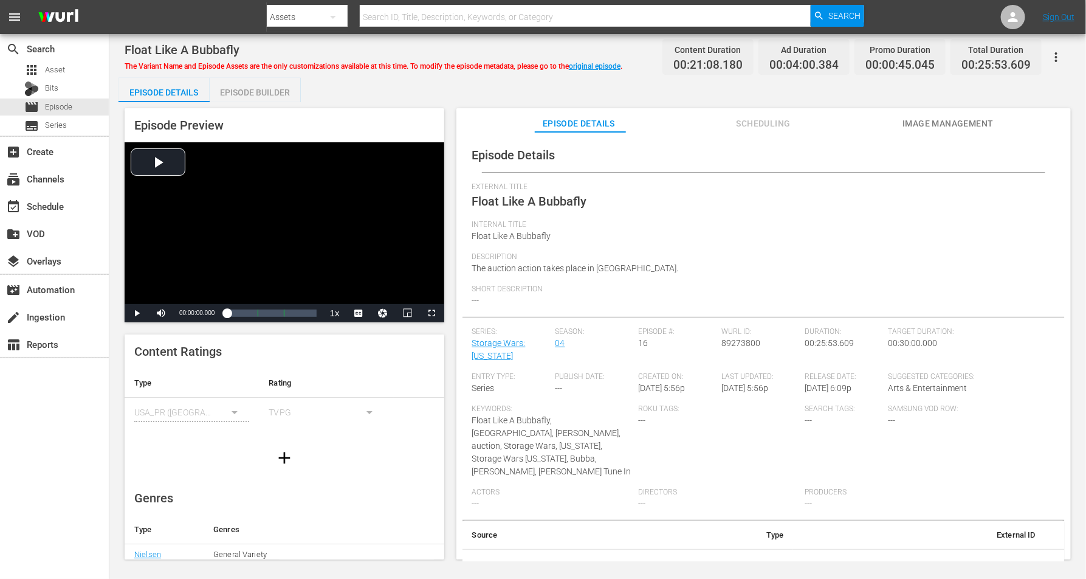
click at [260, 92] on div "Episode Builder" at bounding box center [255, 92] width 91 height 29
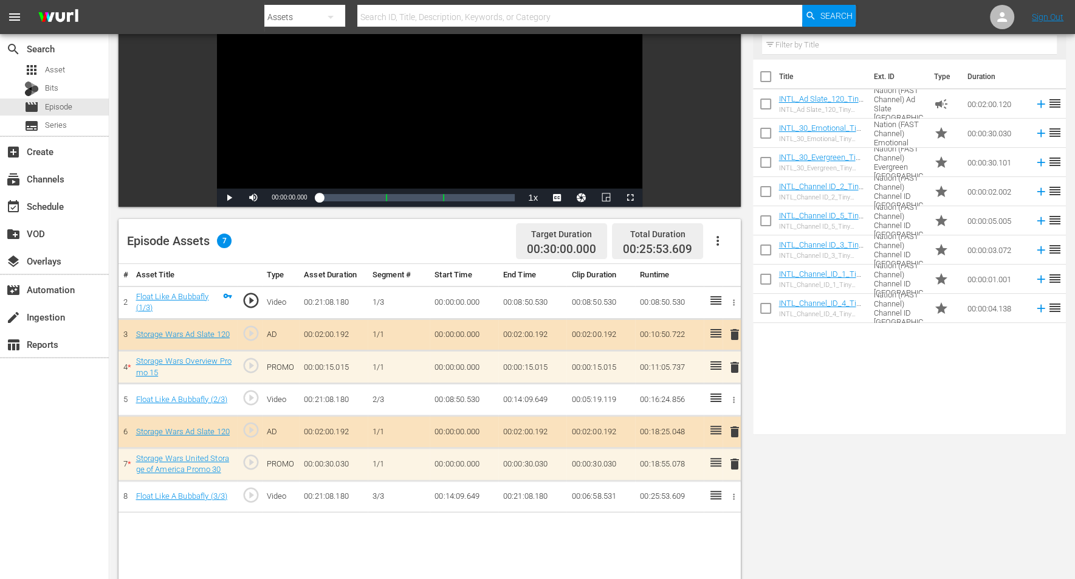
scroll to position [152, 0]
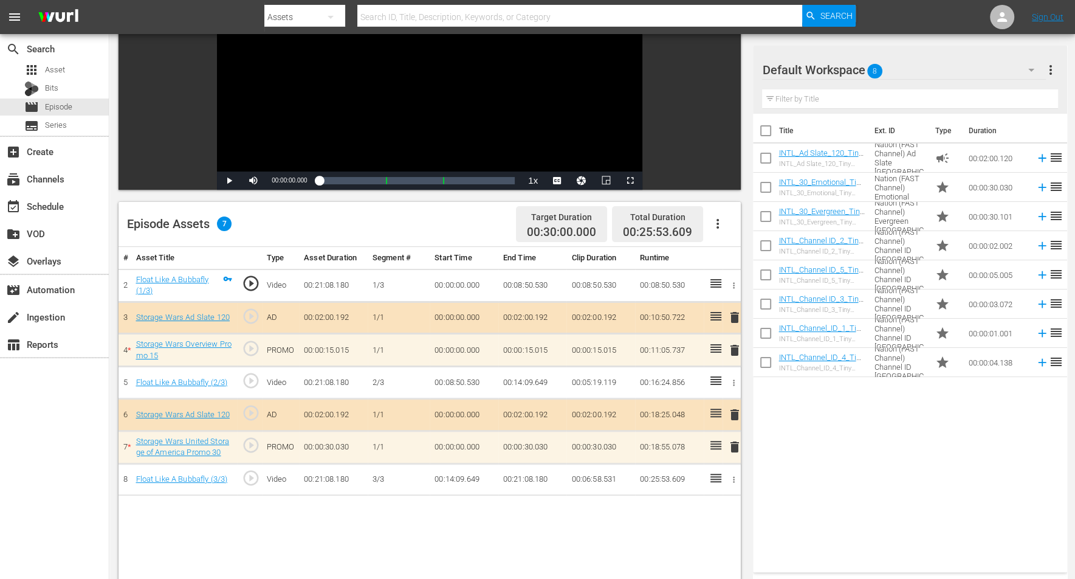
click at [736, 314] on span "delete" at bounding box center [735, 317] width 15 height 15
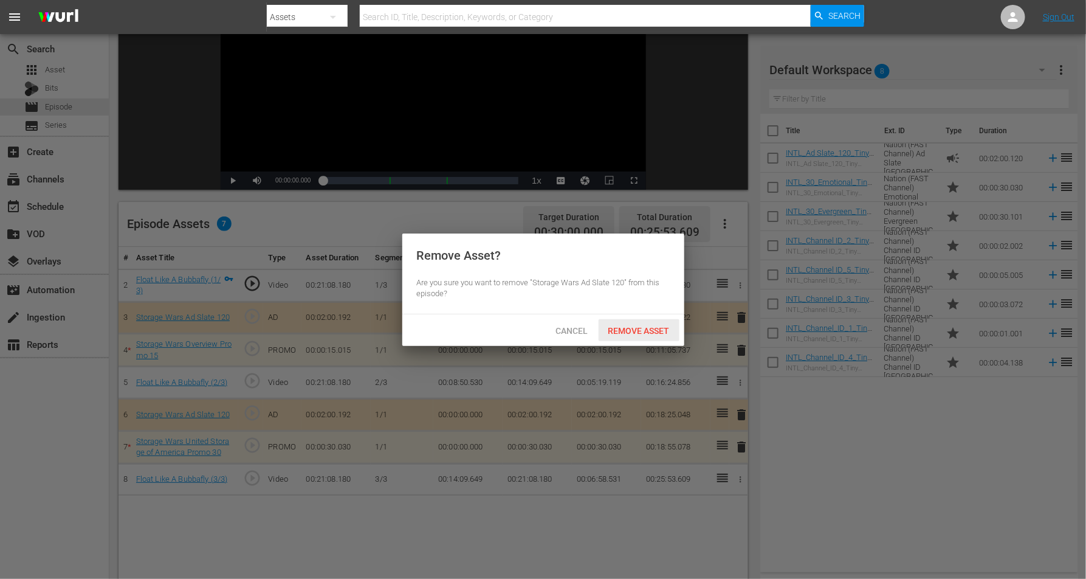
click at [656, 326] on span "Remove Asset" at bounding box center [639, 331] width 81 height 10
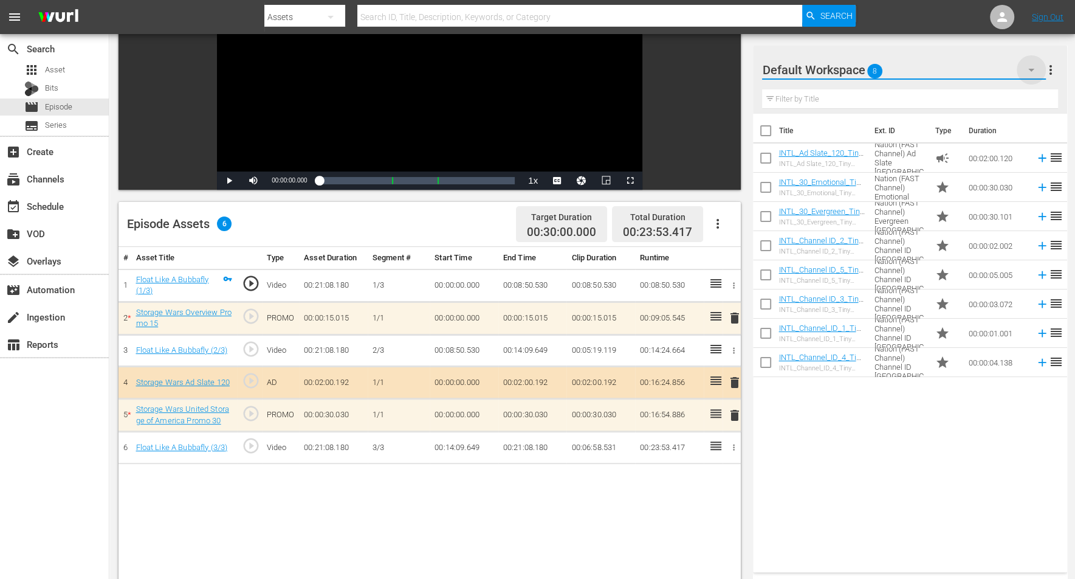
click at [869, 70] on icon "button" at bounding box center [1031, 70] width 15 height 15
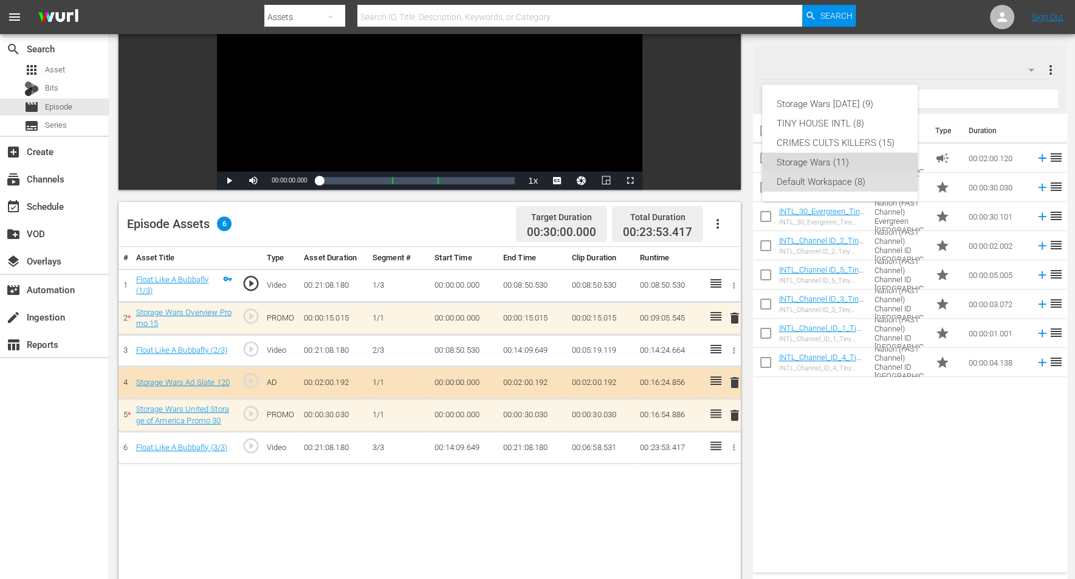
click at [807, 160] on div "Storage Wars (11)" at bounding box center [840, 162] width 126 height 19
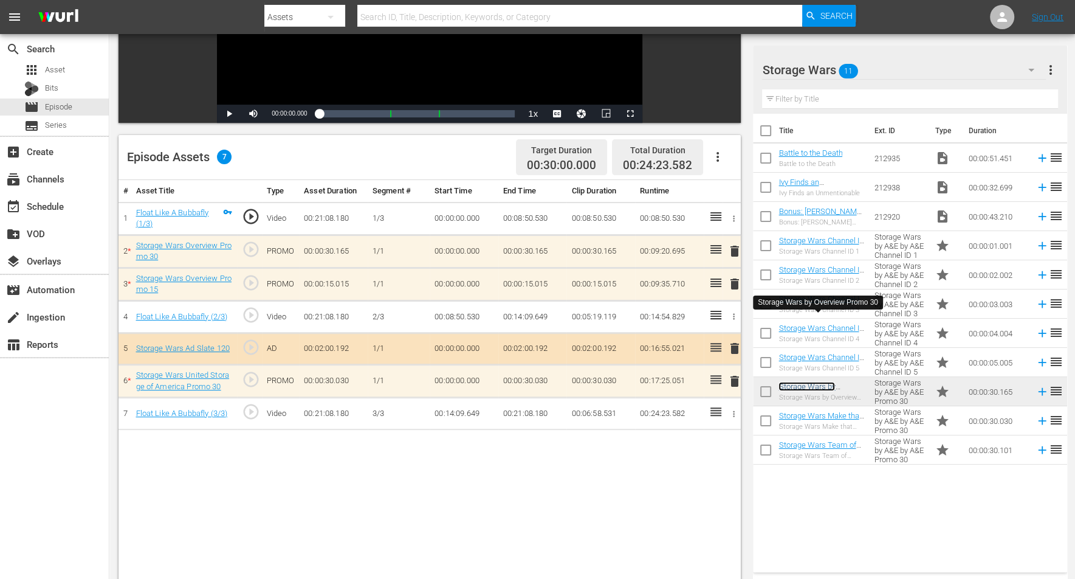
scroll to position [228, 0]
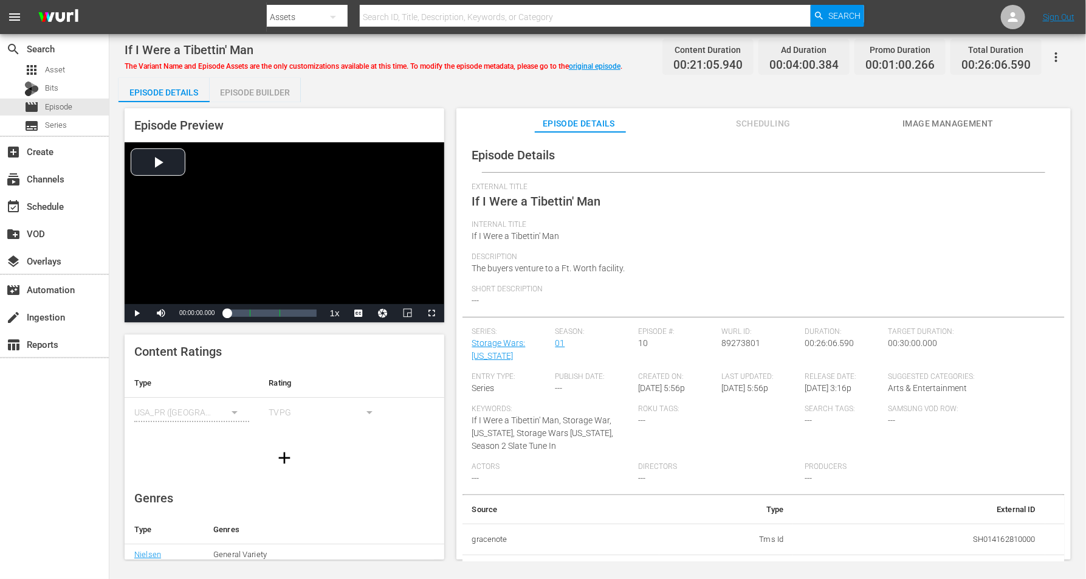
click at [255, 89] on div "Episode Builder" at bounding box center [255, 92] width 91 height 29
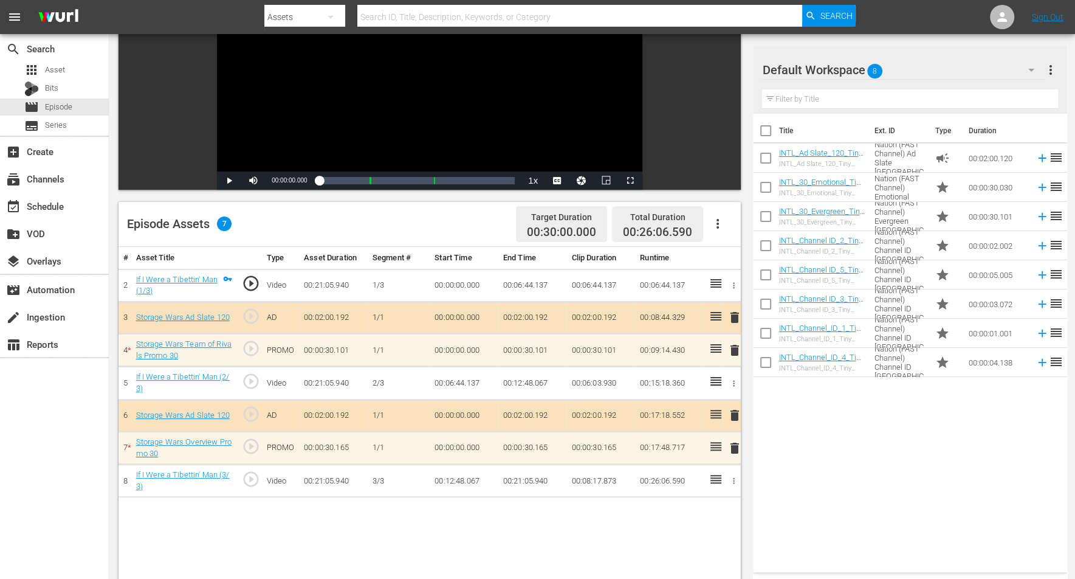
scroll to position [228, 0]
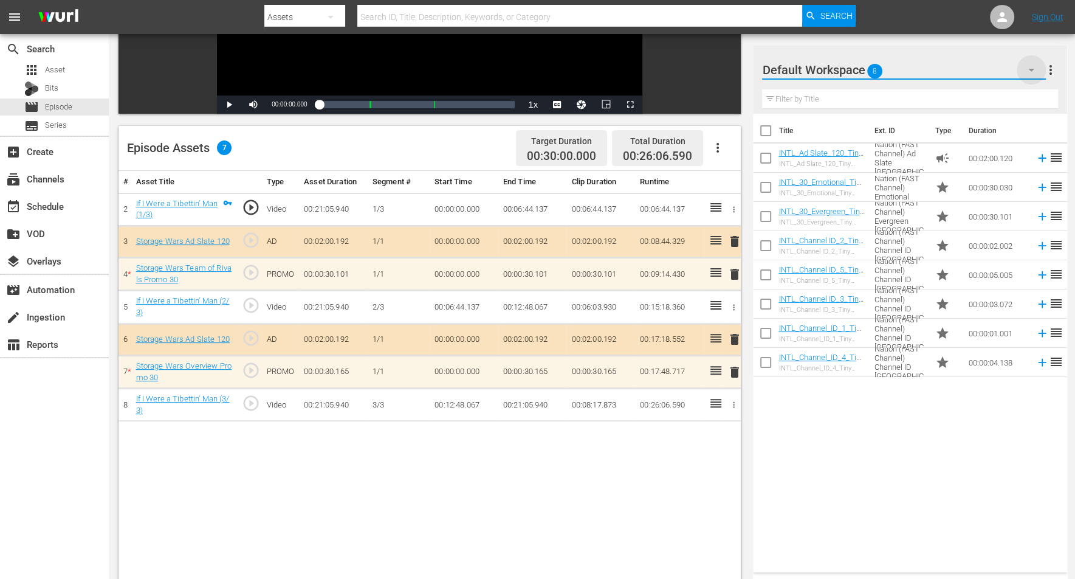
click at [869, 67] on icon "button" at bounding box center [1031, 70] width 15 height 15
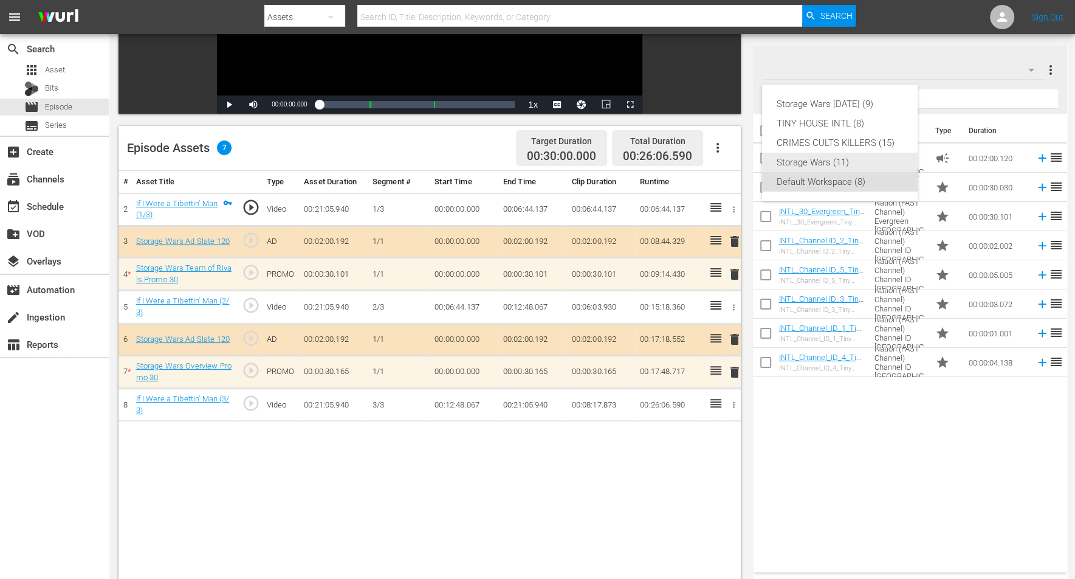
click at [839, 160] on div "Storage Wars (11)" at bounding box center [840, 162] width 126 height 19
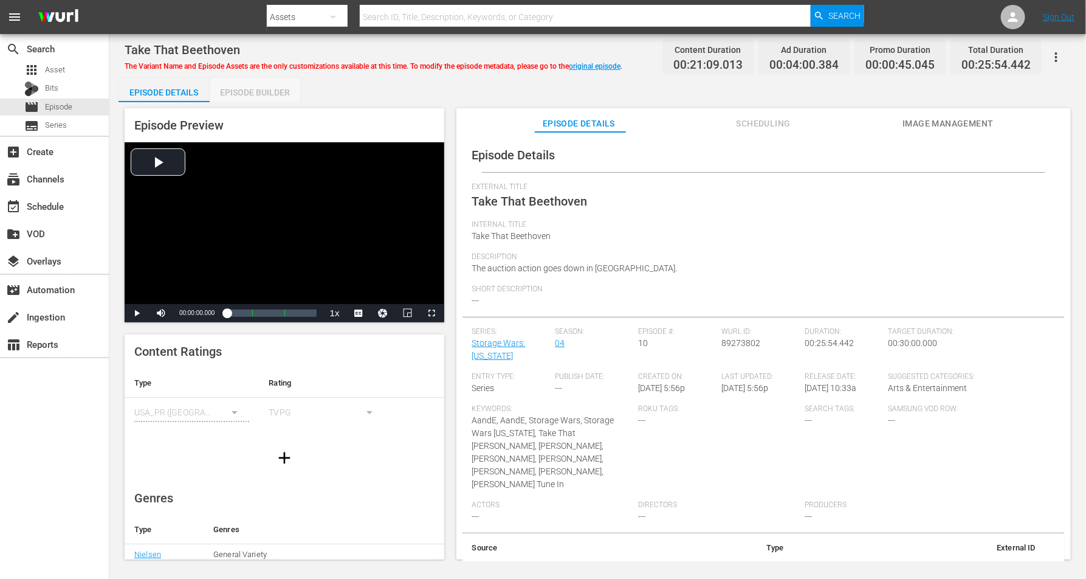
click at [250, 92] on div "Episode Builder" at bounding box center [255, 92] width 91 height 29
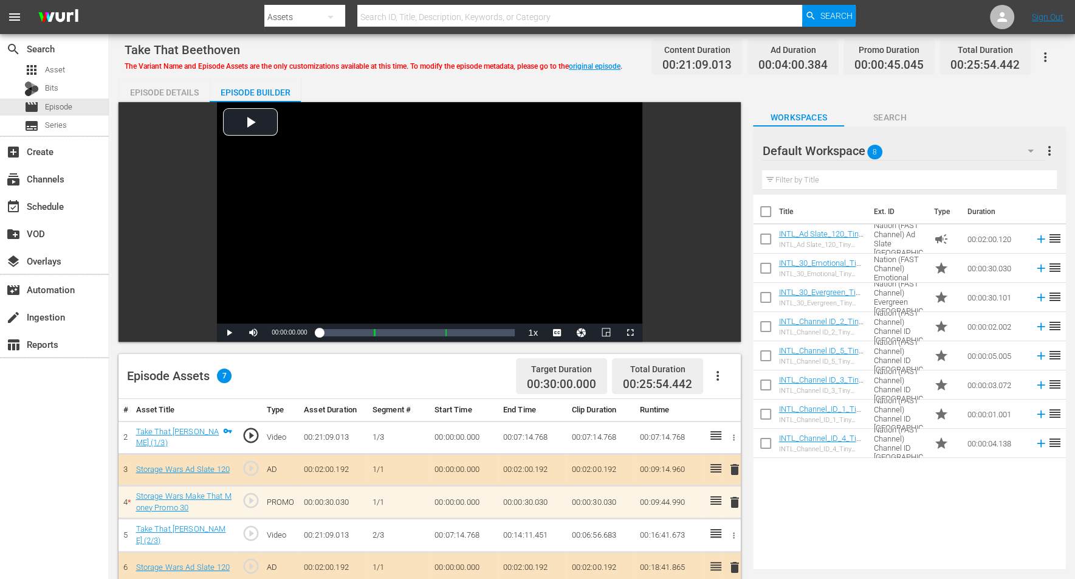
click at [869, 150] on icon "button" at bounding box center [1031, 150] width 15 height 15
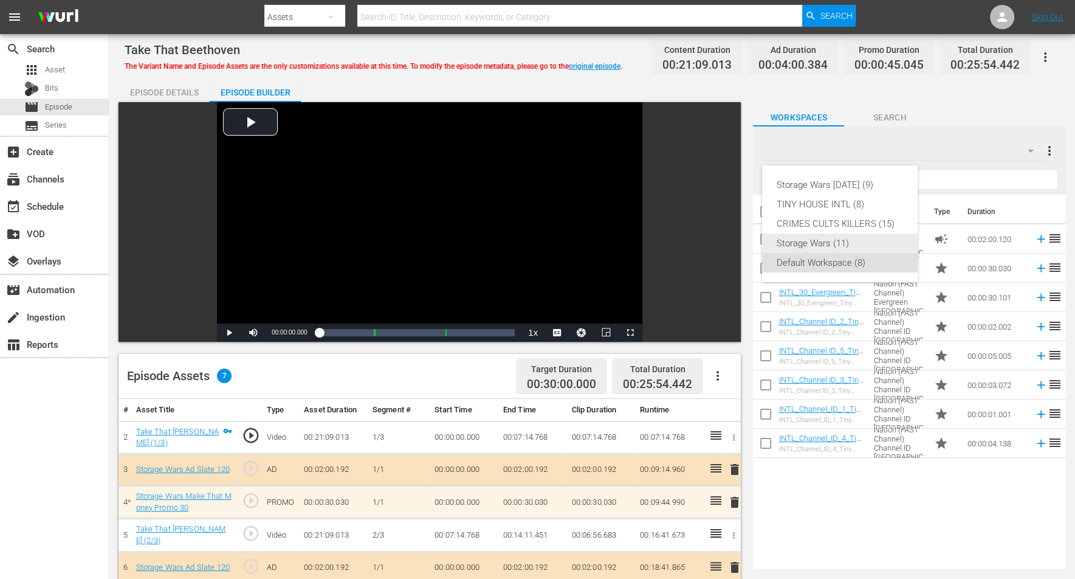
click at [799, 240] on div "Storage Wars (11)" at bounding box center [840, 242] width 126 height 19
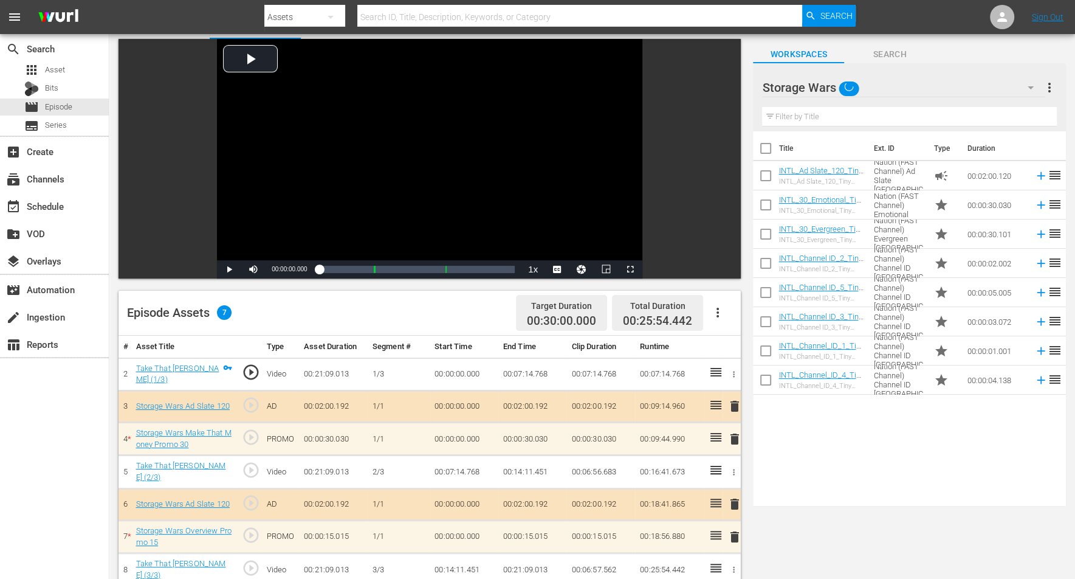
scroll to position [152, 0]
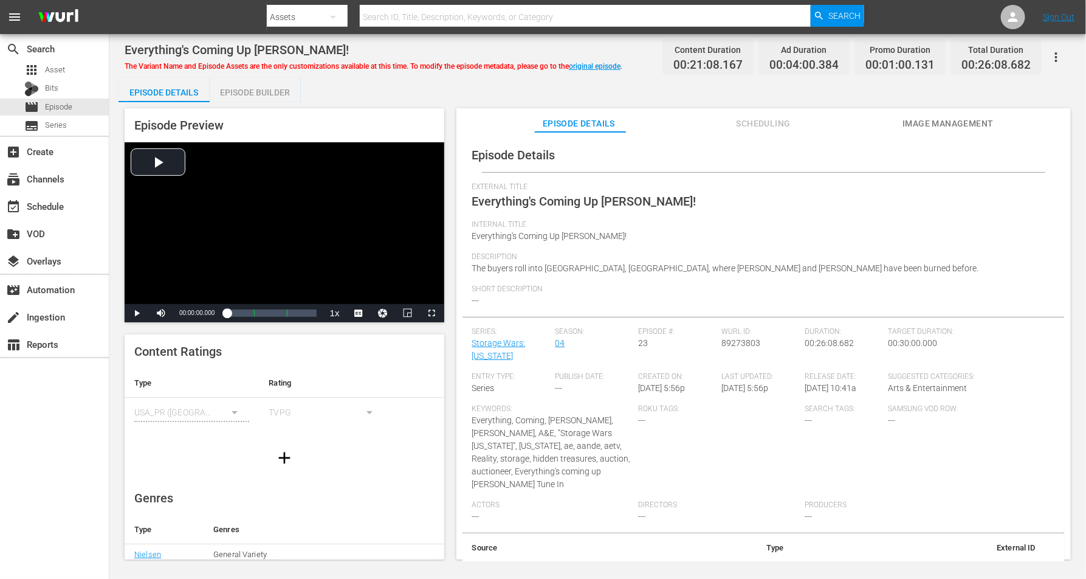
drag, startPoint x: 263, startPoint y: 88, endPoint x: 344, endPoint y: 16, distance: 108.1
click at [263, 87] on div "Episode Builder" at bounding box center [255, 92] width 91 height 29
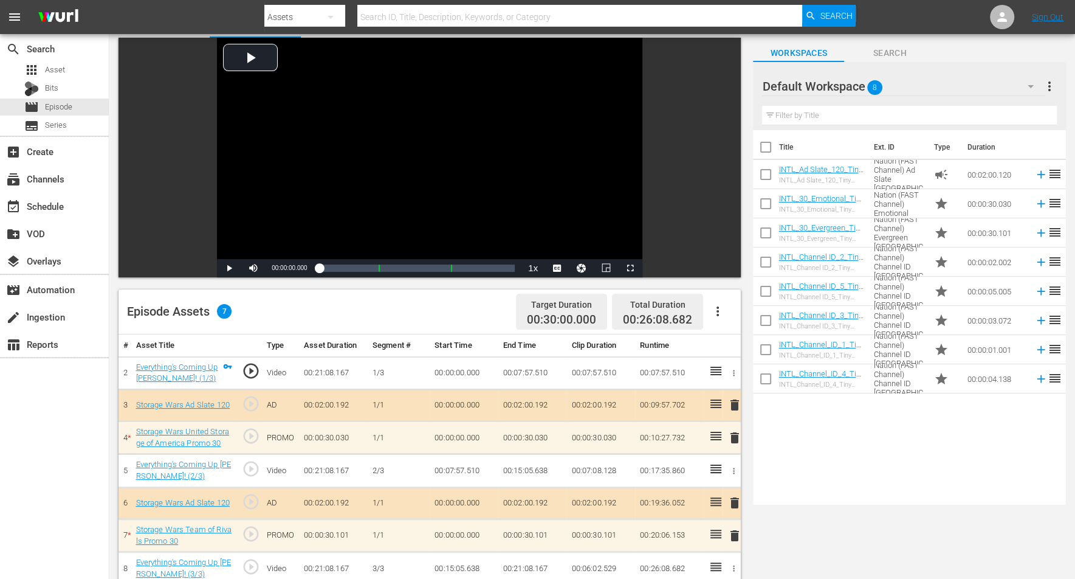
scroll to position [152, 0]
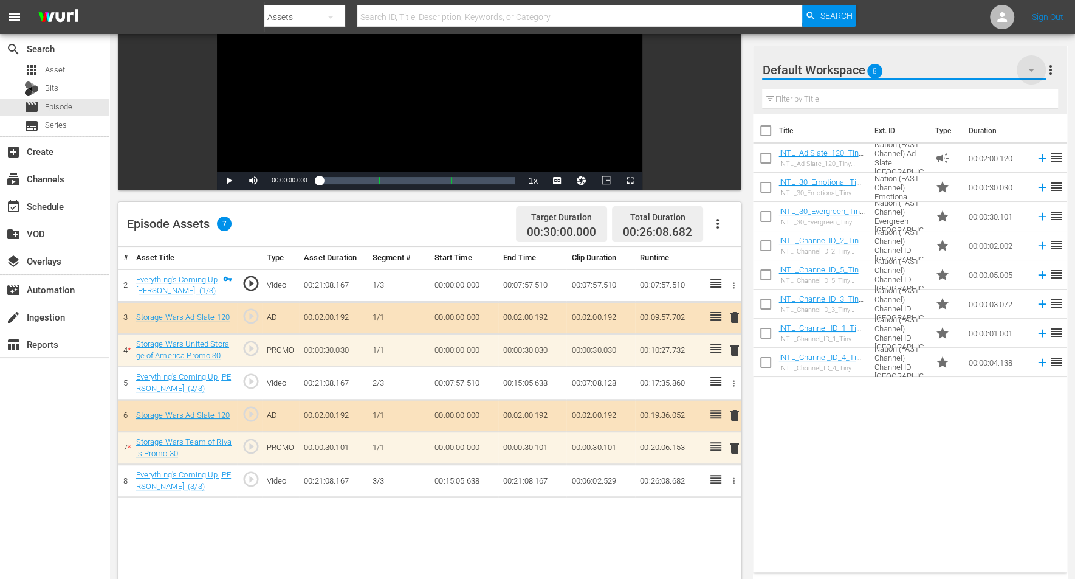
click at [869, 64] on icon "button" at bounding box center [1031, 70] width 15 height 15
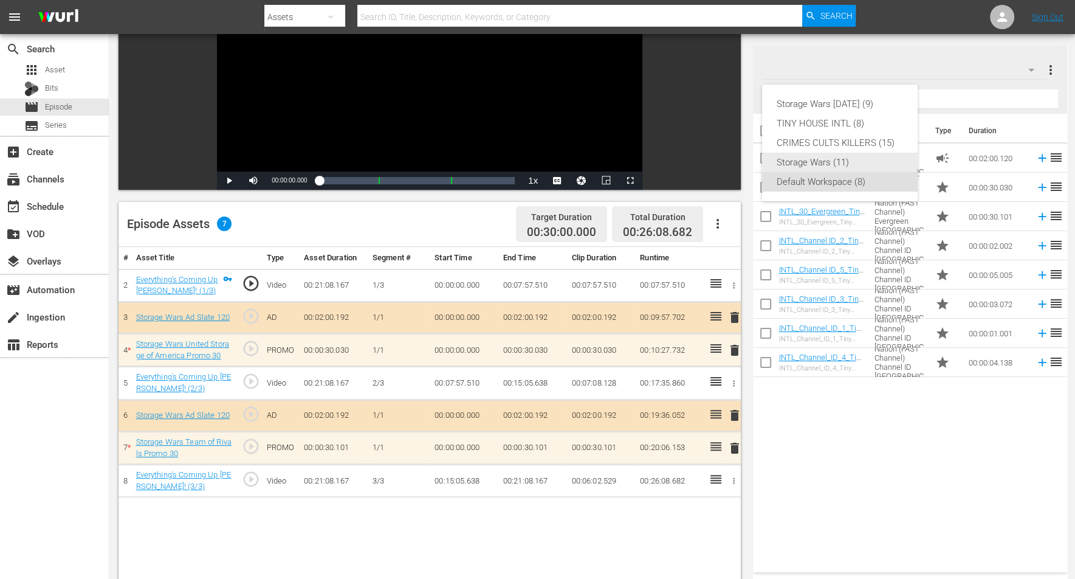
click at [807, 157] on div "Storage Wars (11)" at bounding box center [840, 162] width 126 height 19
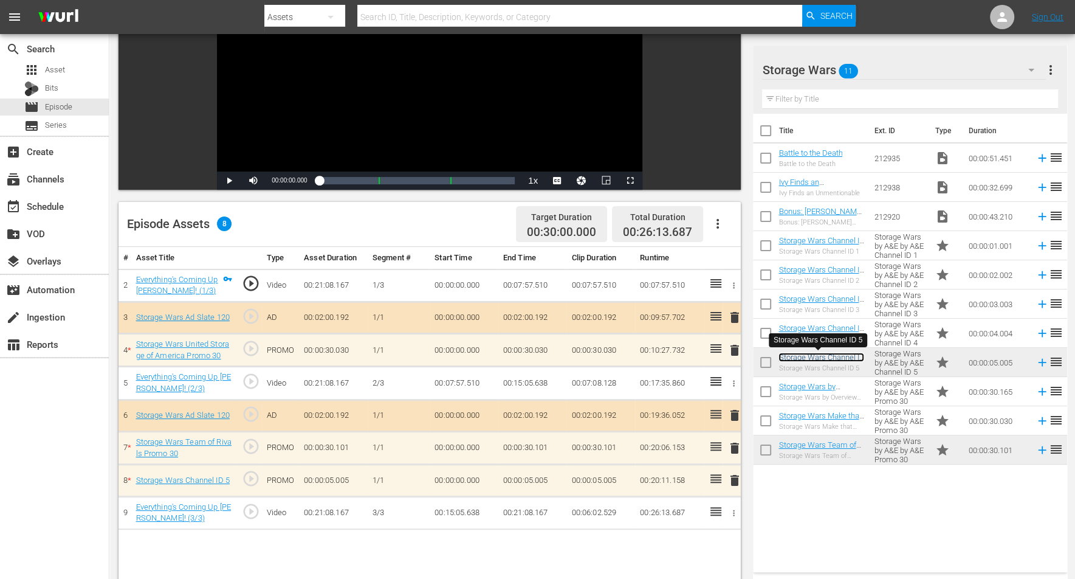
scroll to position [228, 0]
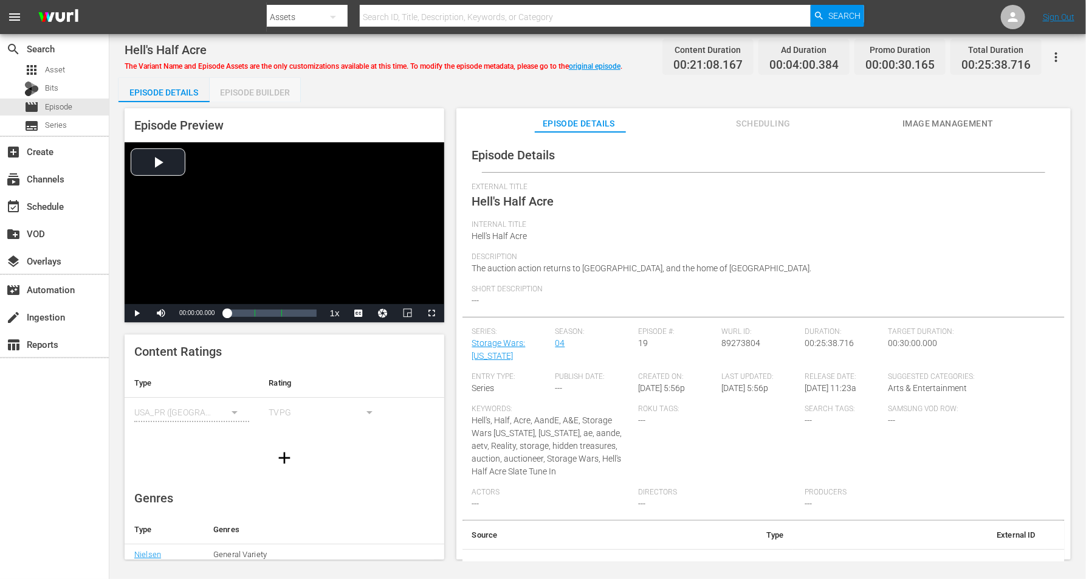
click at [261, 88] on div "Episode Builder" at bounding box center [255, 92] width 91 height 29
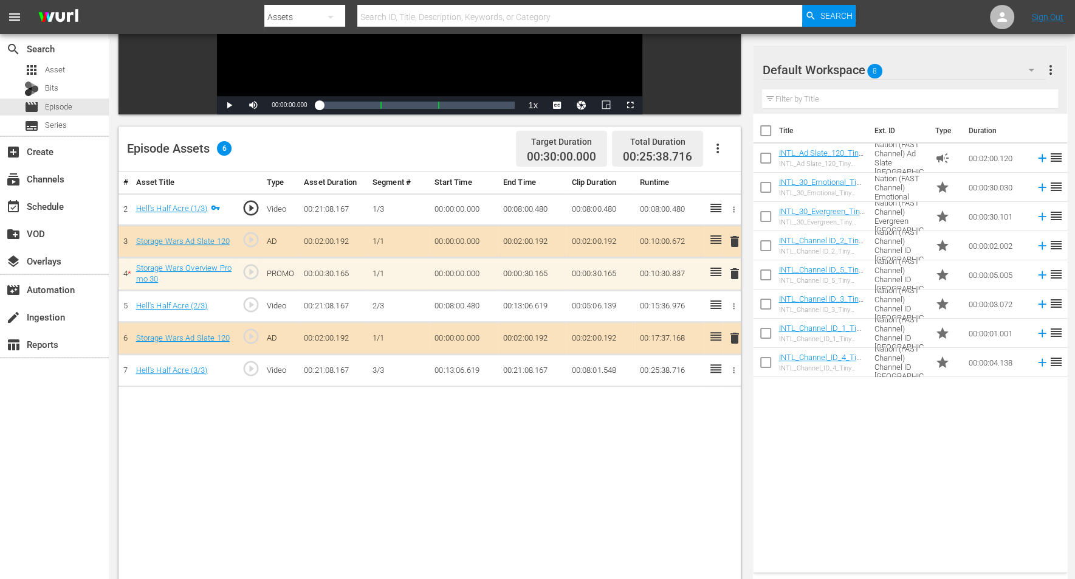
scroll to position [228, 0]
click at [869, 67] on icon "button" at bounding box center [1031, 70] width 15 height 15
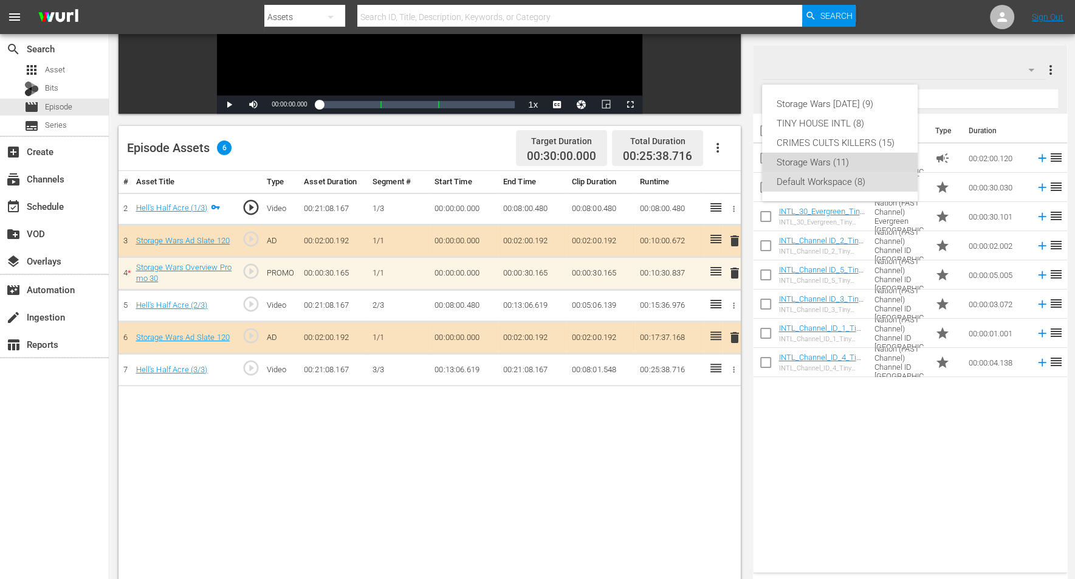
click at [848, 157] on div "Storage Wars (11)" at bounding box center [840, 162] width 126 height 19
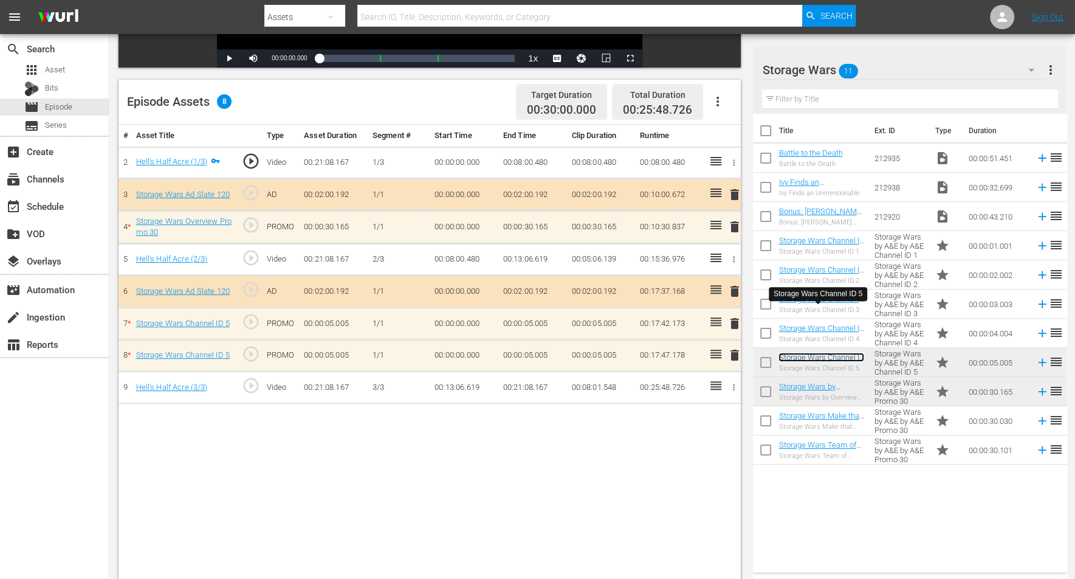
scroll to position [304, 0]
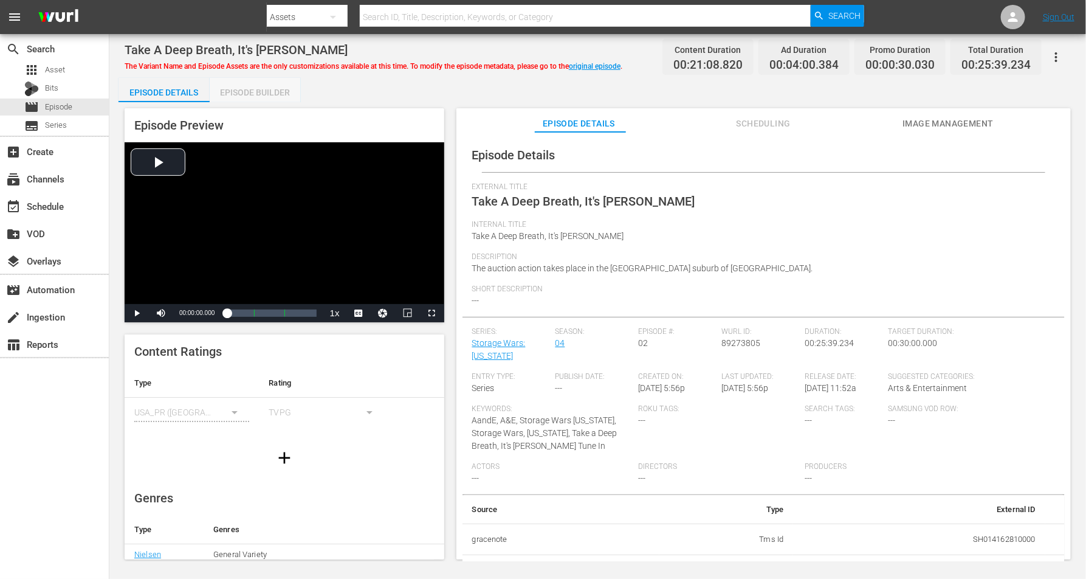
click at [264, 88] on div "Episode Builder" at bounding box center [255, 92] width 91 height 29
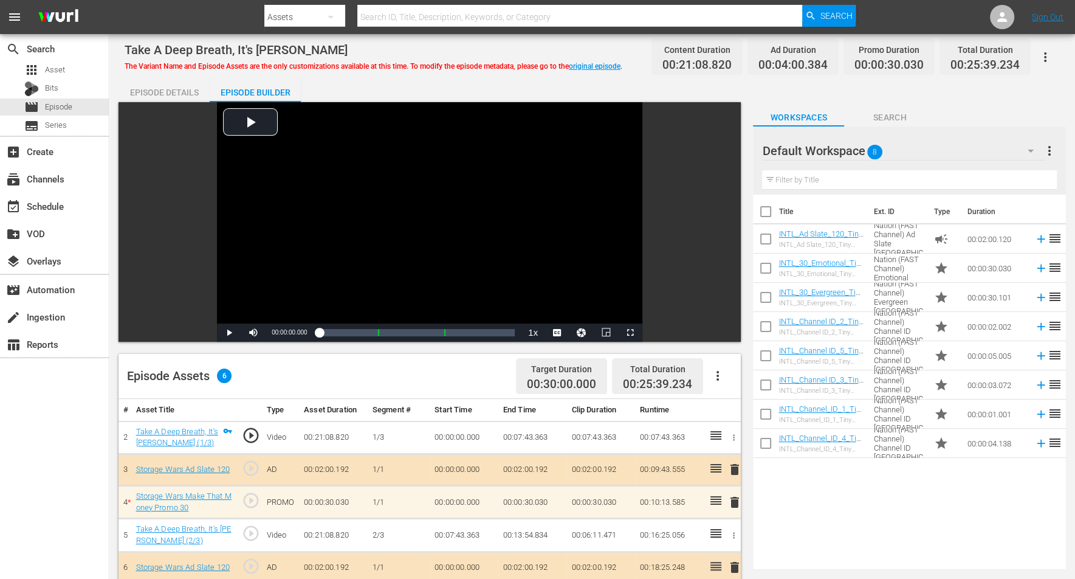
scroll to position [152, 0]
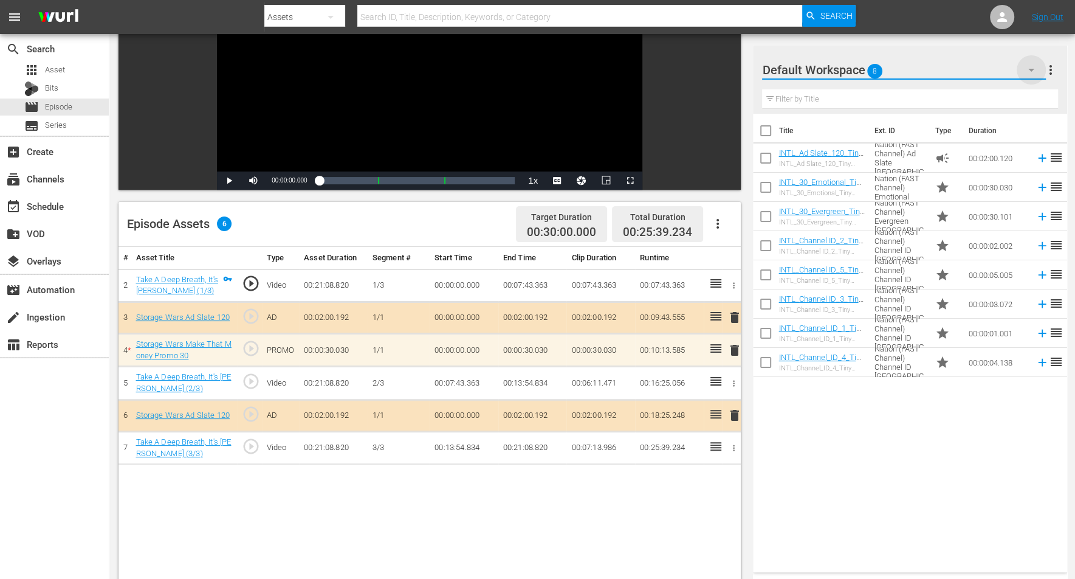
click at [869, 67] on icon "button" at bounding box center [1031, 70] width 15 height 15
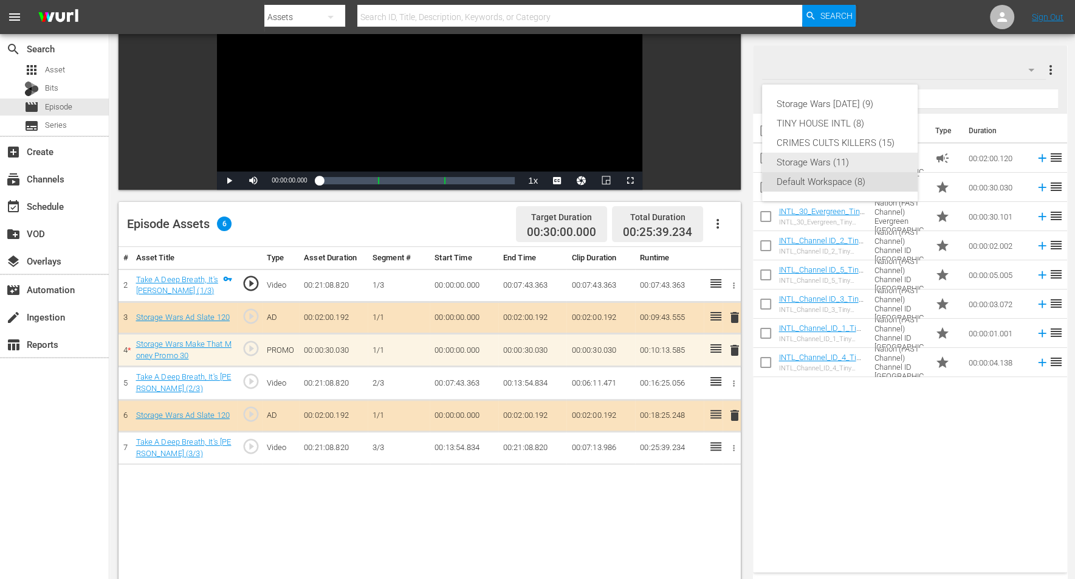
click at [831, 157] on div "Storage Wars (11)" at bounding box center [840, 162] width 126 height 19
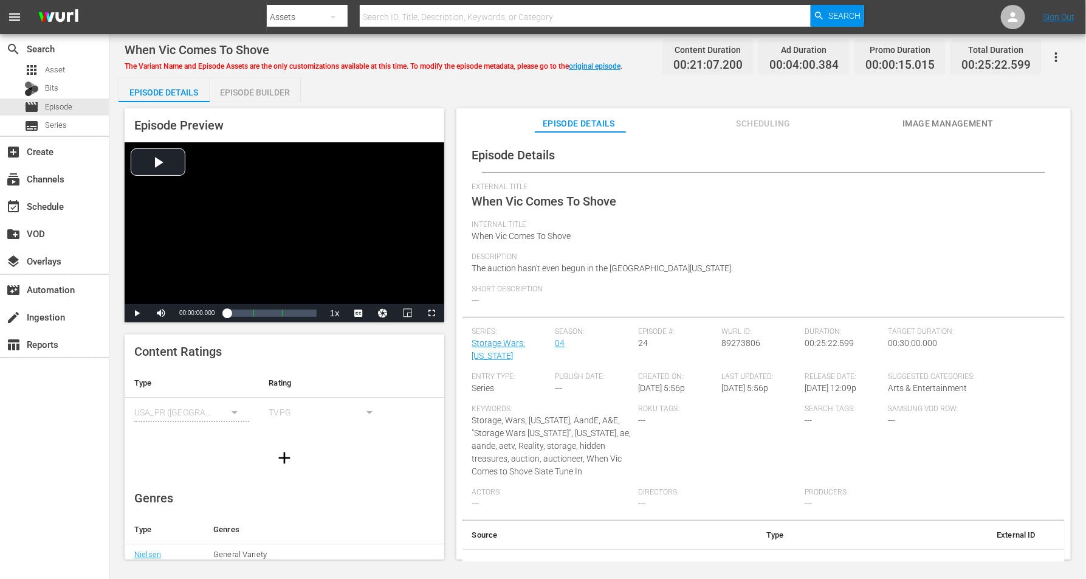
click at [247, 96] on div "Episode Builder" at bounding box center [255, 92] width 91 height 29
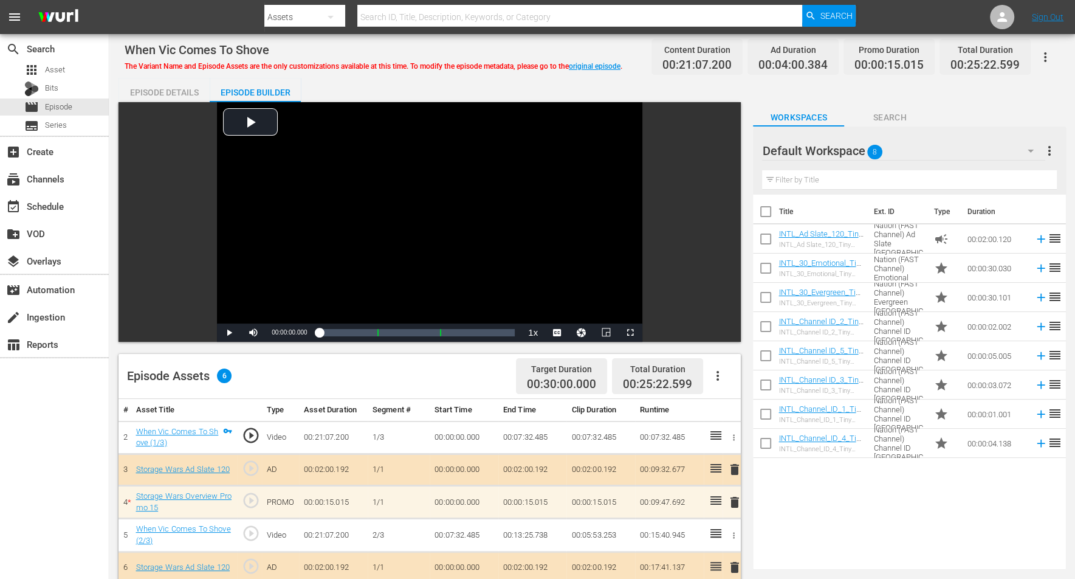
click at [869, 154] on icon "button" at bounding box center [1031, 150] width 15 height 15
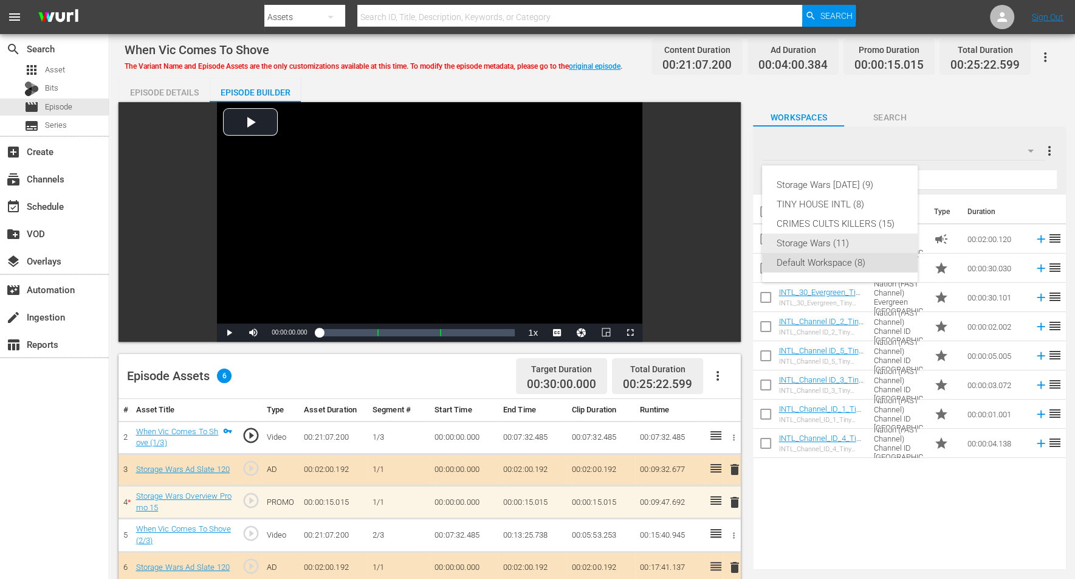
click at [789, 241] on div "Storage Wars (11)" at bounding box center [840, 242] width 126 height 19
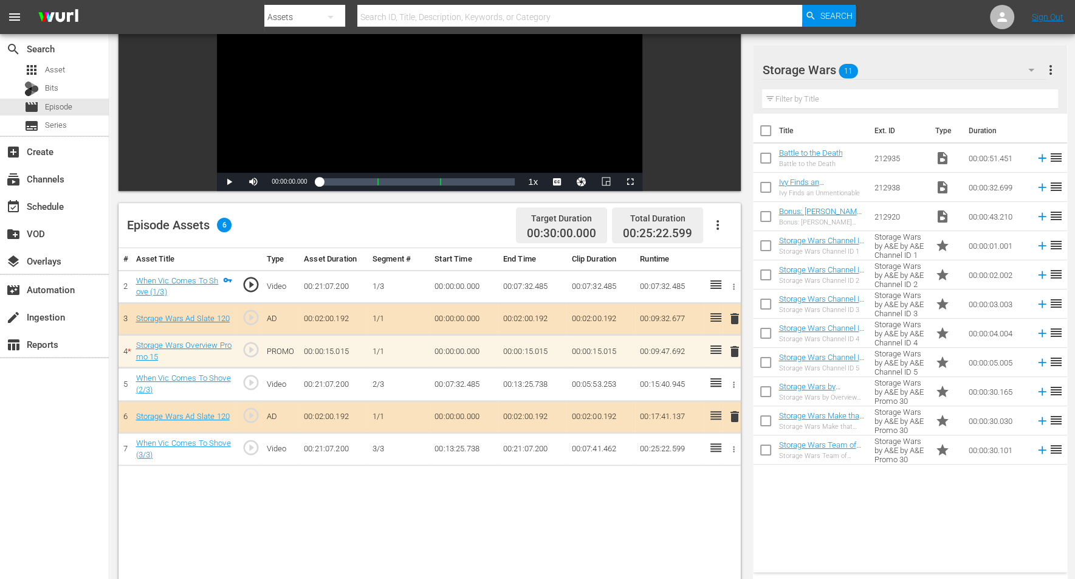
scroll to position [152, 0]
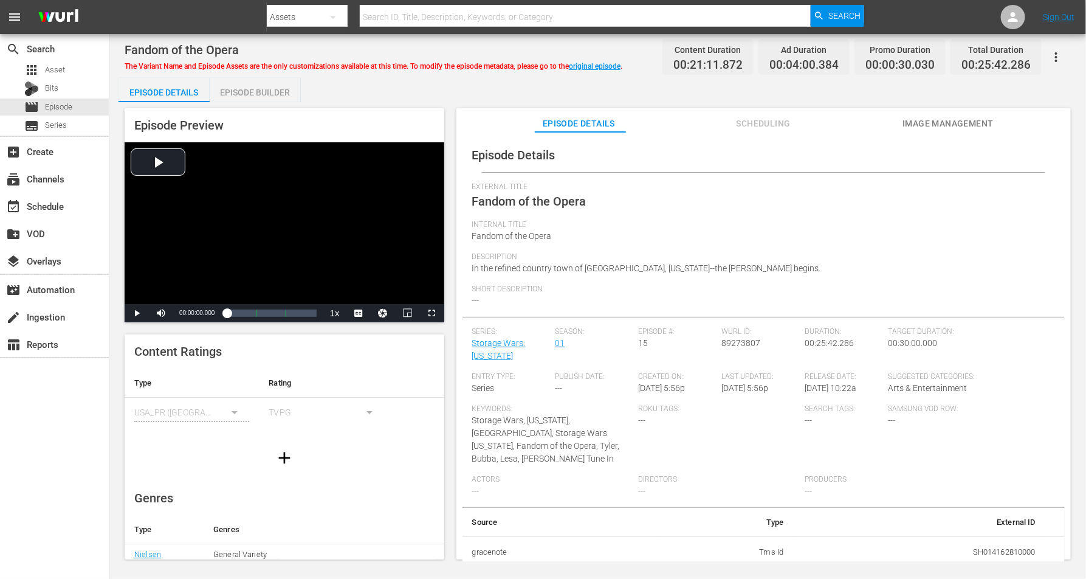
click at [255, 85] on div "Episode Builder" at bounding box center [255, 92] width 91 height 29
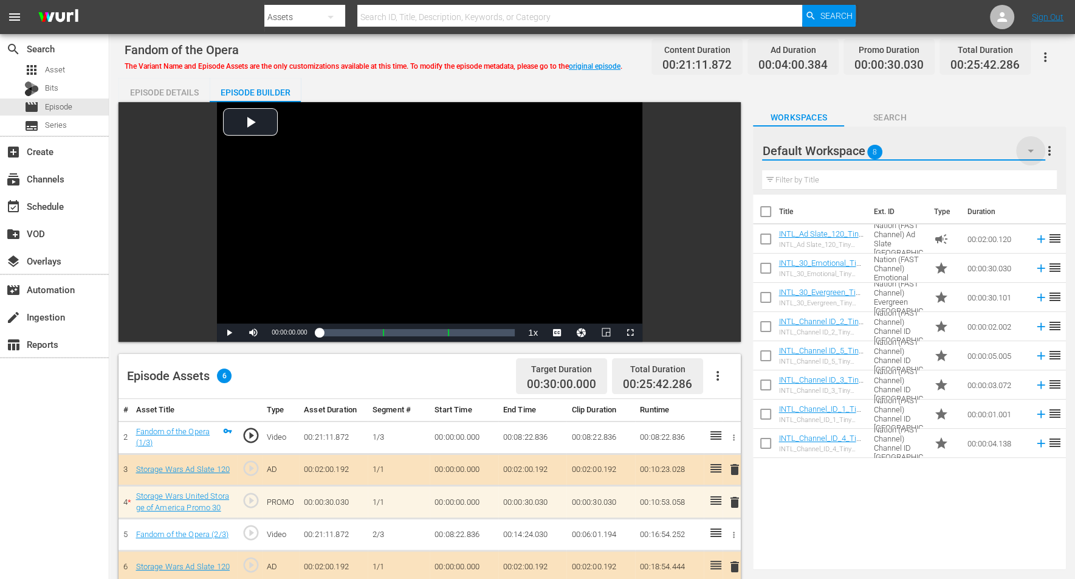
click at [869, 150] on icon "button" at bounding box center [1031, 151] width 6 height 3
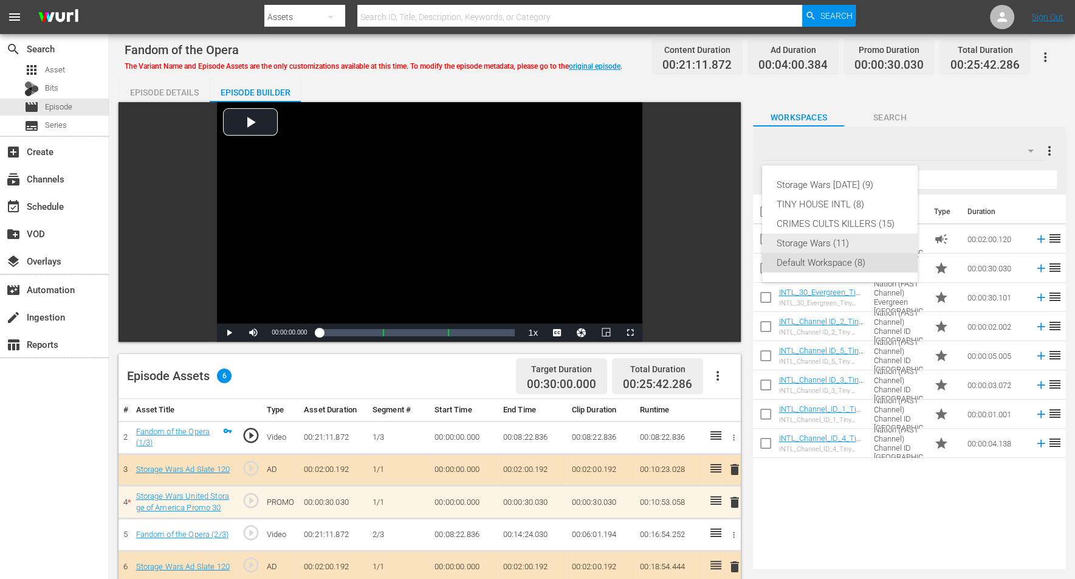
click at [831, 240] on div "Storage Wars (11)" at bounding box center [840, 242] width 126 height 19
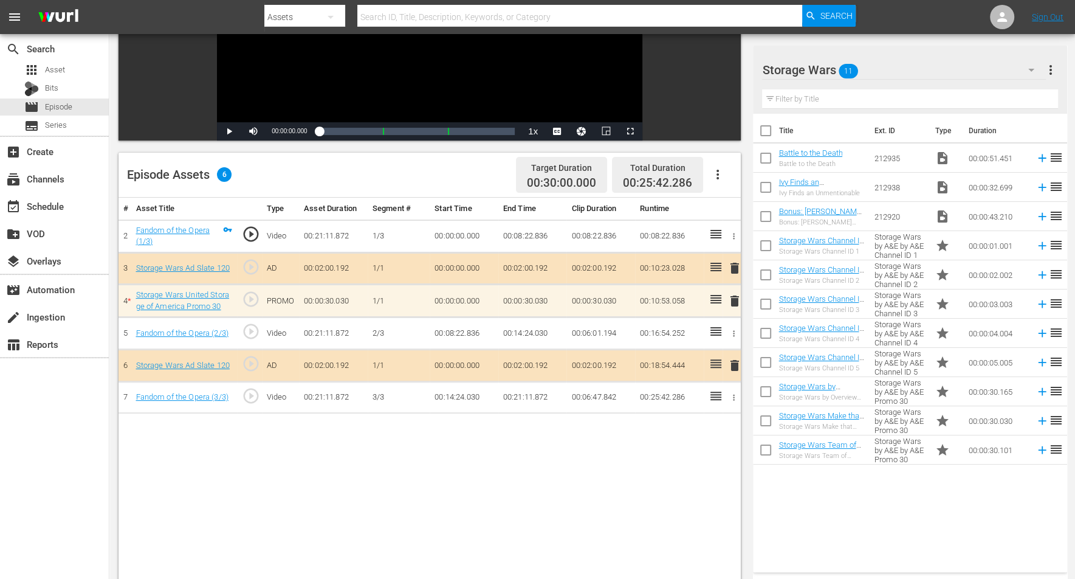
scroll to position [228, 0]
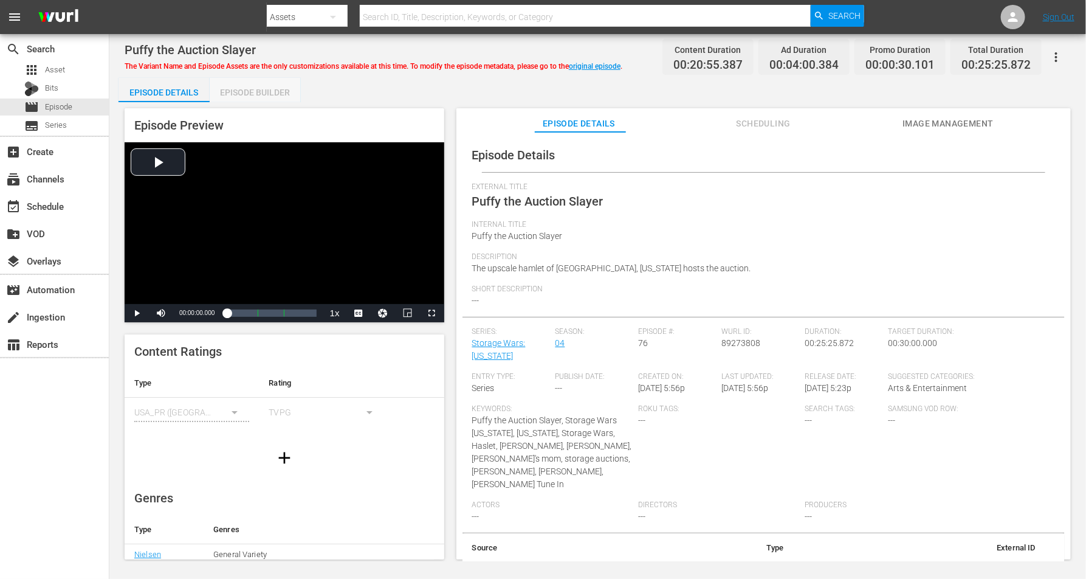
click at [255, 89] on div "Episode Builder" at bounding box center [255, 92] width 91 height 29
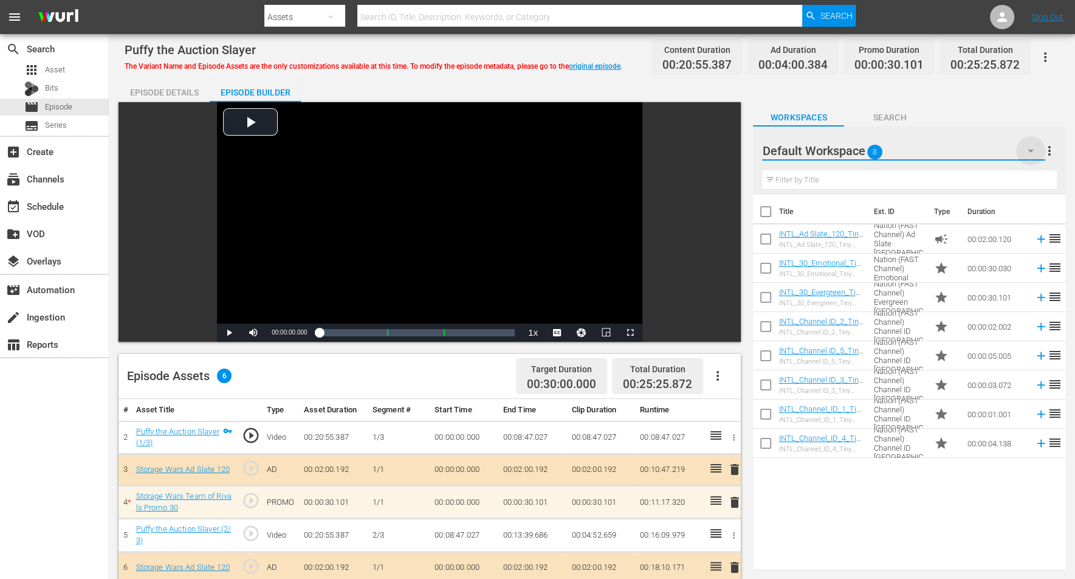
click at [869, 149] on icon "button" at bounding box center [1031, 150] width 15 height 15
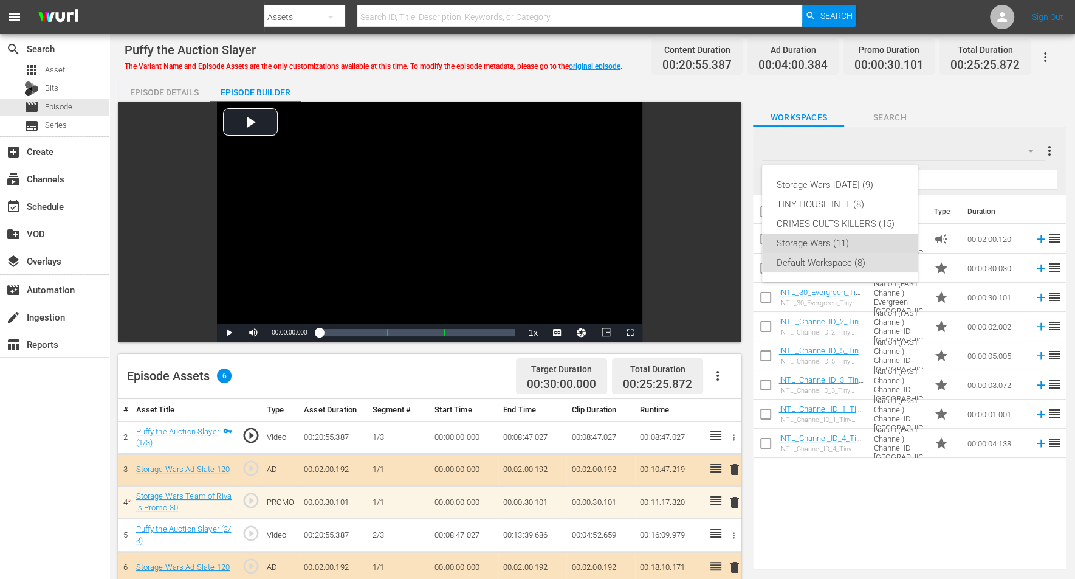
click at [847, 243] on div "Storage Wars (11)" at bounding box center [840, 242] width 126 height 19
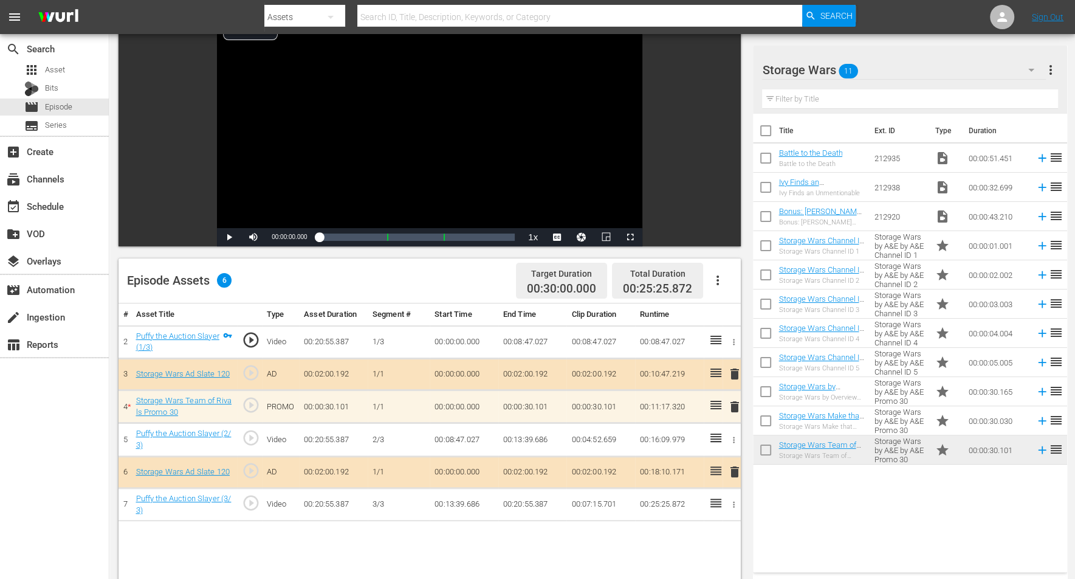
scroll to position [228, 0]
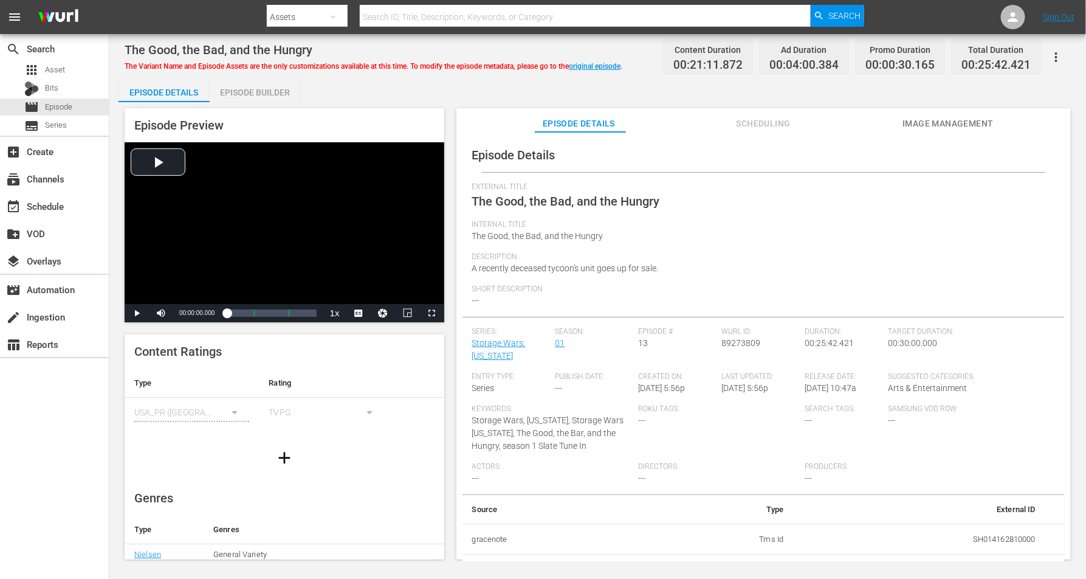
click at [244, 88] on div "Episode Builder" at bounding box center [255, 92] width 91 height 29
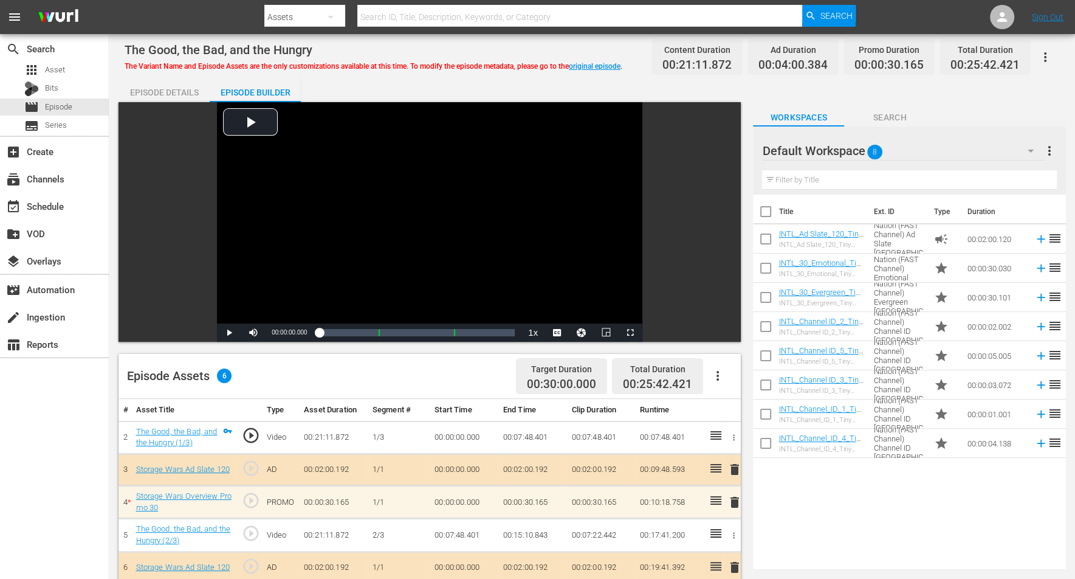
click at [869, 151] on icon "button" at bounding box center [1031, 150] width 15 height 15
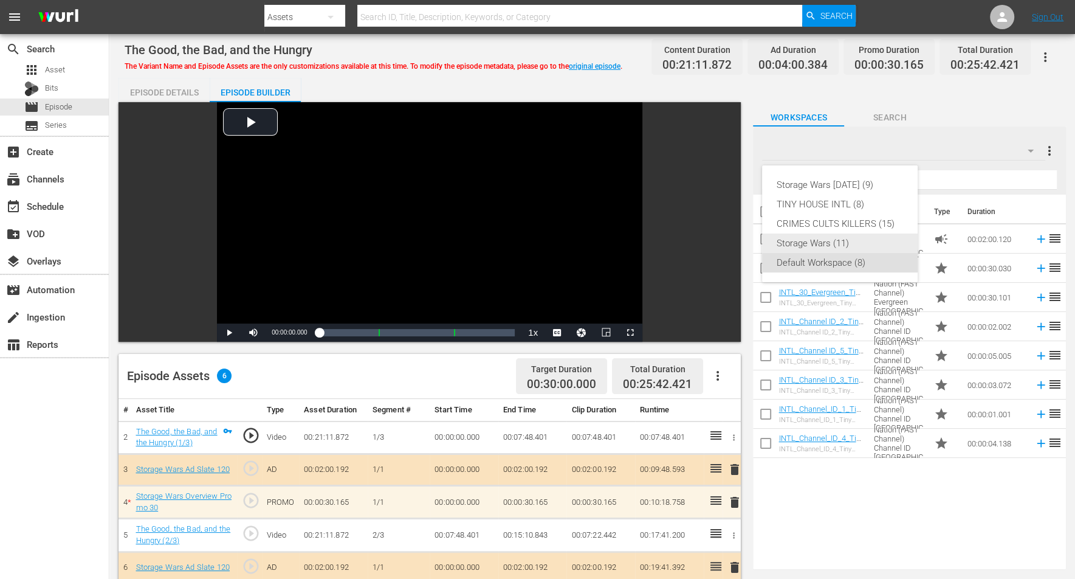
click at [805, 245] on div "Storage Wars (11)" at bounding box center [840, 242] width 126 height 19
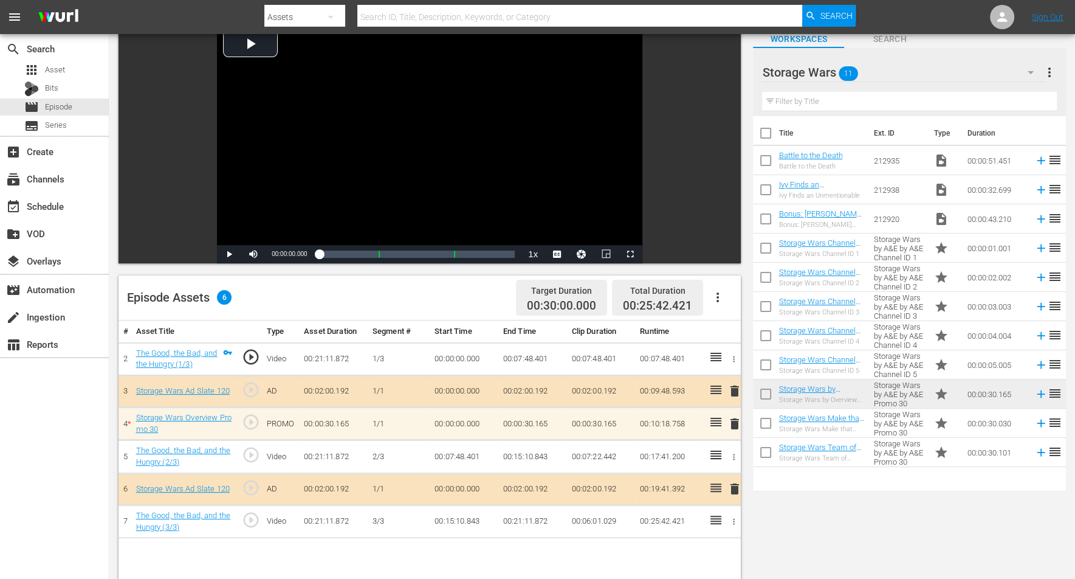
scroll to position [152, 0]
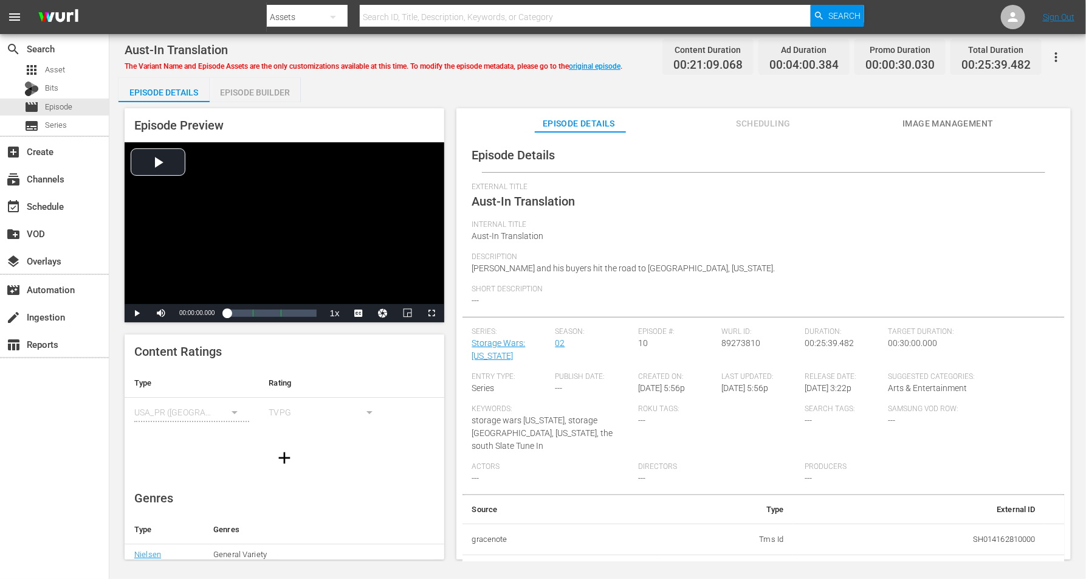
drag, startPoint x: 269, startPoint y: 92, endPoint x: 494, endPoint y: 71, distance: 226.5
click at [269, 93] on div "Episode Builder" at bounding box center [255, 92] width 91 height 29
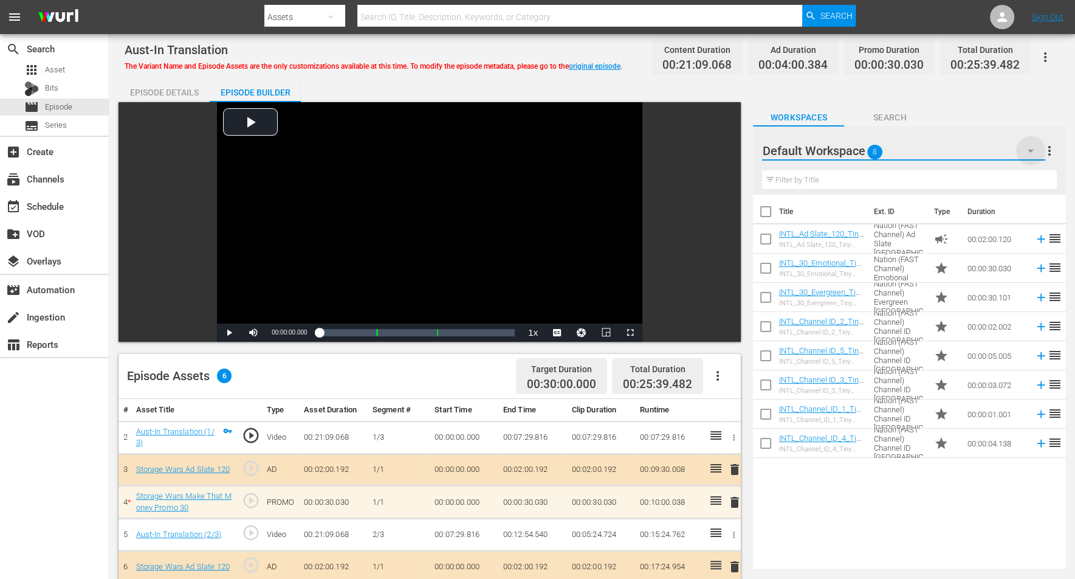
click at [869, 148] on icon "button" at bounding box center [1031, 150] width 15 height 15
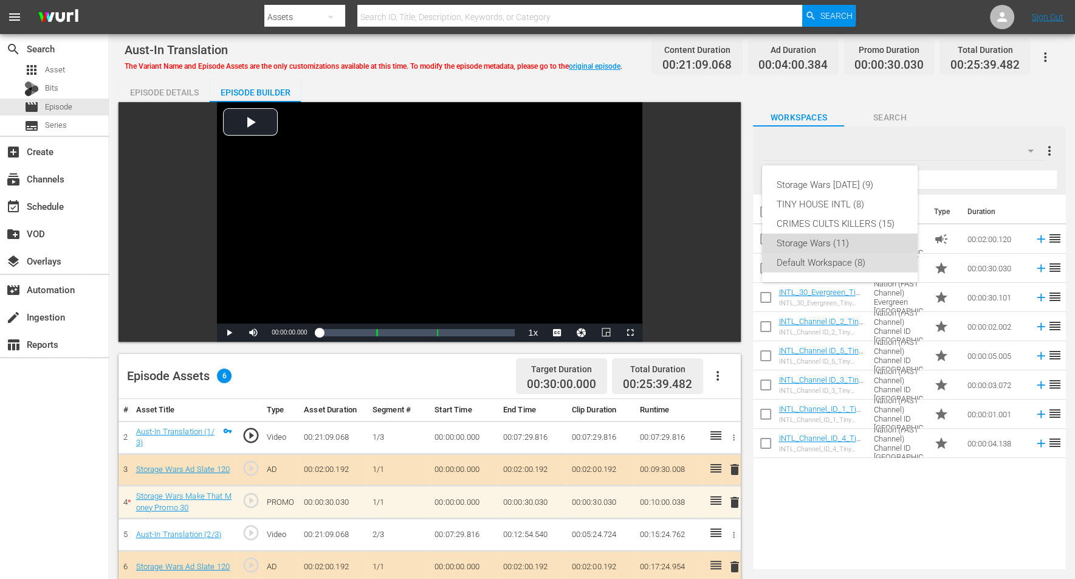
click at [779, 238] on div "Storage Wars (11)" at bounding box center [840, 242] width 126 height 19
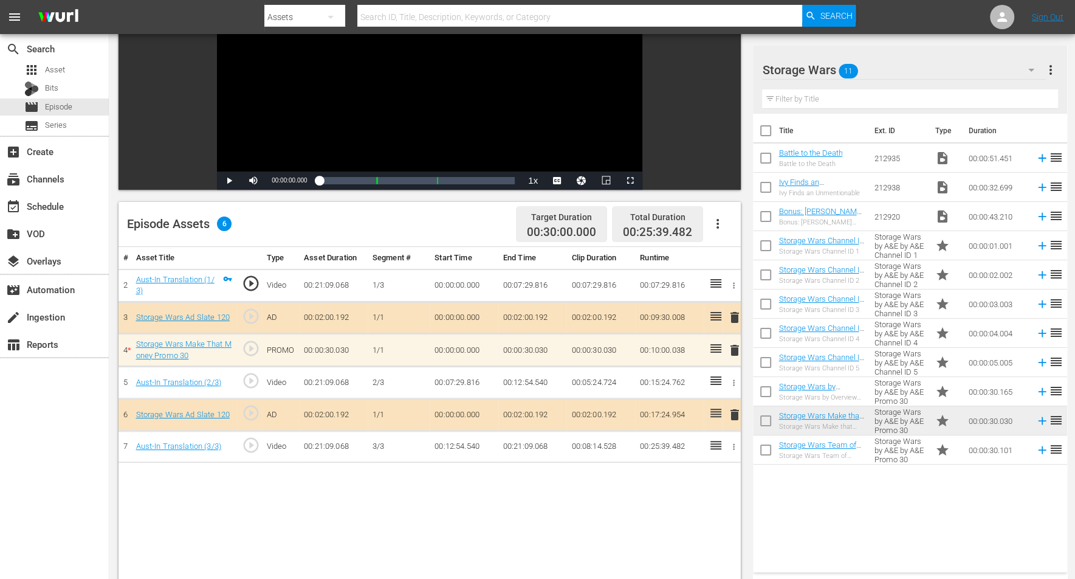
scroll to position [228, 0]
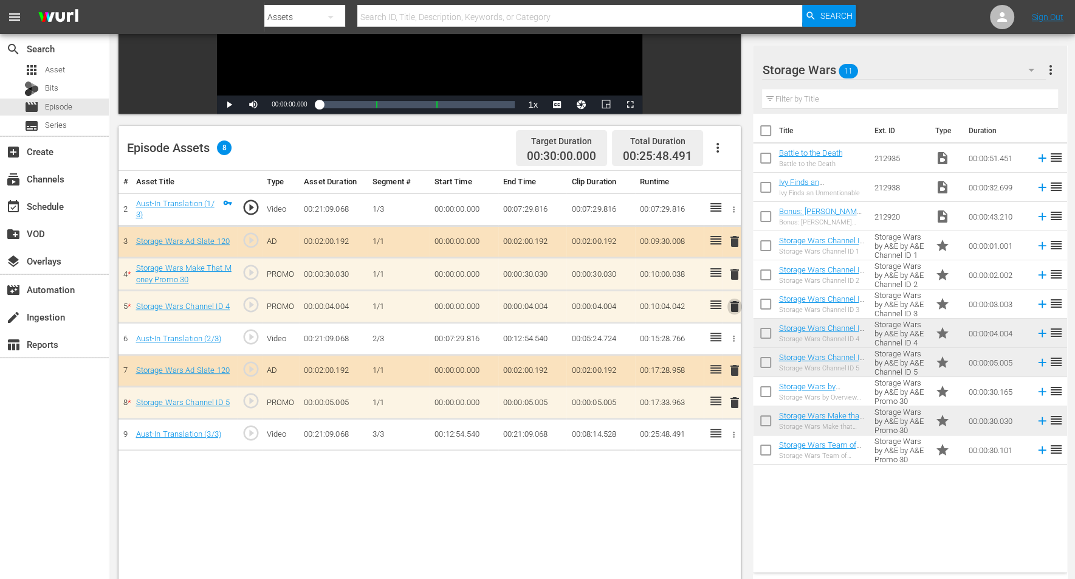
click at [735, 305] on span "delete" at bounding box center [735, 306] width 15 height 15
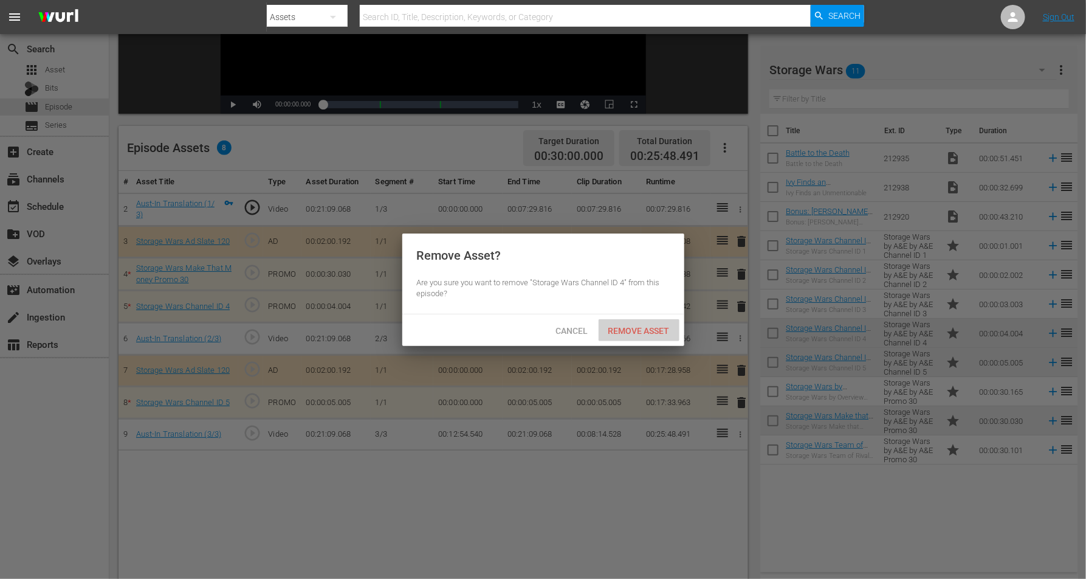
click at [643, 330] on span "Remove Asset" at bounding box center [639, 331] width 81 height 10
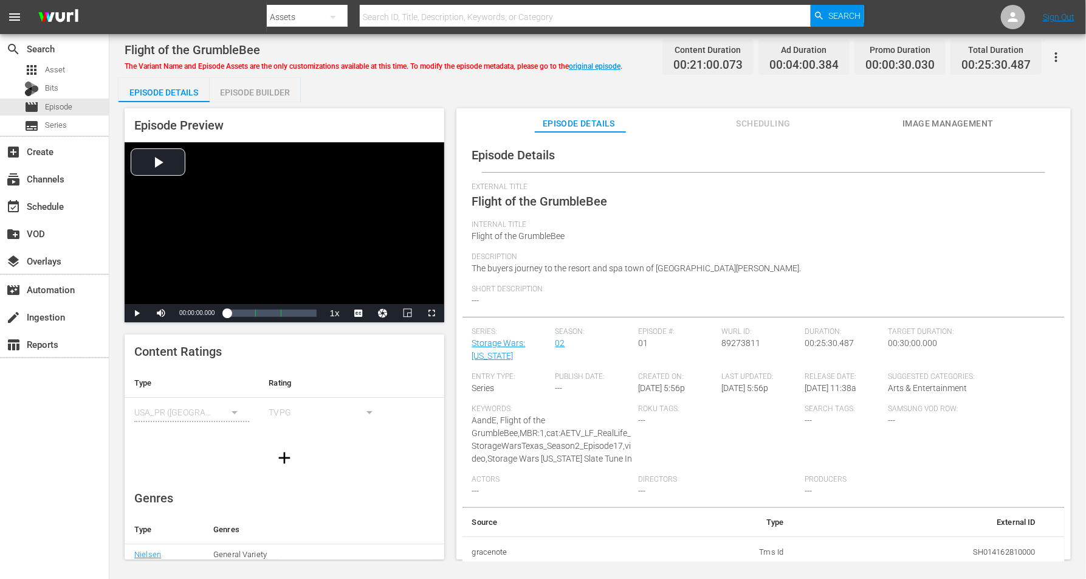
click at [258, 92] on div "Episode Builder" at bounding box center [255, 92] width 91 height 29
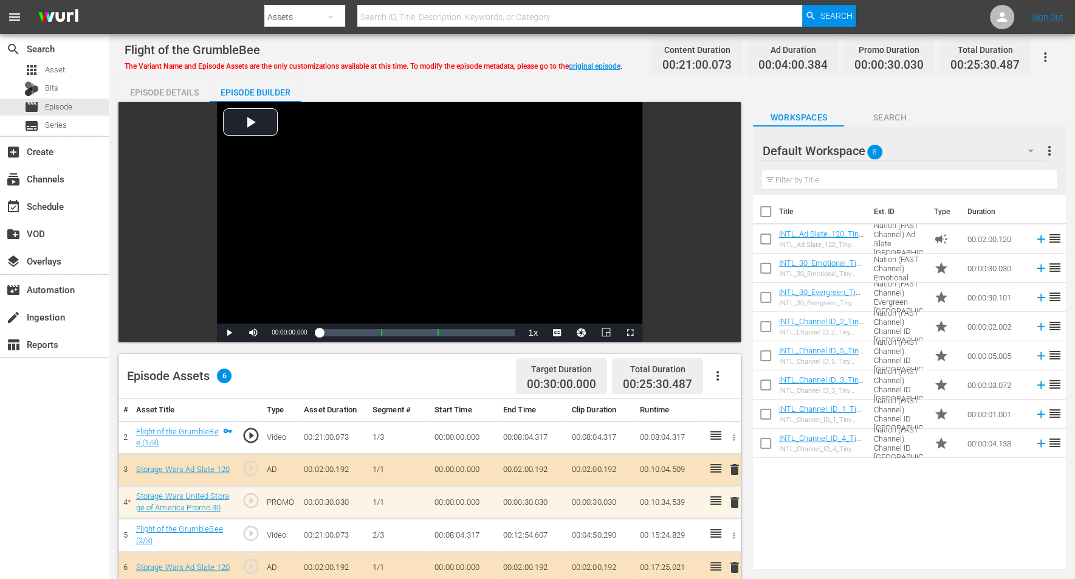
click at [869, 145] on icon "button" at bounding box center [1031, 150] width 15 height 15
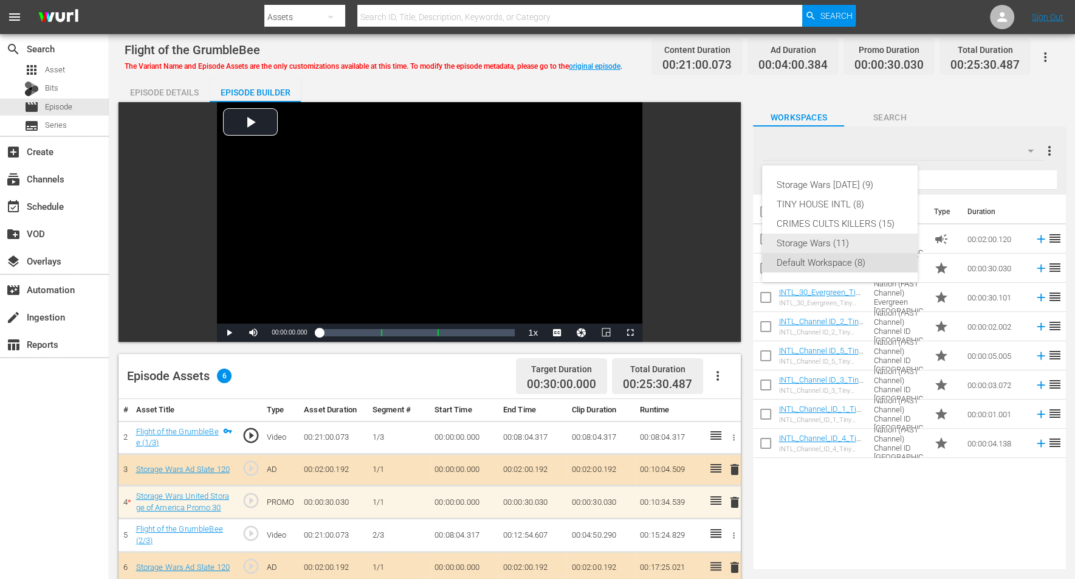
click at [818, 239] on div "Storage Wars (11)" at bounding box center [840, 242] width 126 height 19
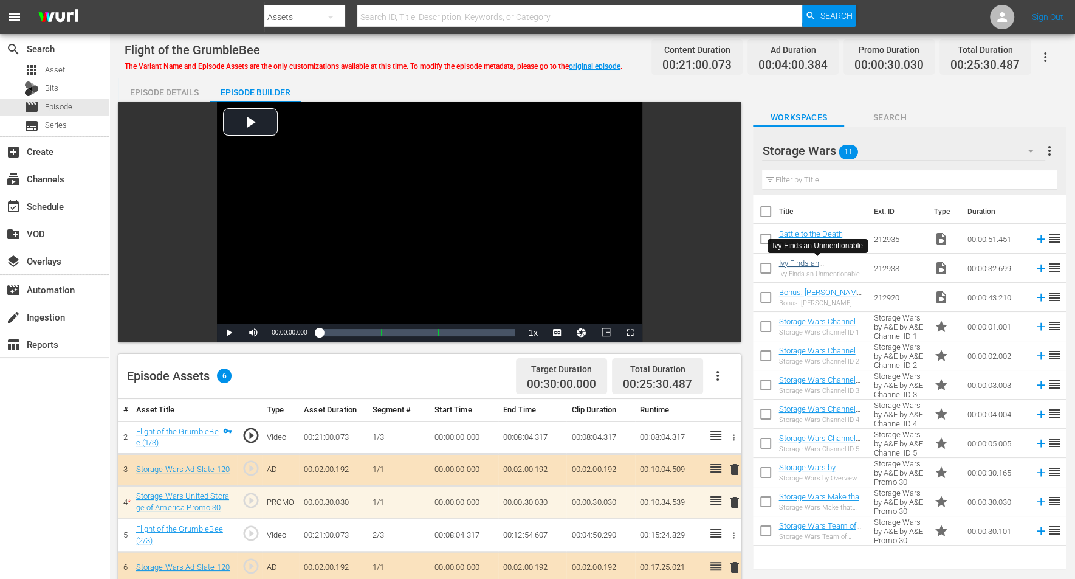
scroll to position [152, 0]
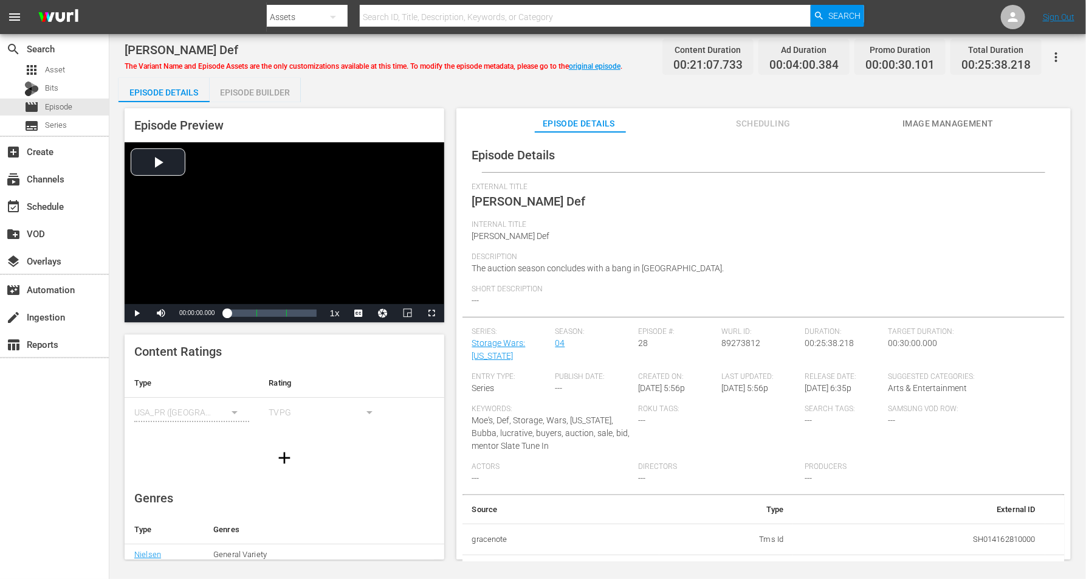
click at [255, 92] on div "Episode Builder" at bounding box center [255, 92] width 91 height 29
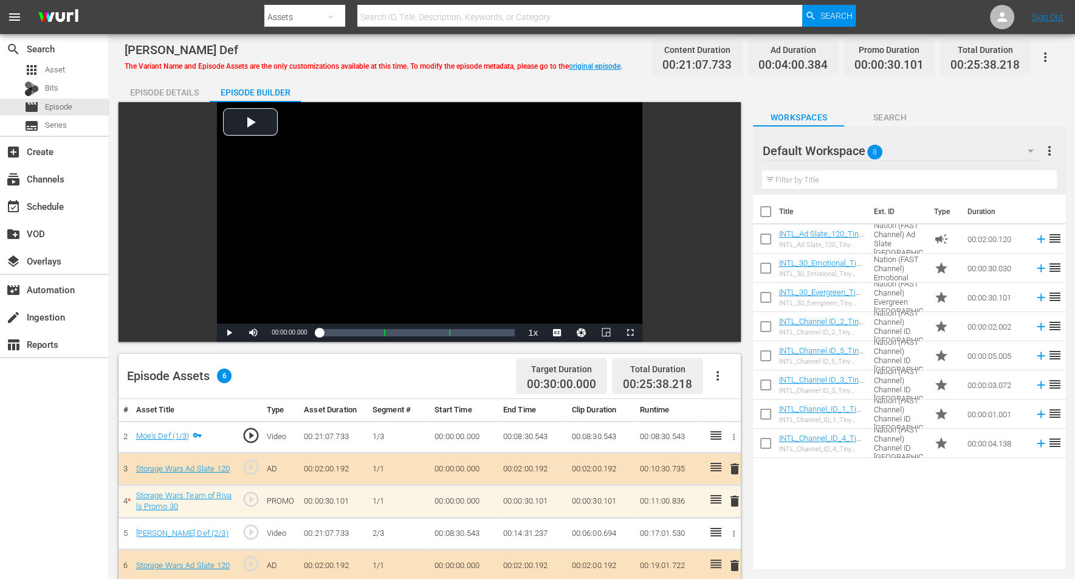
click at [869, 148] on icon "button" at bounding box center [1031, 150] width 15 height 15
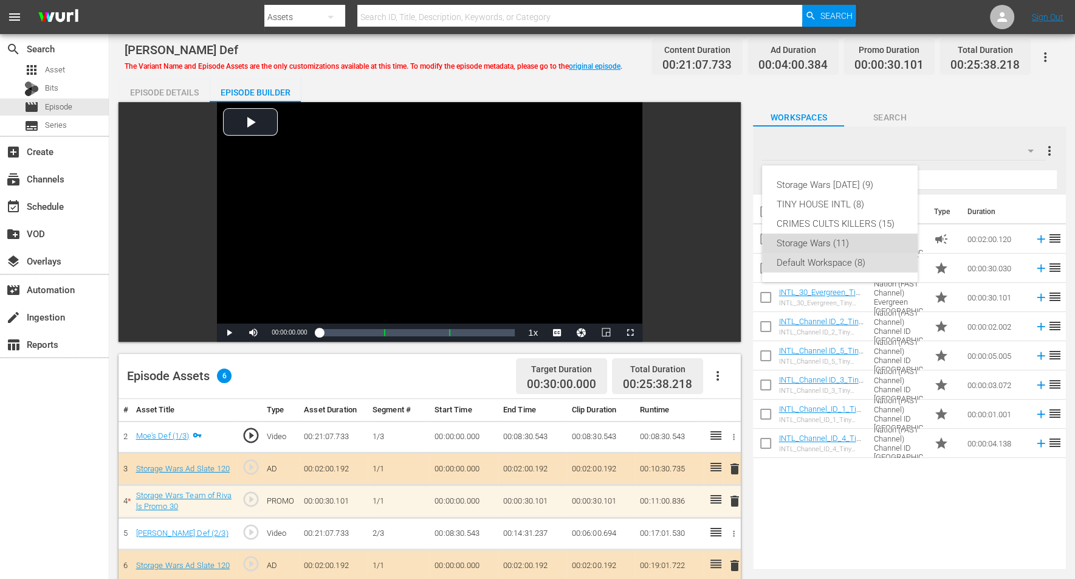
click at [814, 244] on div "Storage Wars (11)" at bounding box center [840, 242] width 126 height 19
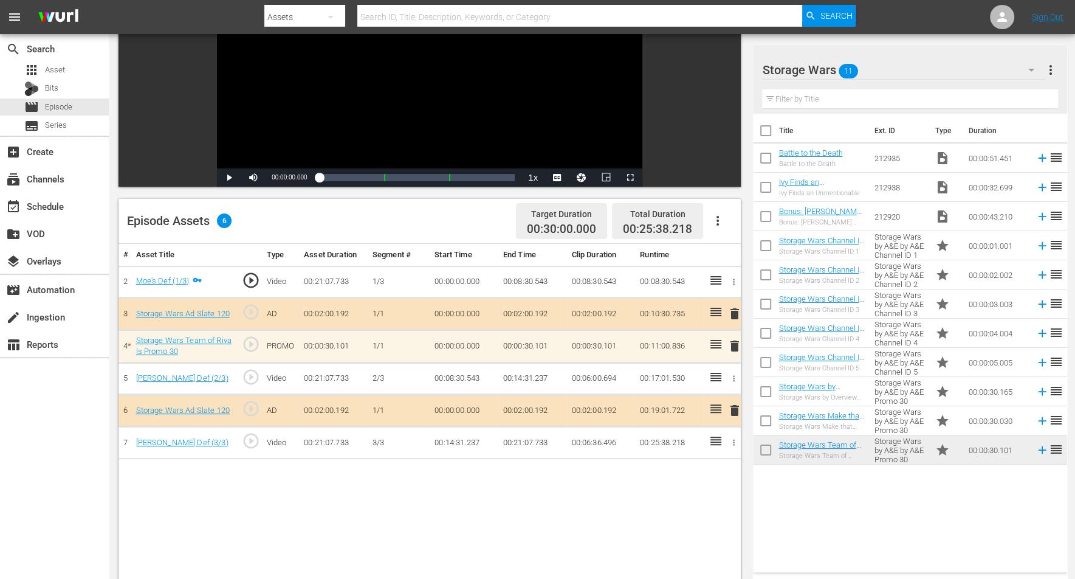
scroll to position [228, 0]
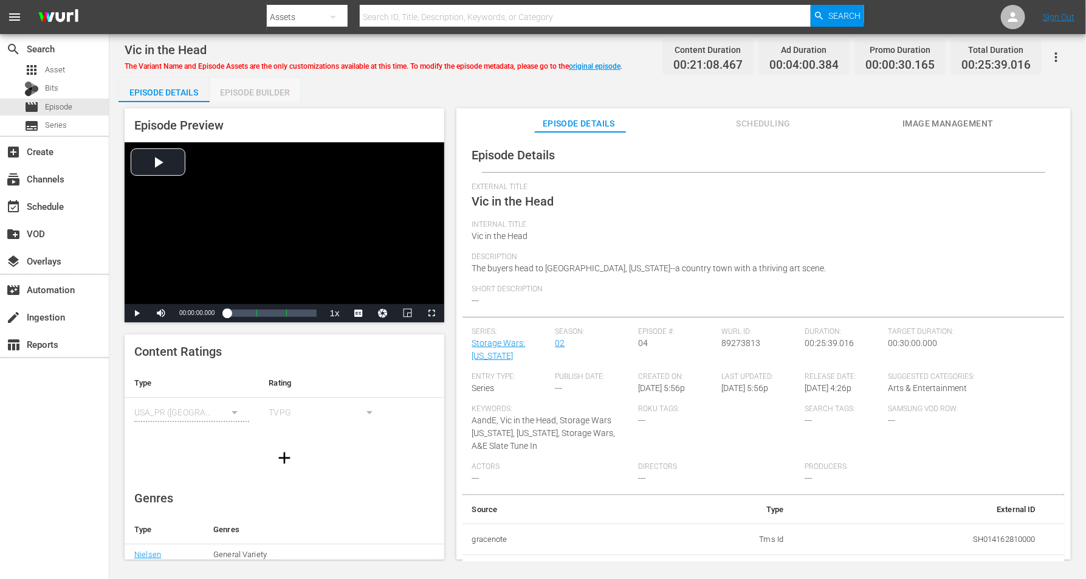
click at [265, 90] on div "Episode Builder" at bounding box center [255, 92] width 91 height 29
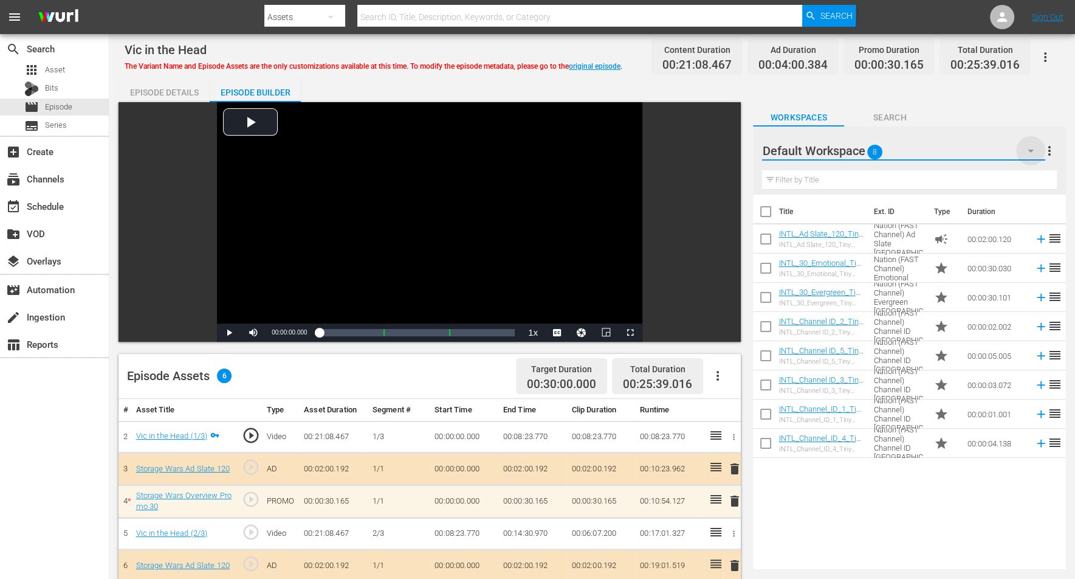
click at [869, 151] on icon "button" at bounding box center [1031, 150] width 15 height 15
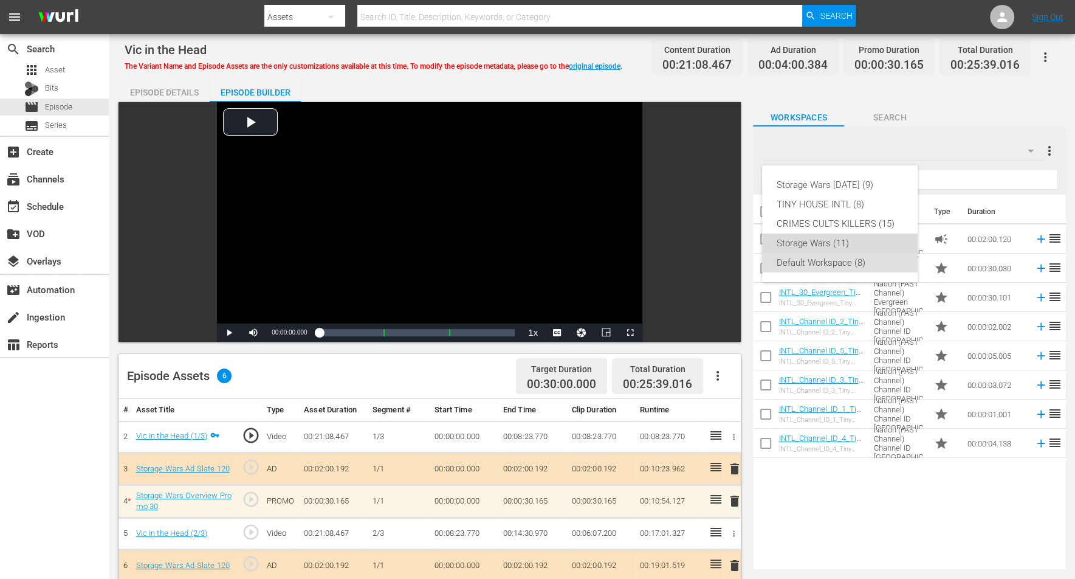
click at [839, 242] on div "Storage Wars (11)" at bounding box center [840, 242] width 126 height 19
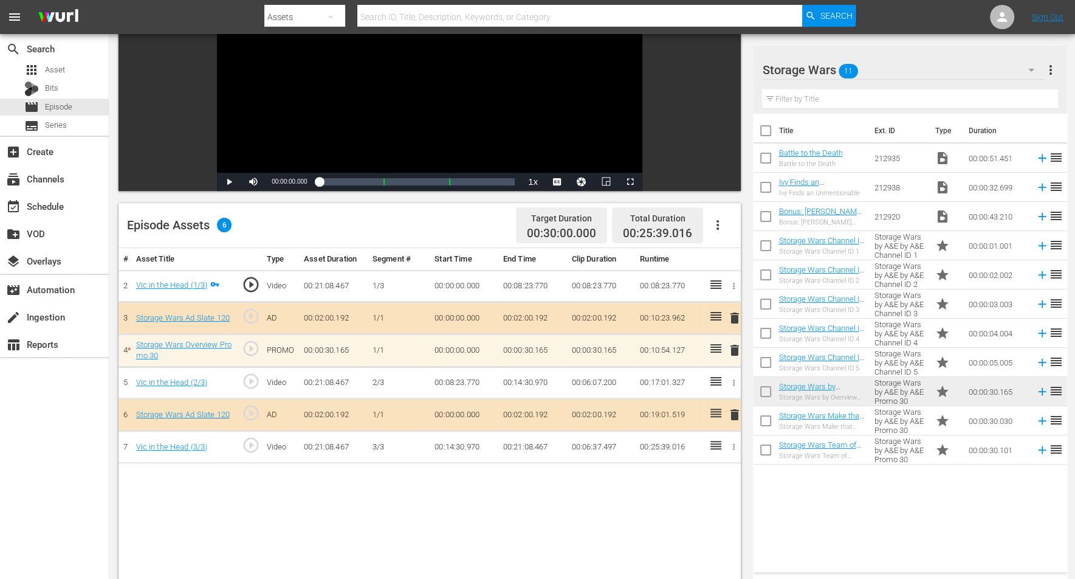
scroll to position [152, 0]
